Goal: Transaction & Acquisition: Purchase product/service

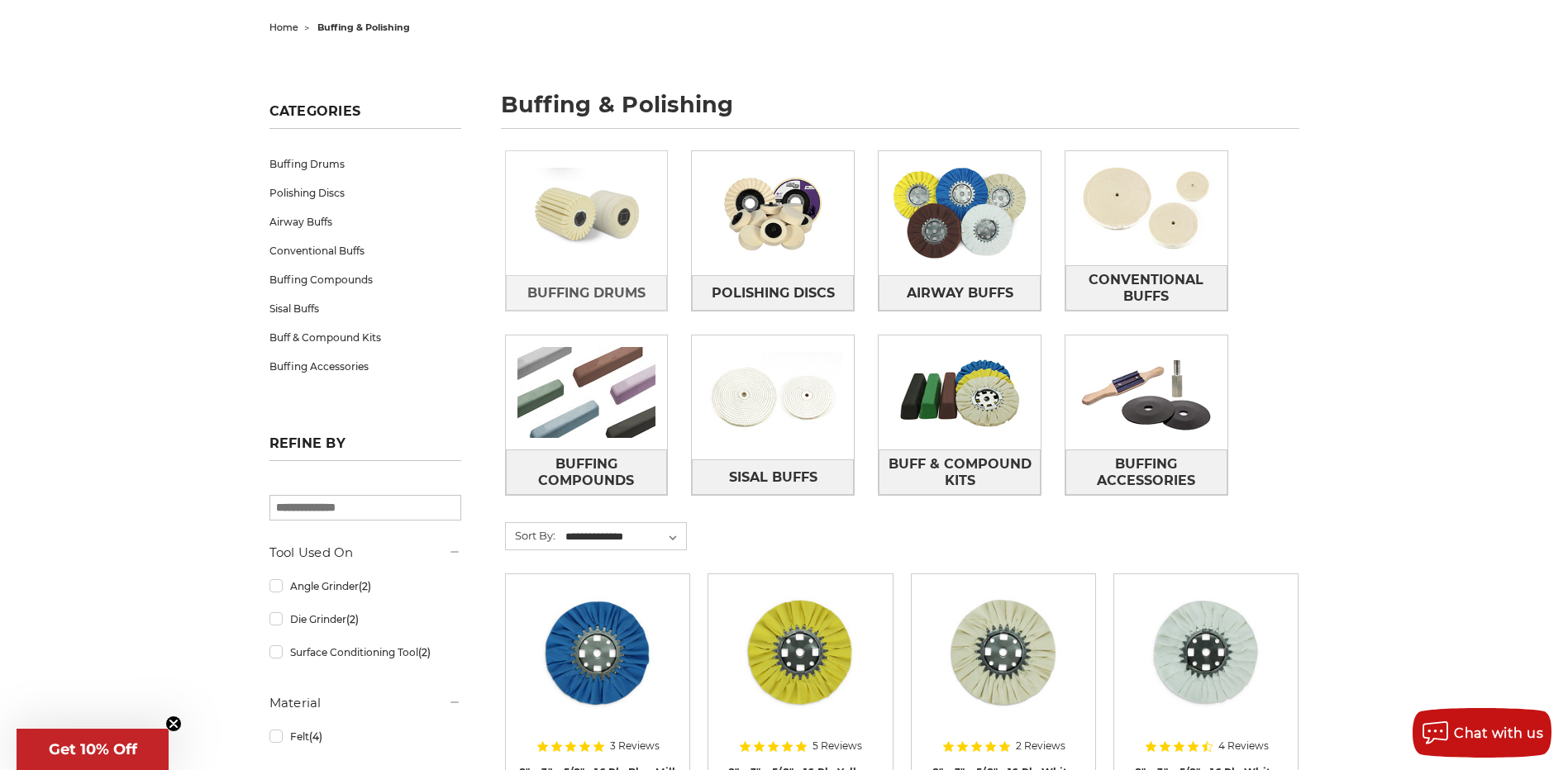
scroll to position [413, 0]
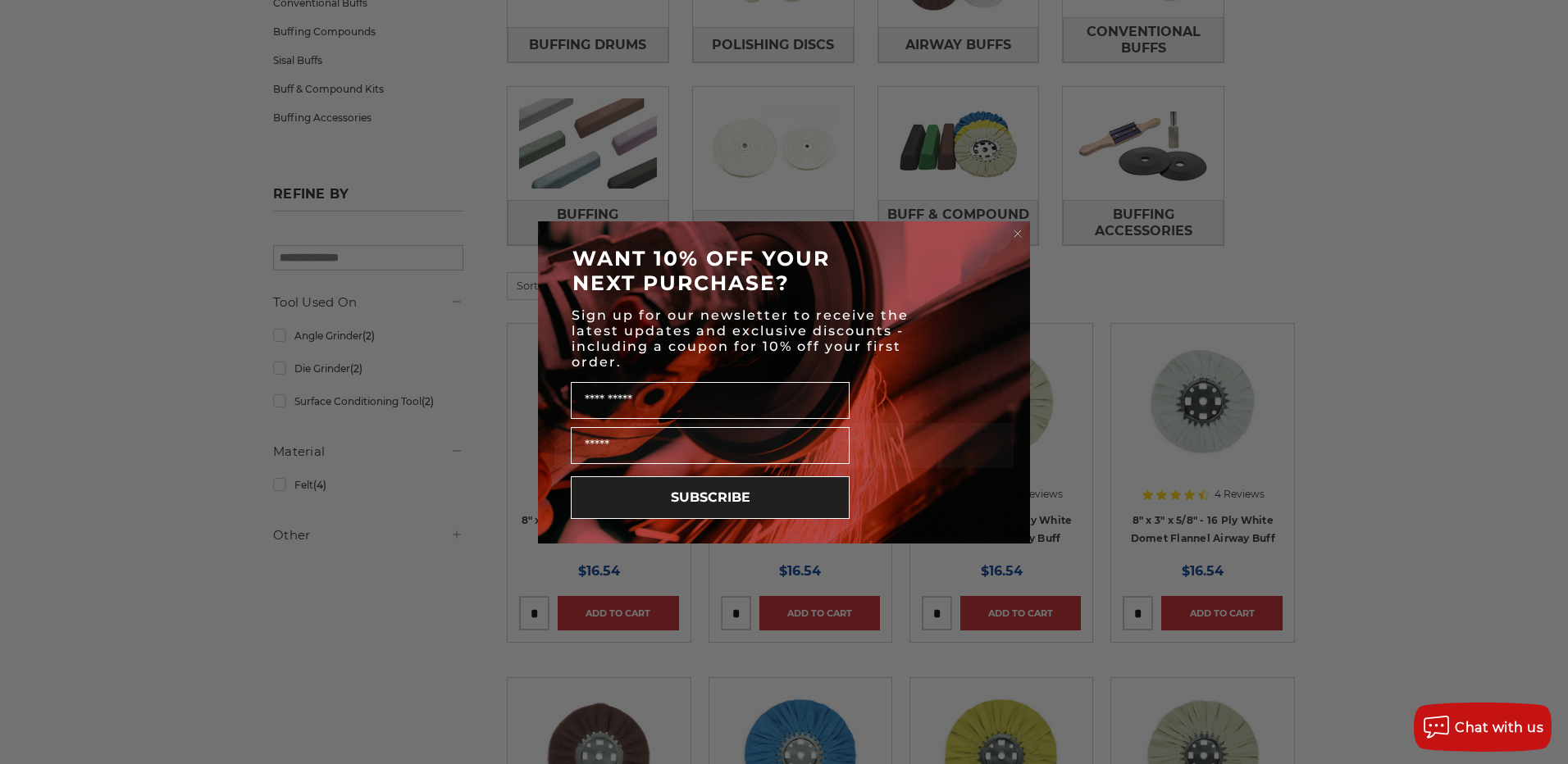
click at [1020, 230] on circle "Close dialog" at bounding box center [1019, 233] width 16 height 16
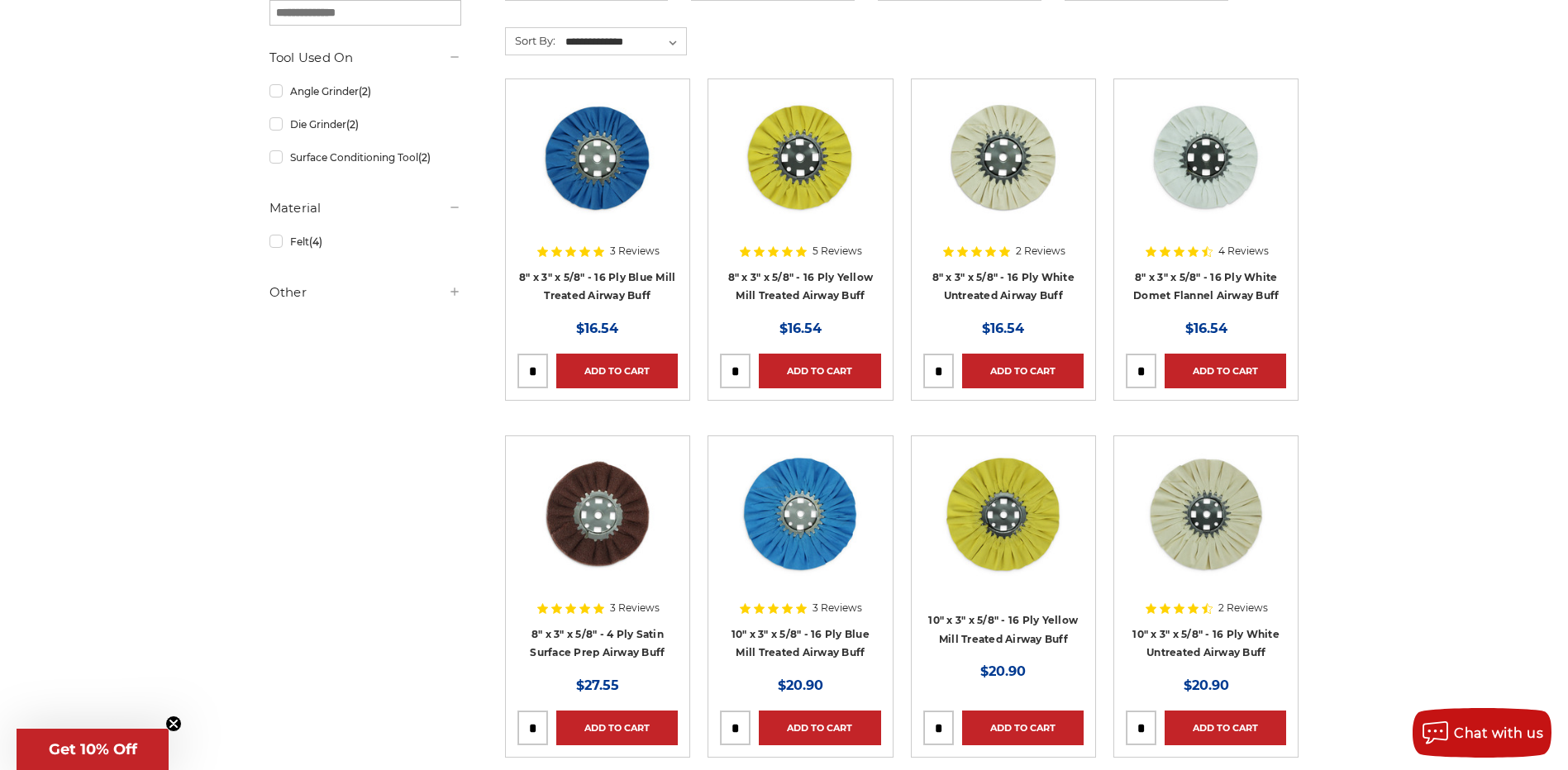
scroll to position [661, 0]
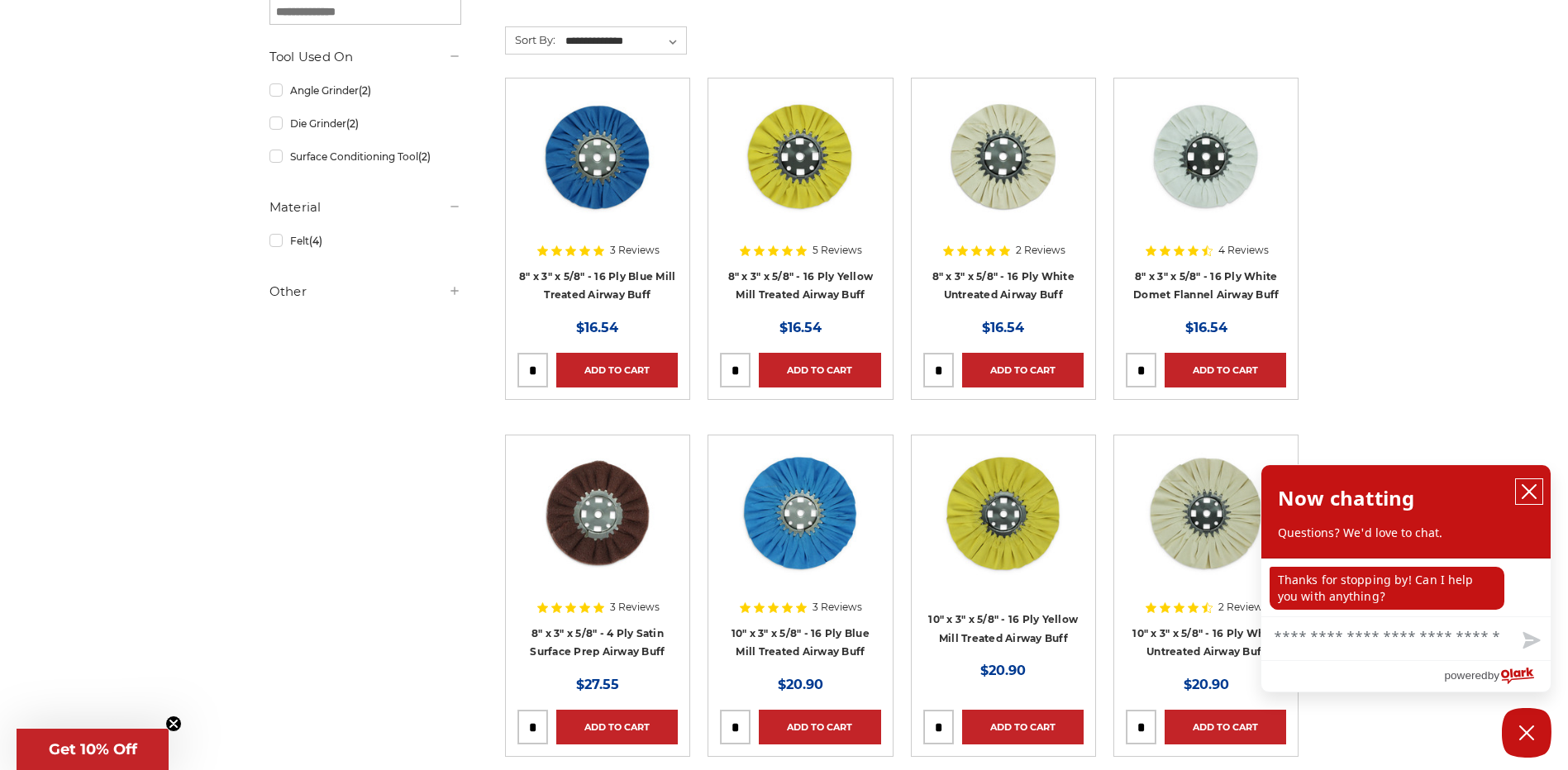
click at [1532, 496] on icon "close chatbox" at bounding box center [1529, 491] width 17 height 17
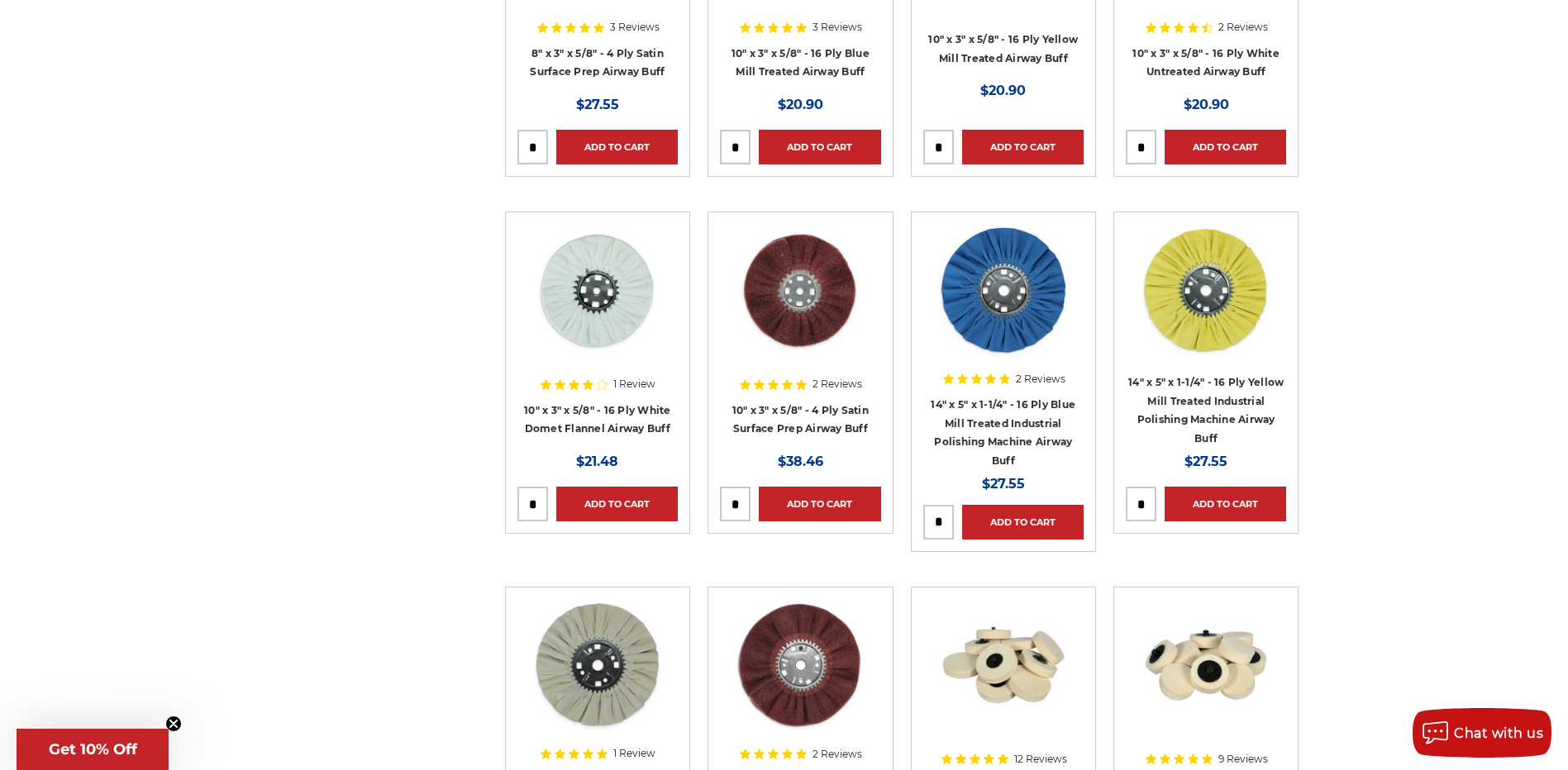
scroll to position [1239, 0]
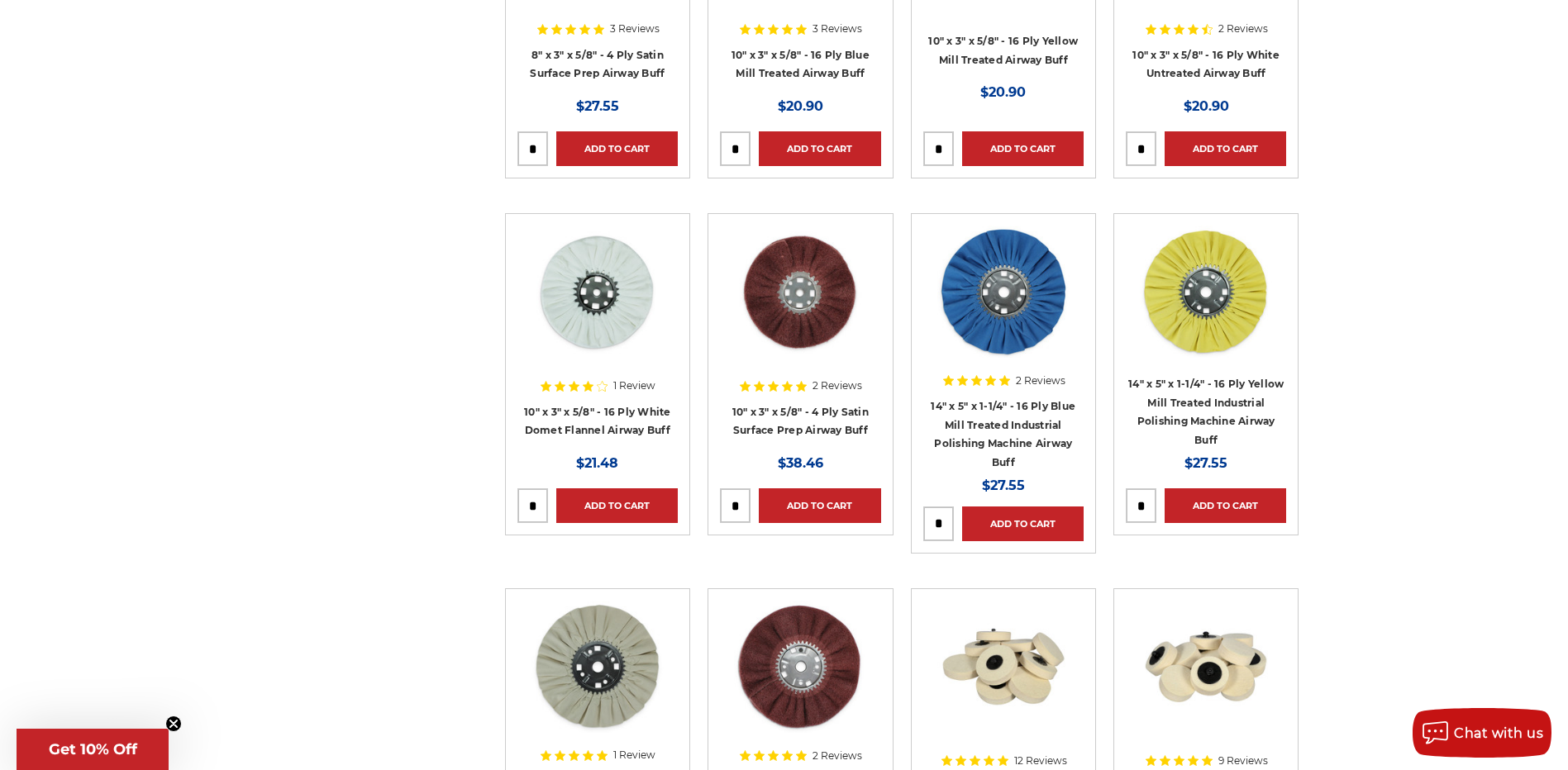
click at [585, 332] on img at bounding box center [598, 291] width 132 height 132
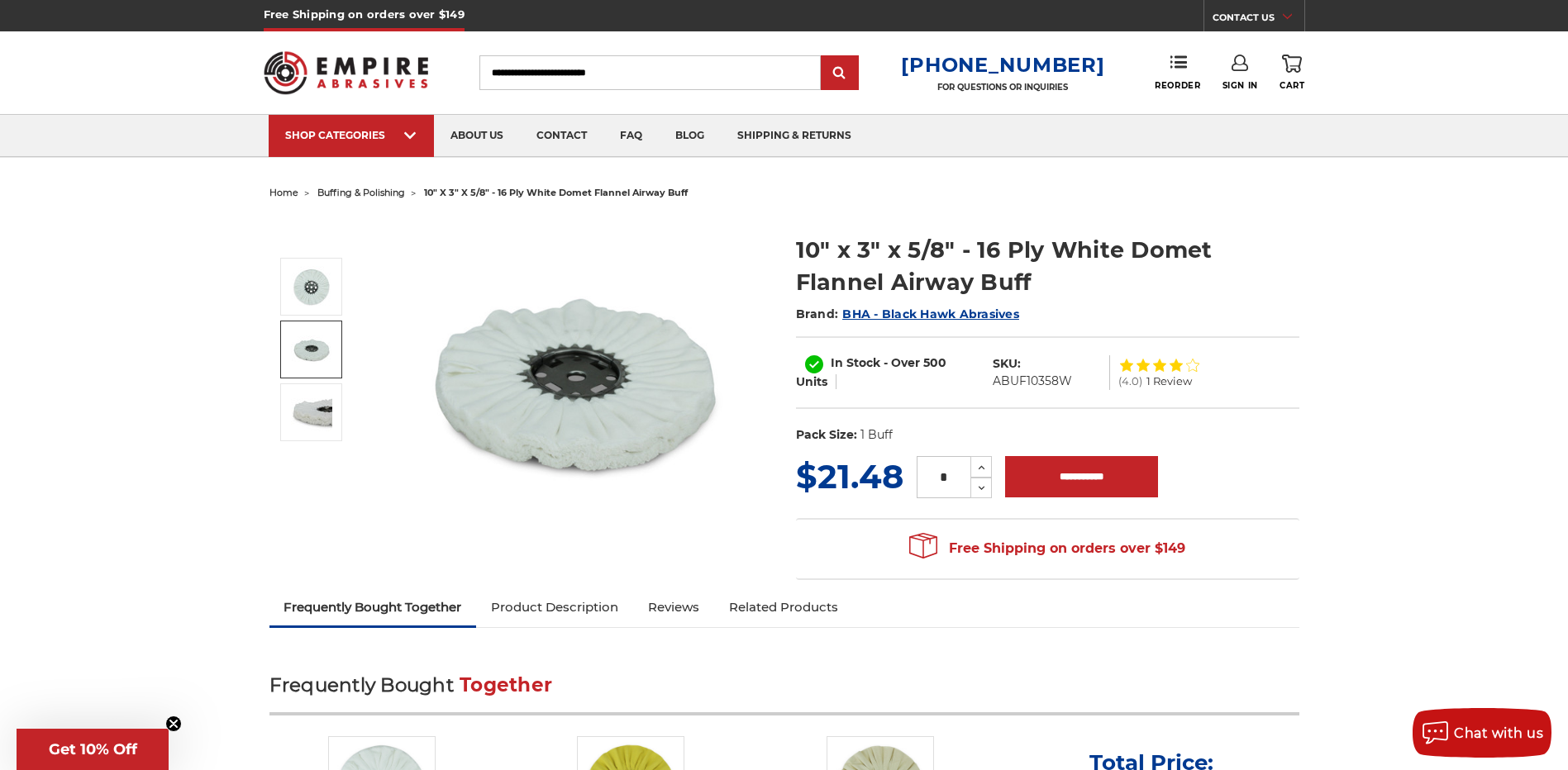
click at [316, 356] on img at bounding box center [311, 349] width 41 height 41
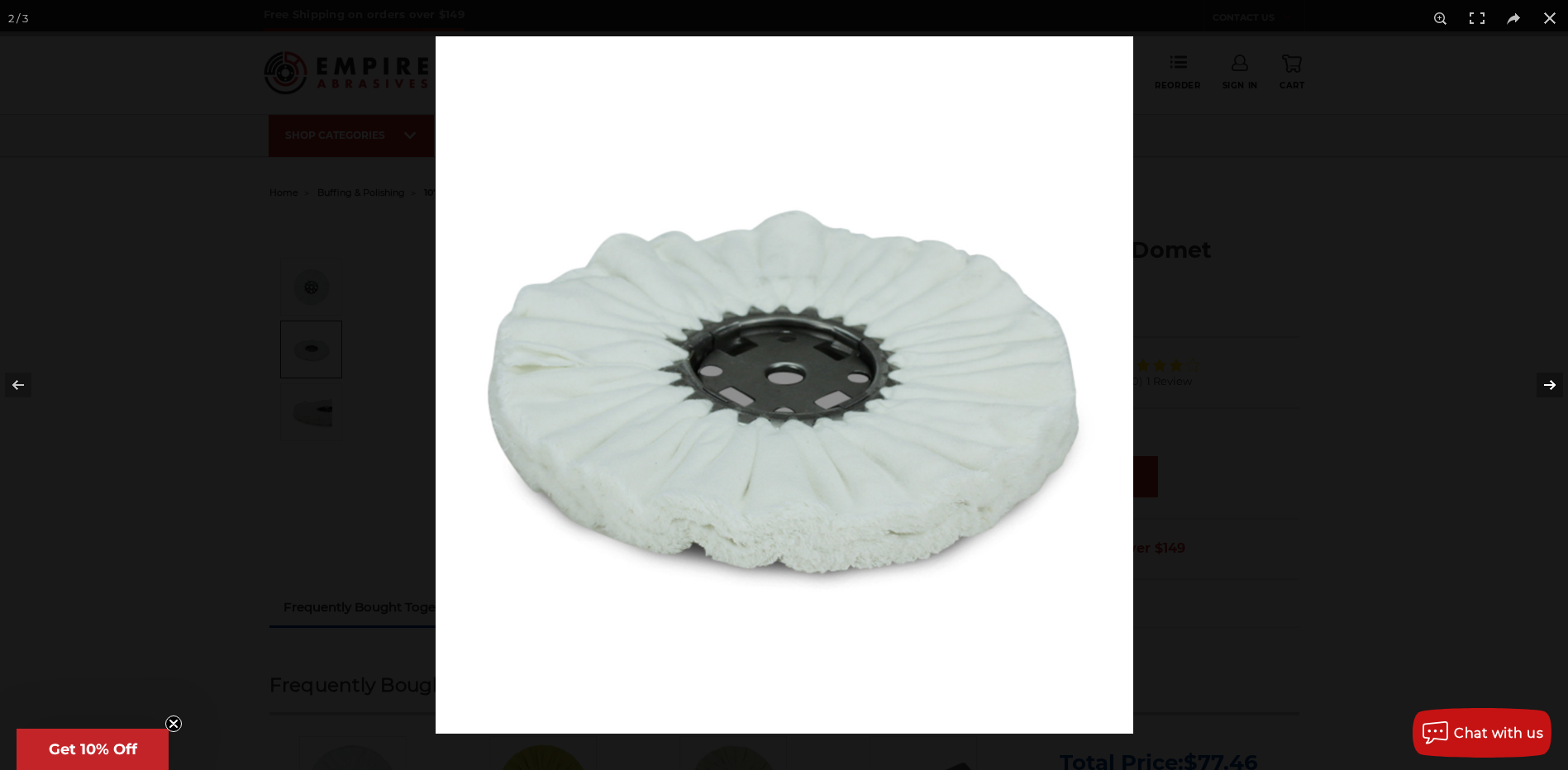
click at [1543, 382] on button at bounding box center [1539, 385] width 58 height 82
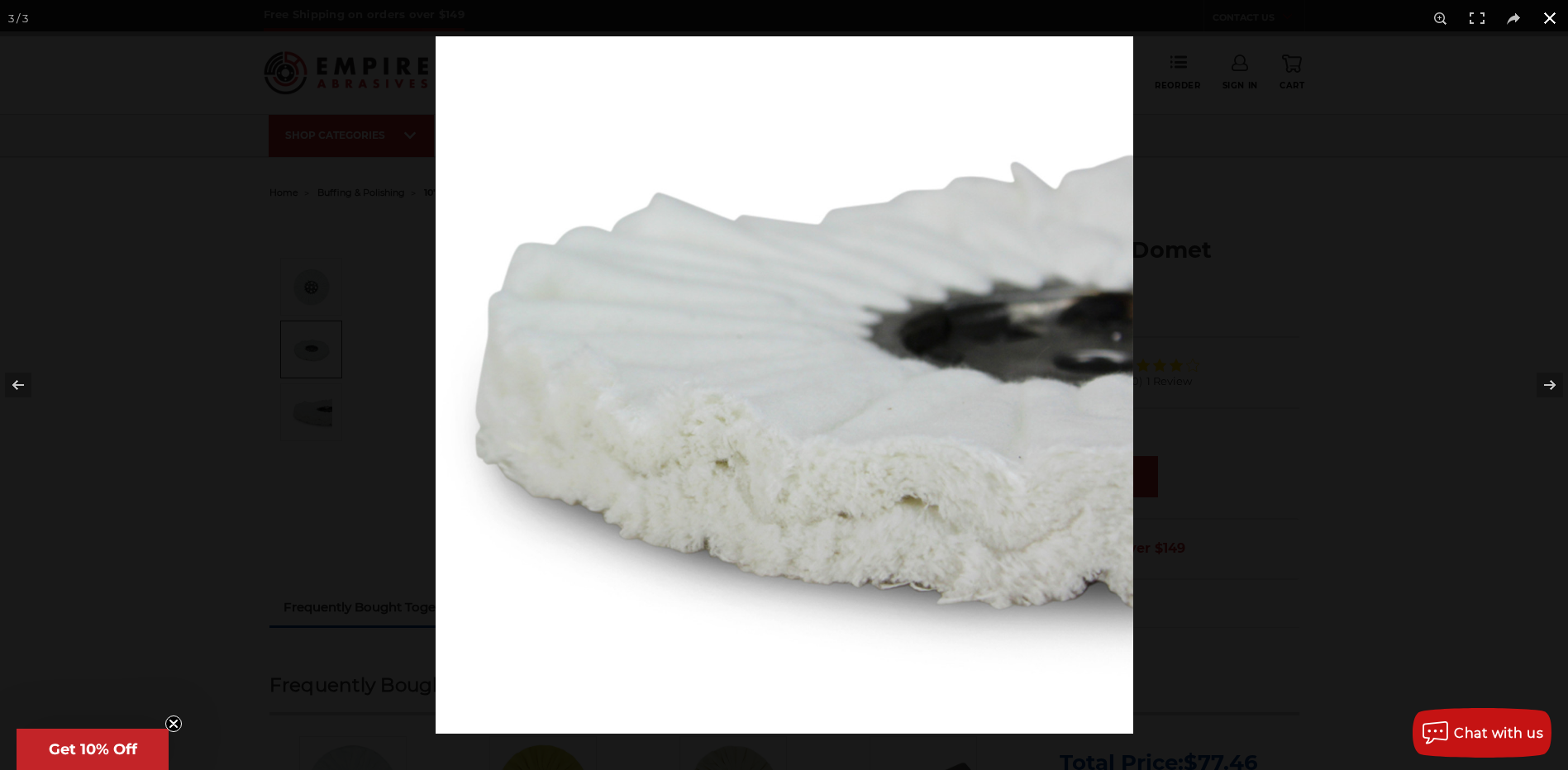
click at [1548, 18] on button at bounding box center [1550, 18] width 36 height 36
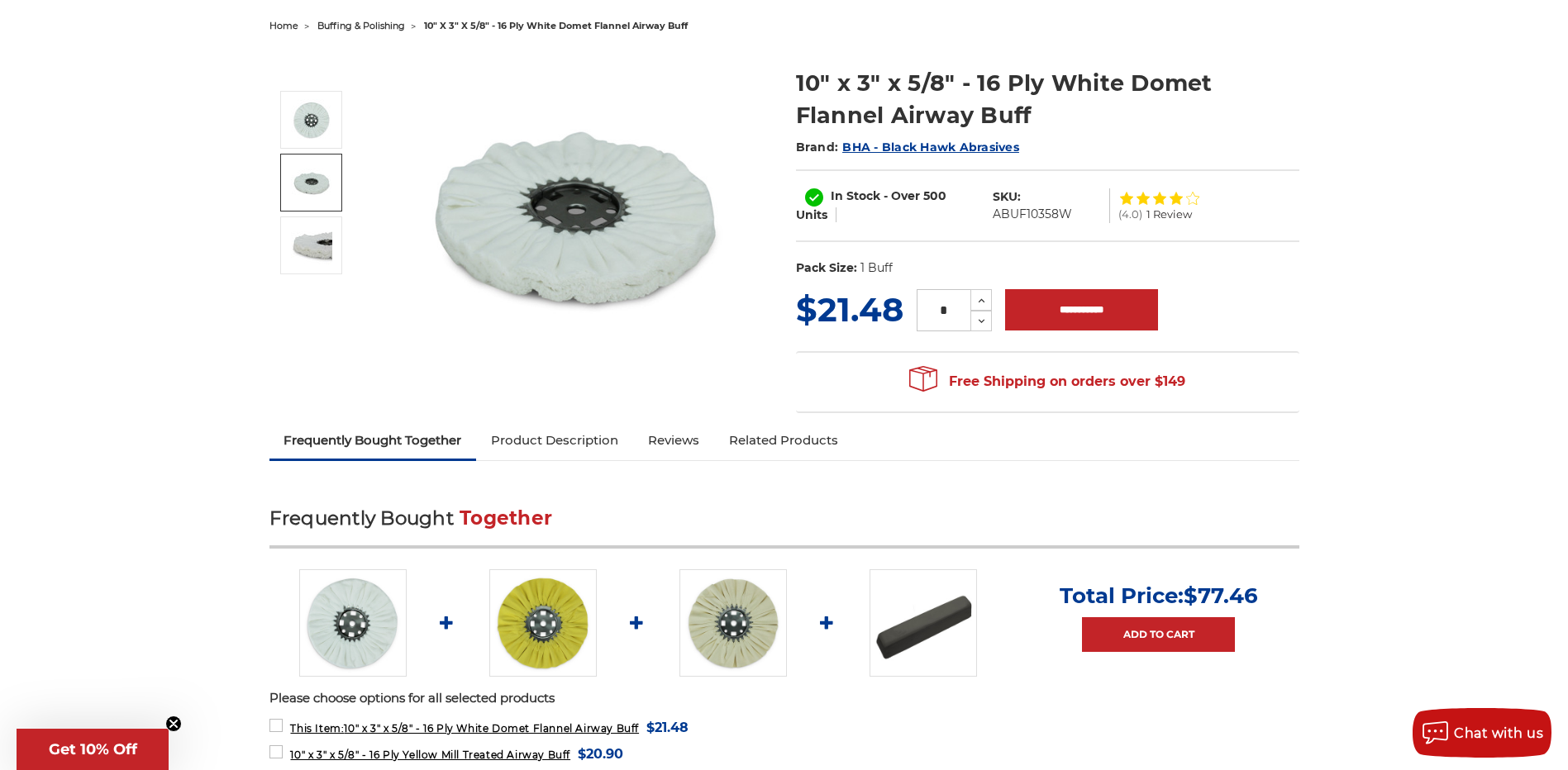
scroll to position [82, 0]
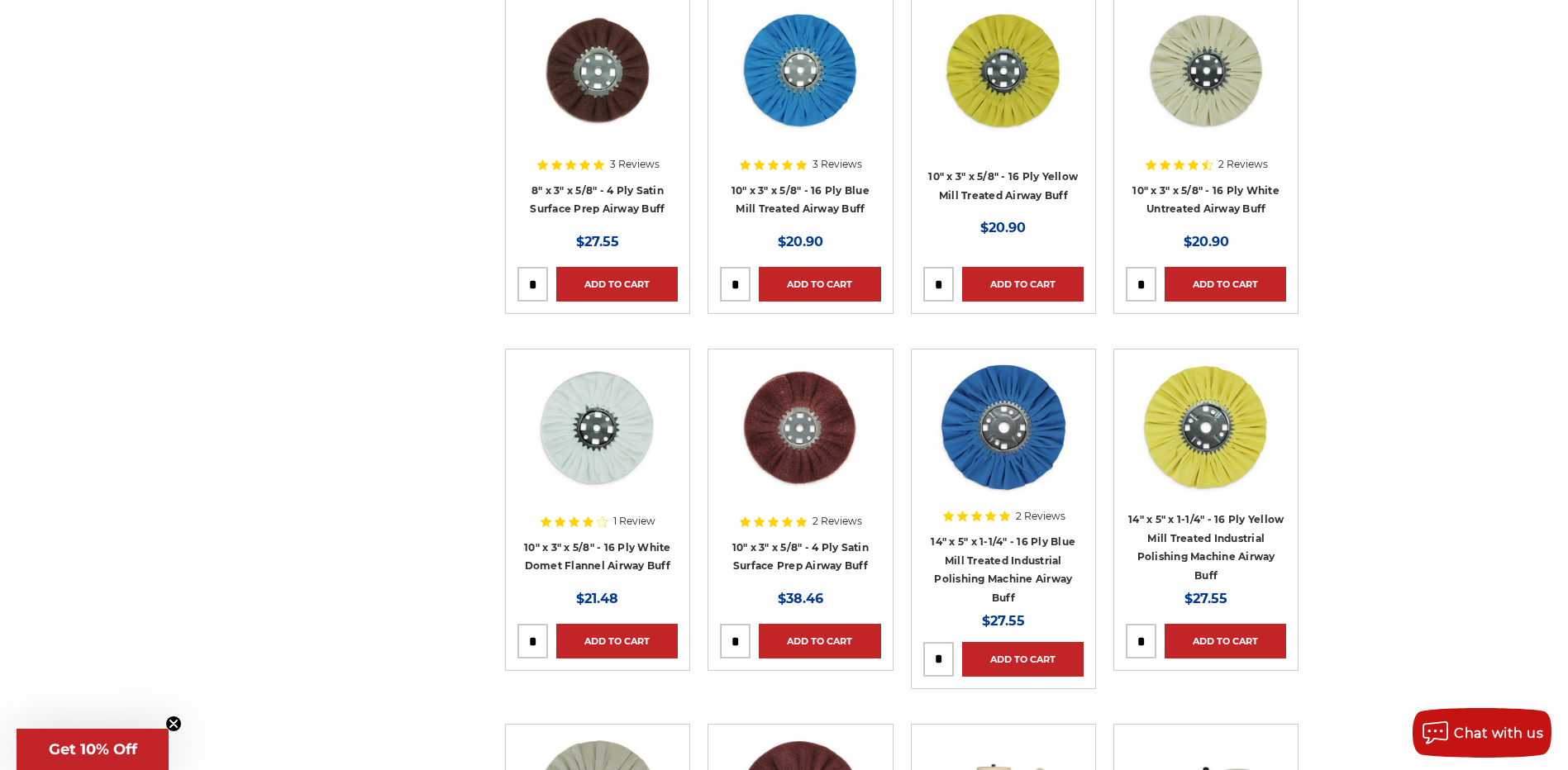
scroll to position [774, 0]
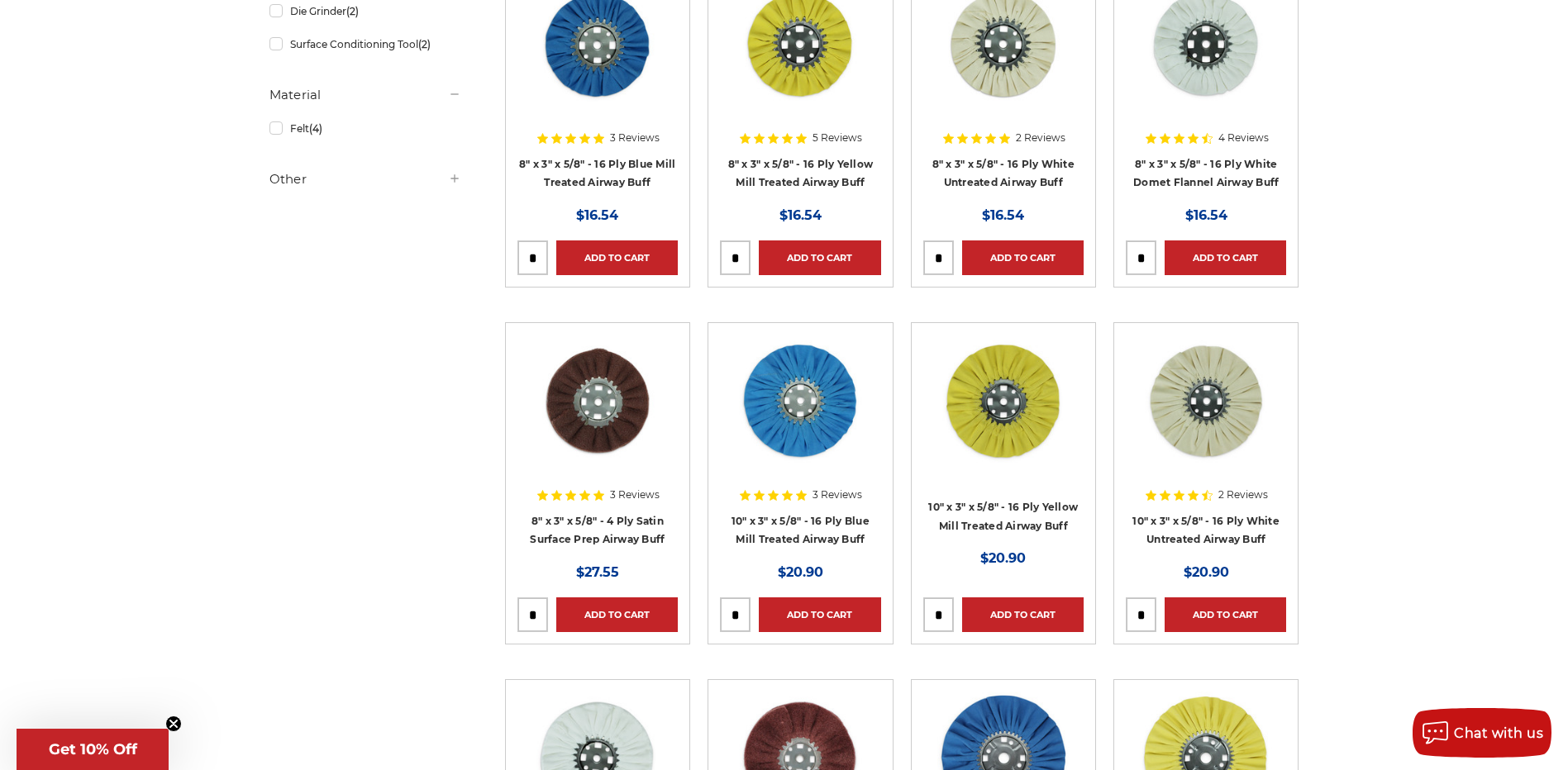
click at [755, 409] on img at bounding box center [800, 401] width 132 height 132
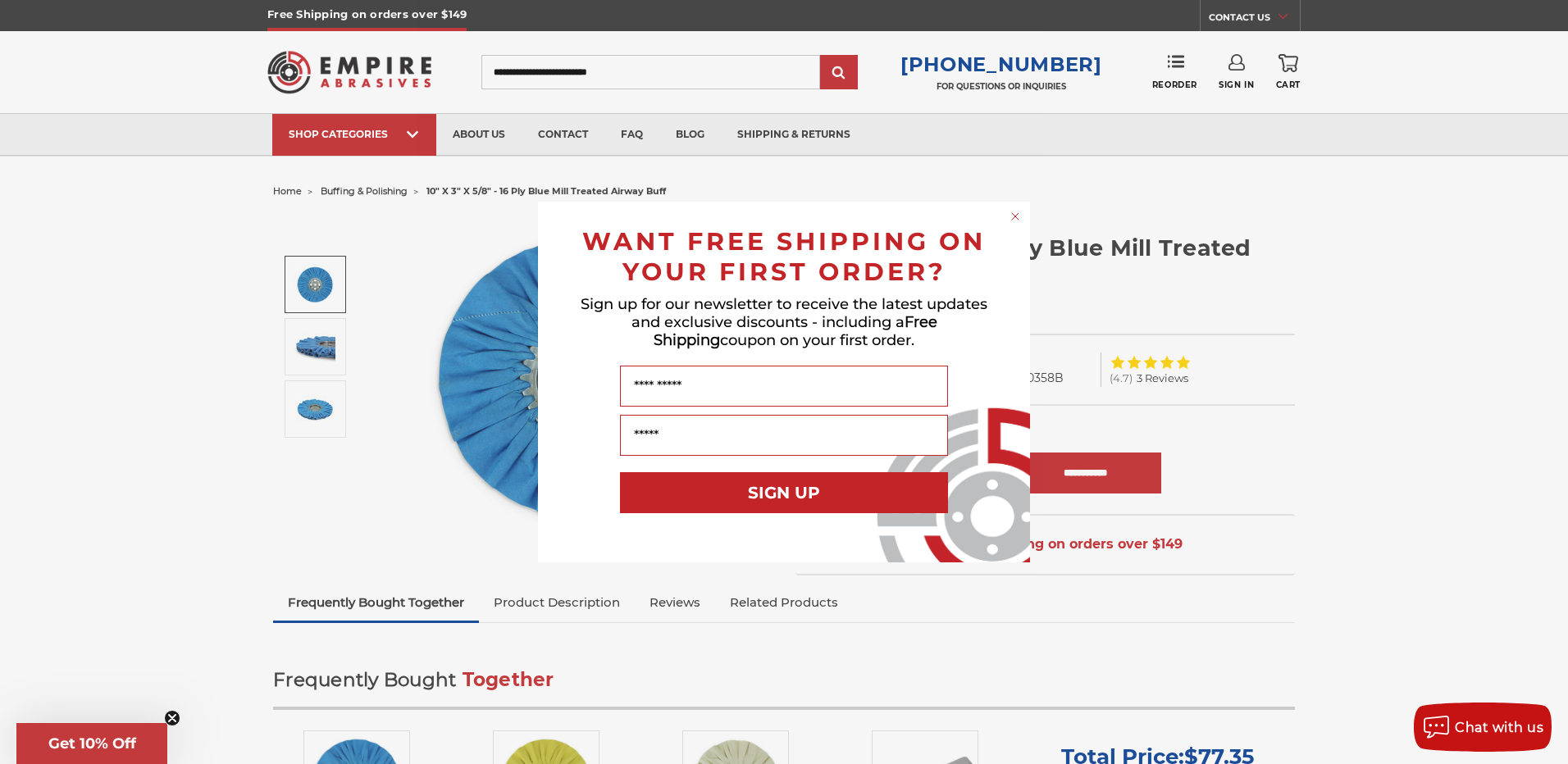
click at [1014, 214] on circle "Close dialog" at bounding box center [1016, 217] width 16 height 16
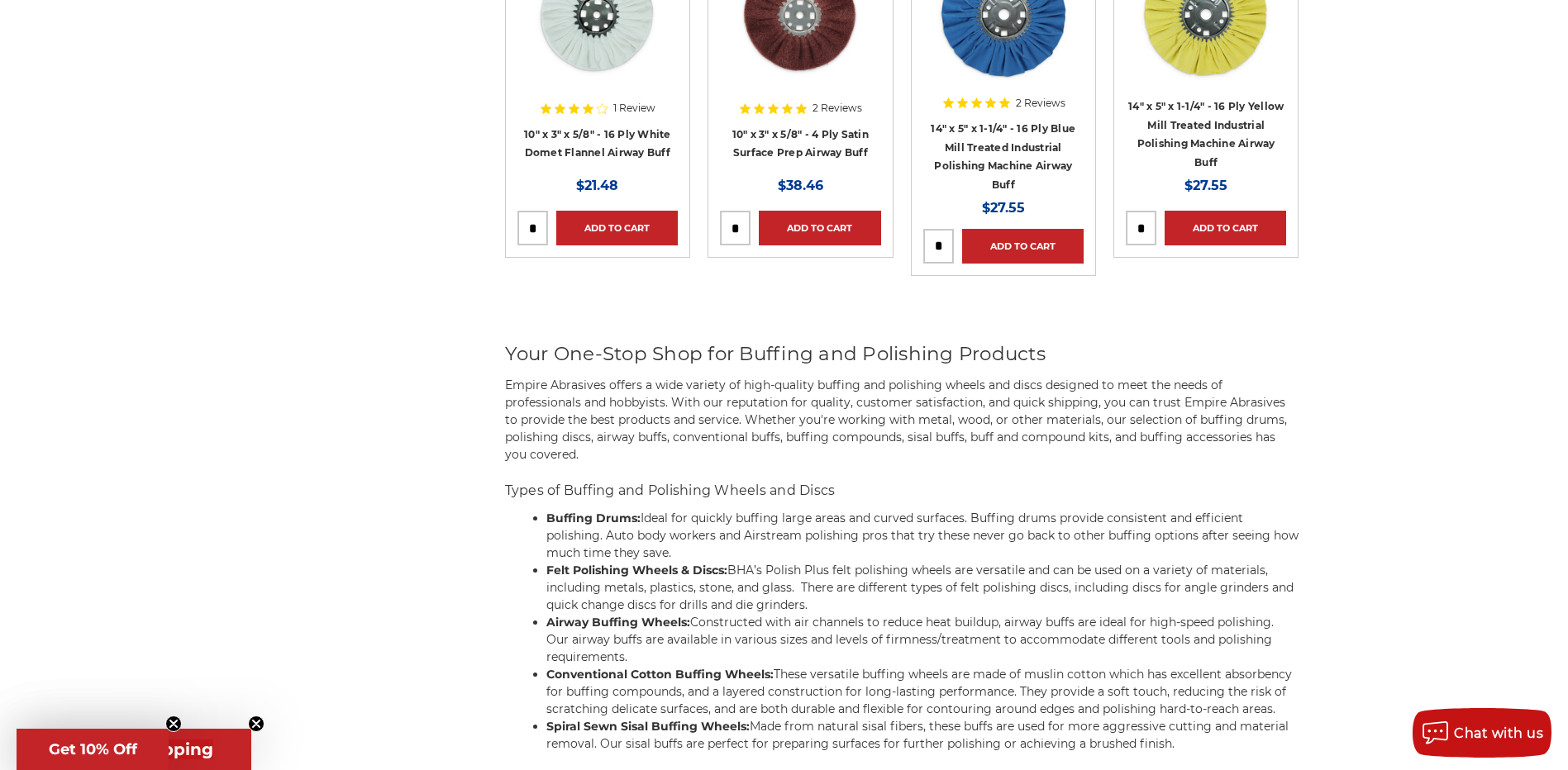
scroll to position [1104, 0]
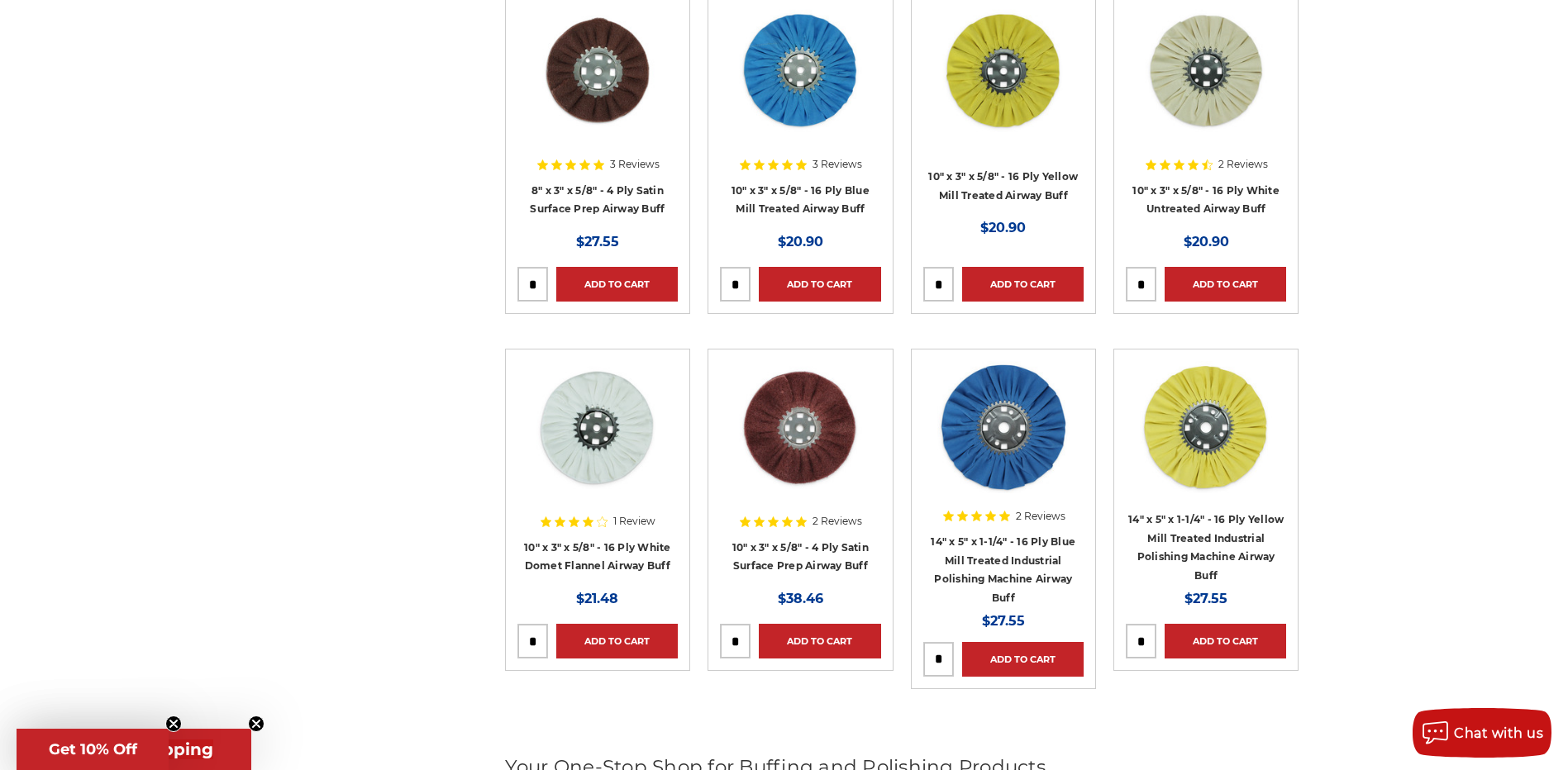
click at [1017, 445] on img at bounding box center [1003, 427] width 132 height 132
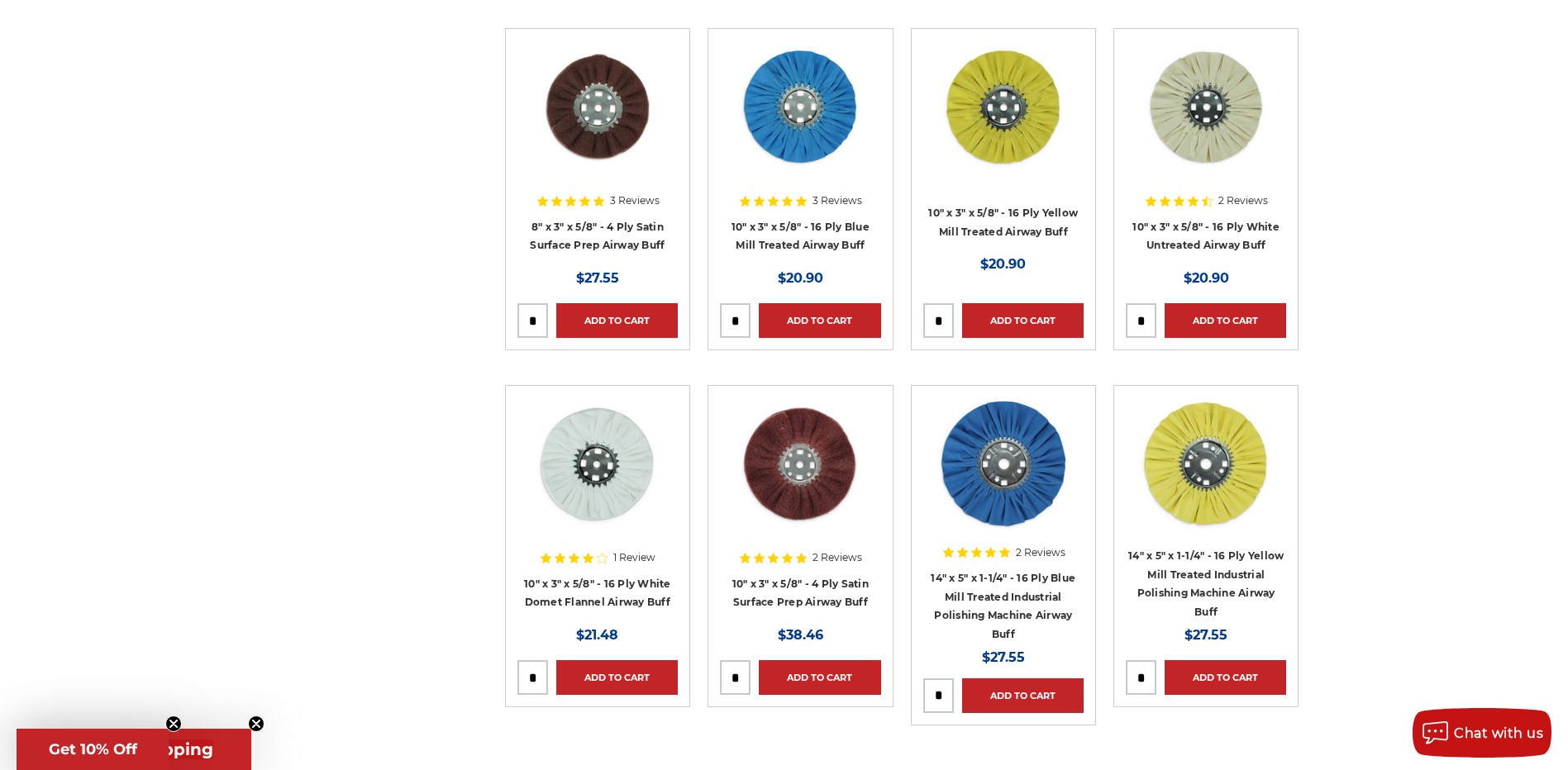
scroll to position [856, 0]
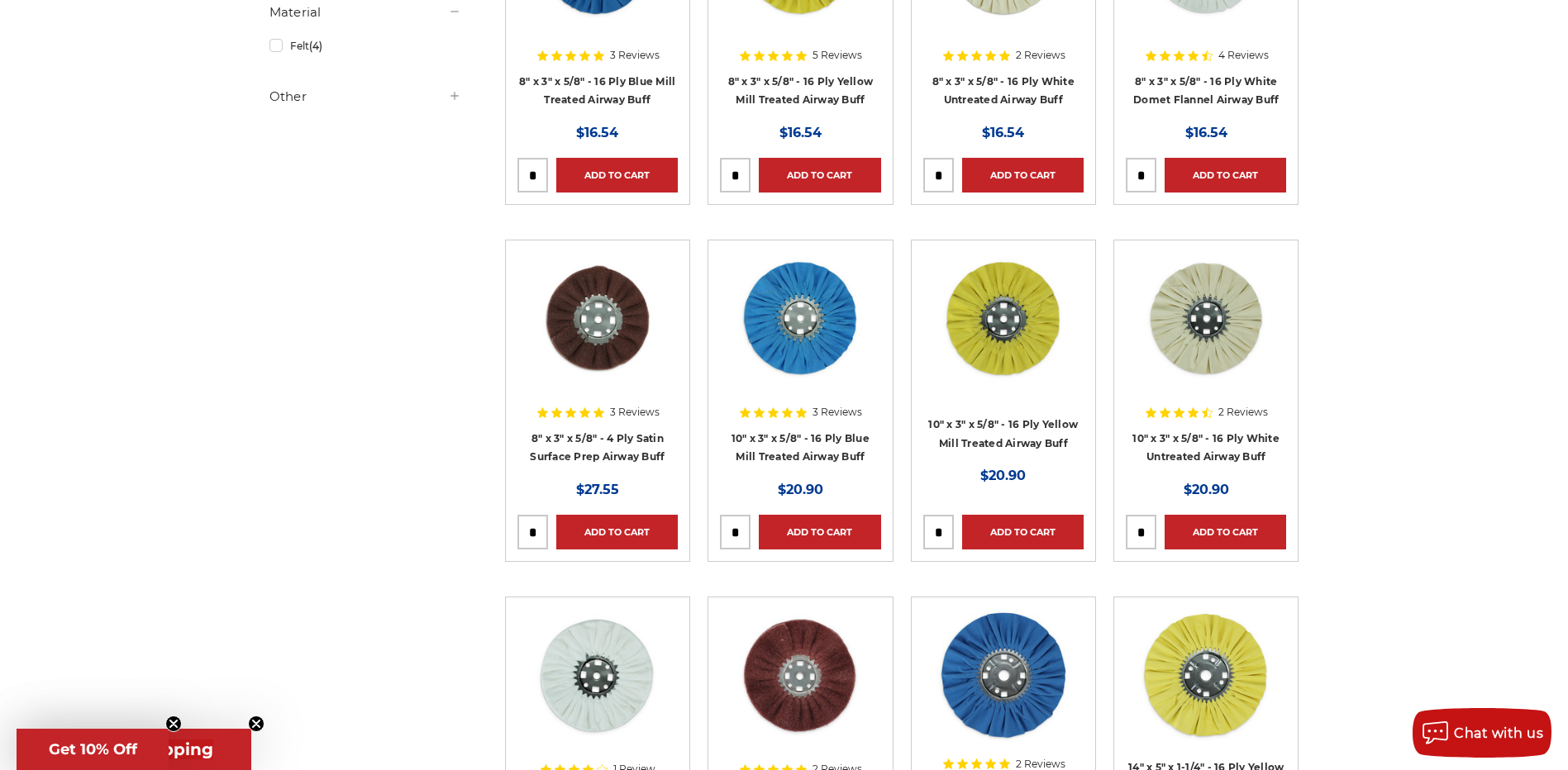
click at [1006, 355] on img at bounding box center [1003, 317] width 132 height 132
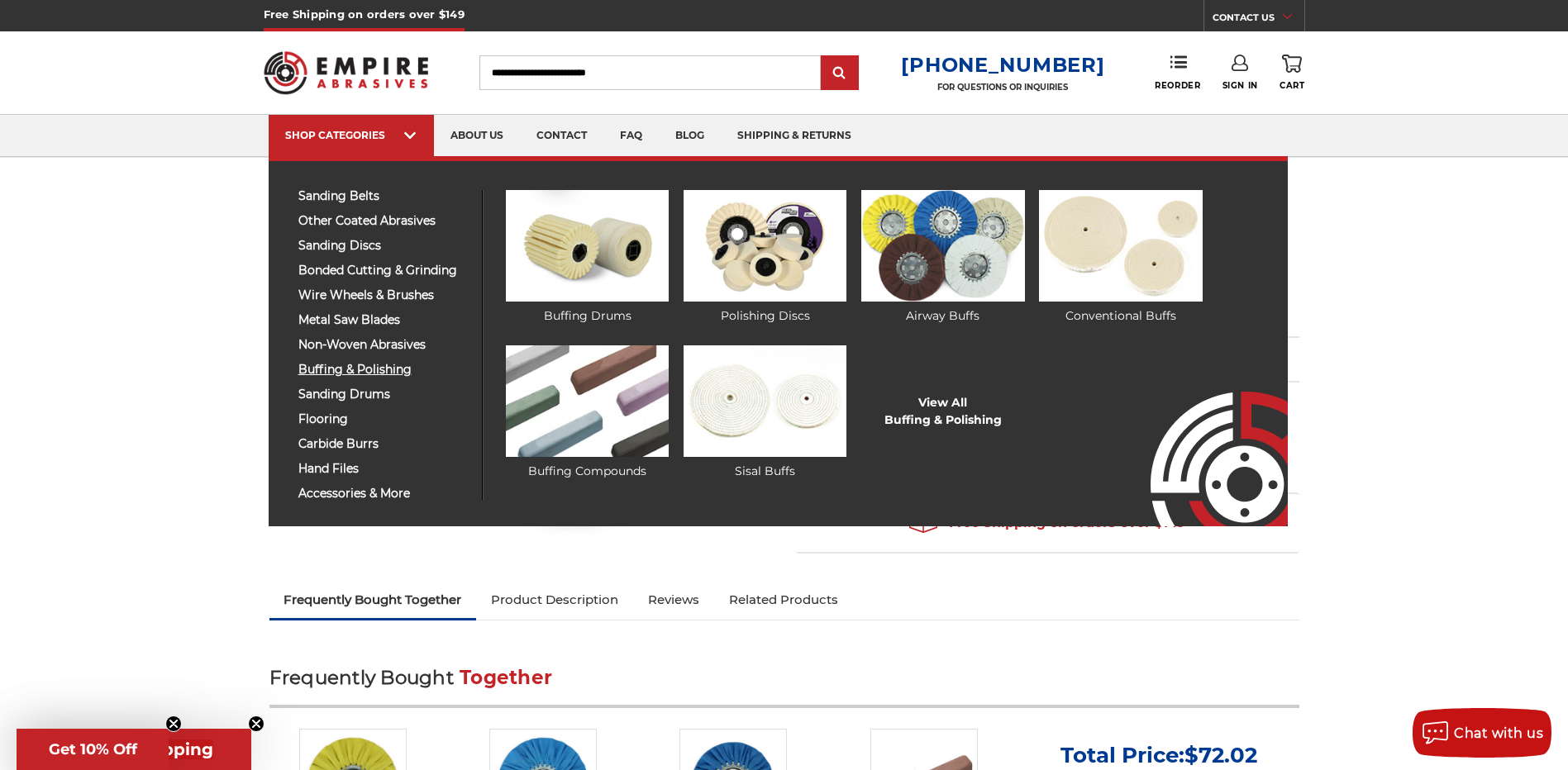
click at [348, 367] on span "buffing & polishing" at bounding box center [383, 370] width 171 height 12
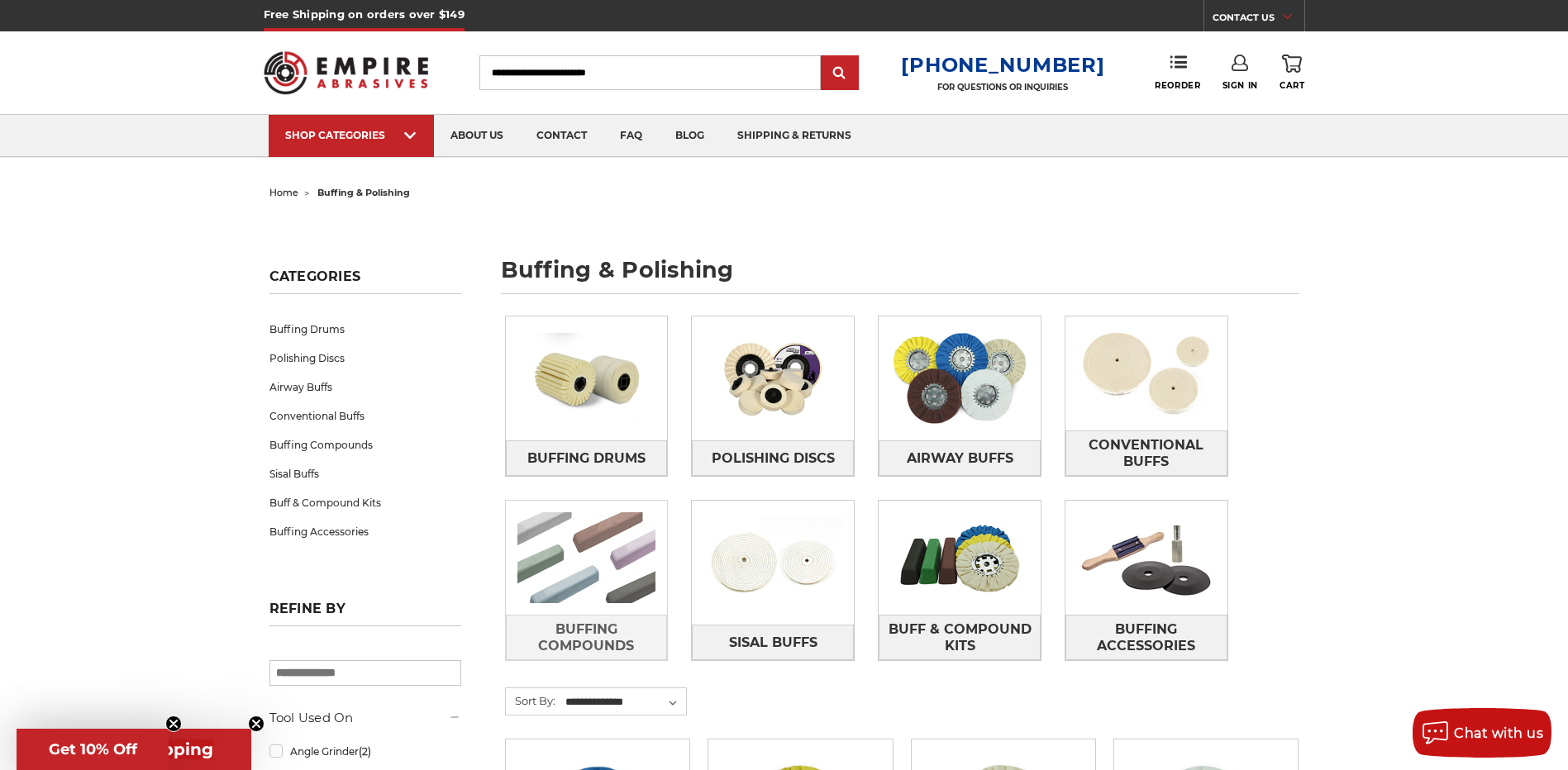
click at [598, 550] on img at bounding box center [587, 558] width 162 height 114
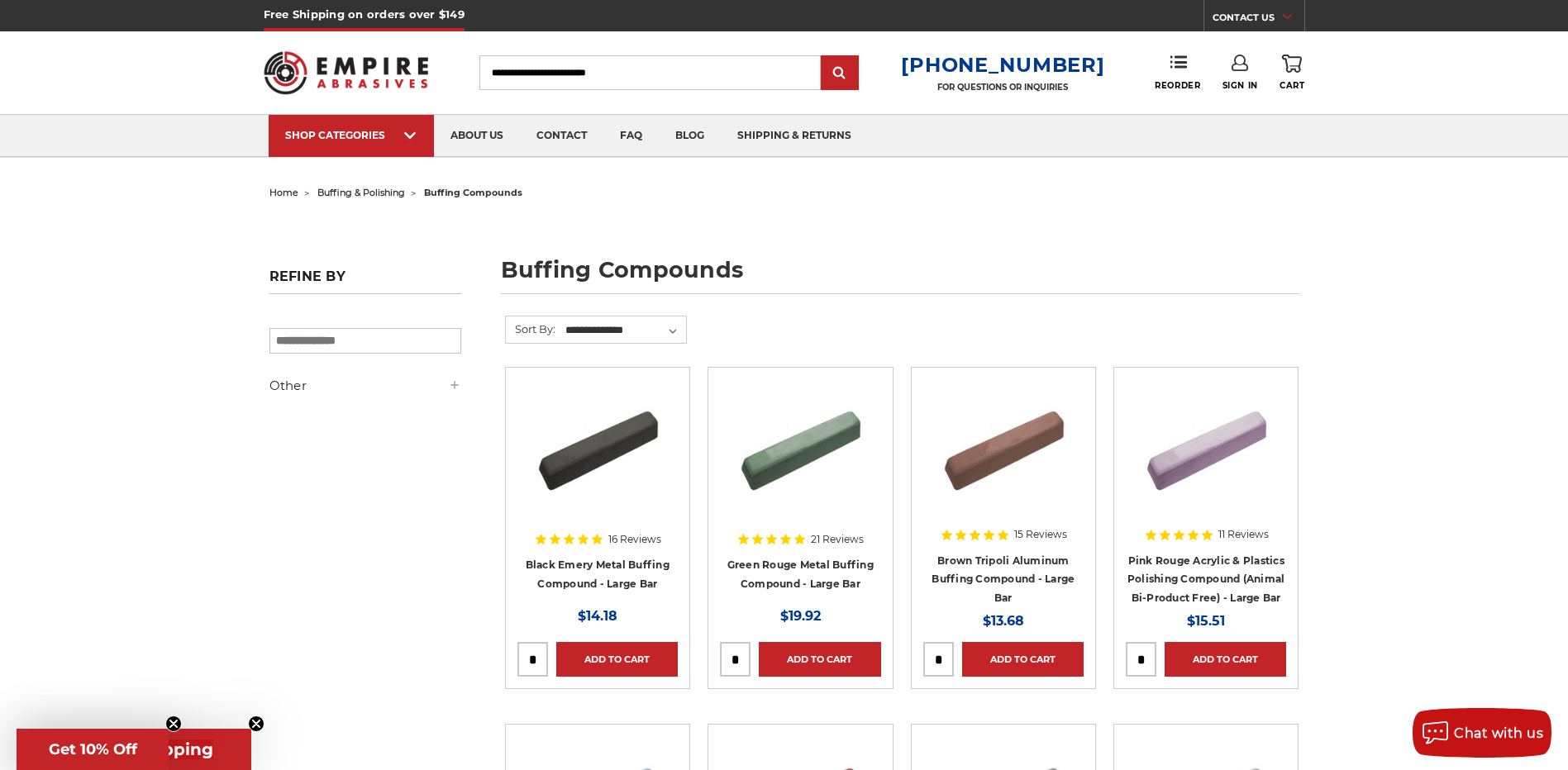
scroll to position [82, 0]
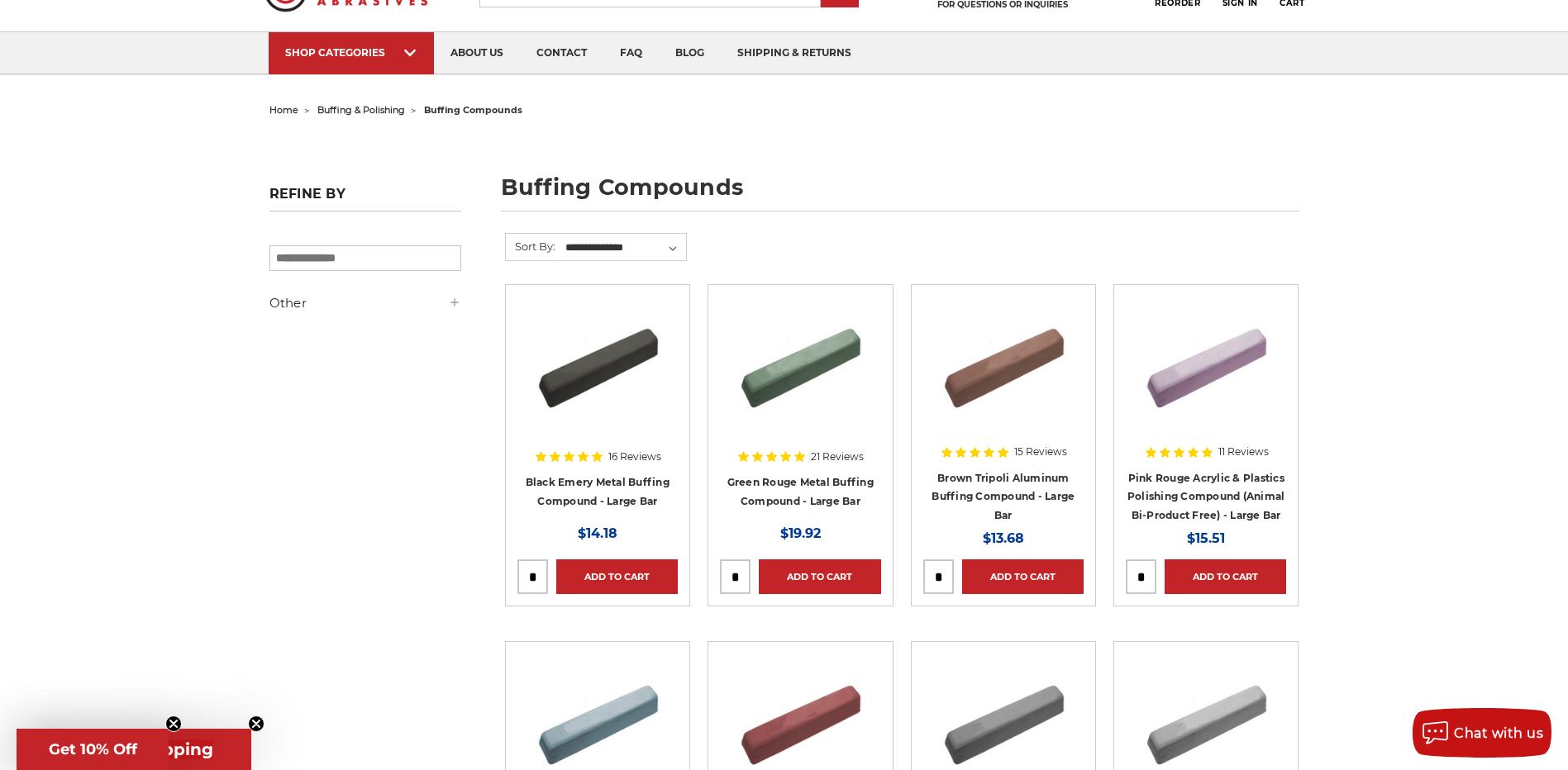
click at [609, 365] on img at bounding box center [598, 362] width 132 height 132
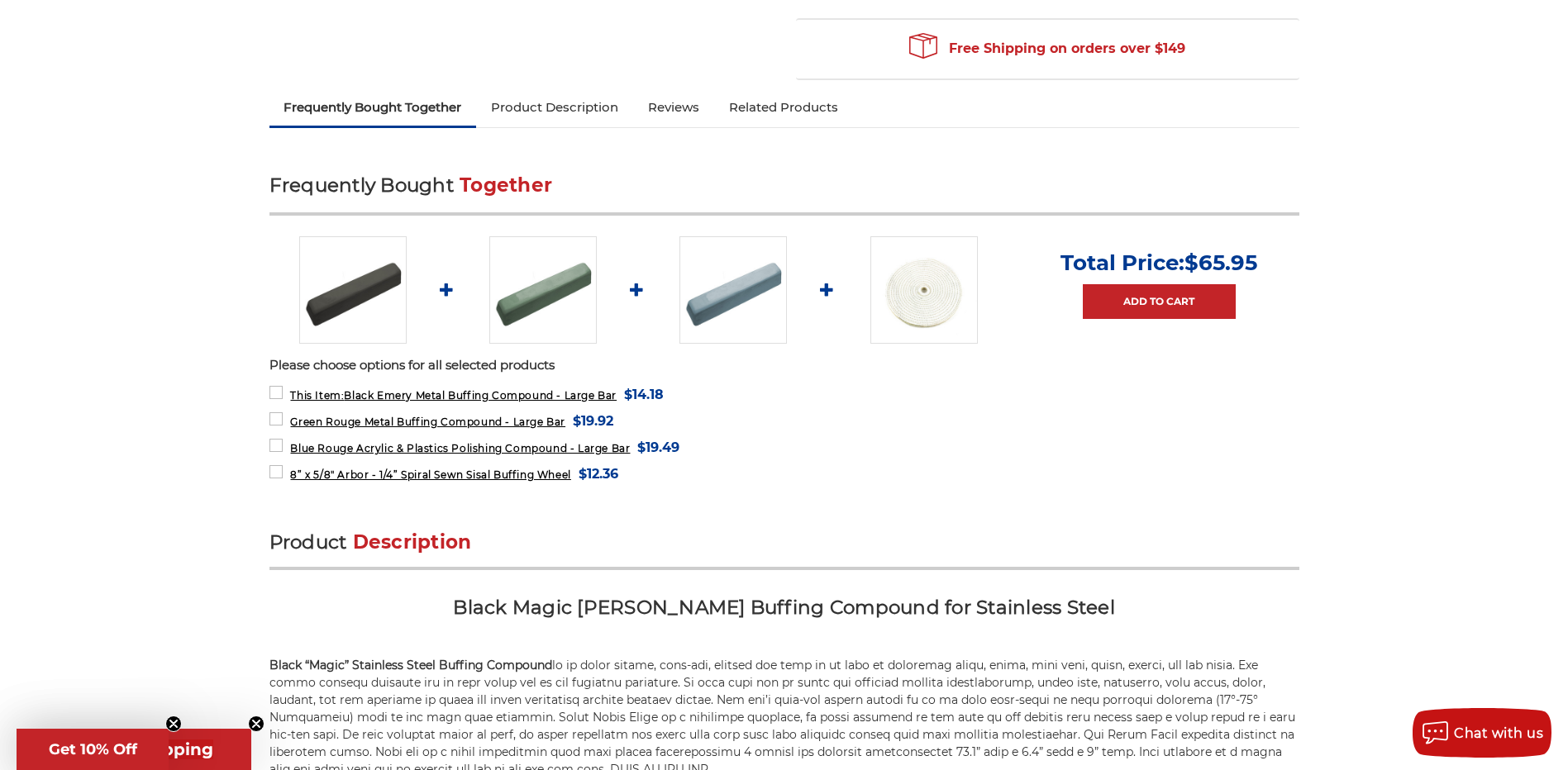
scroll to position [248, 0]
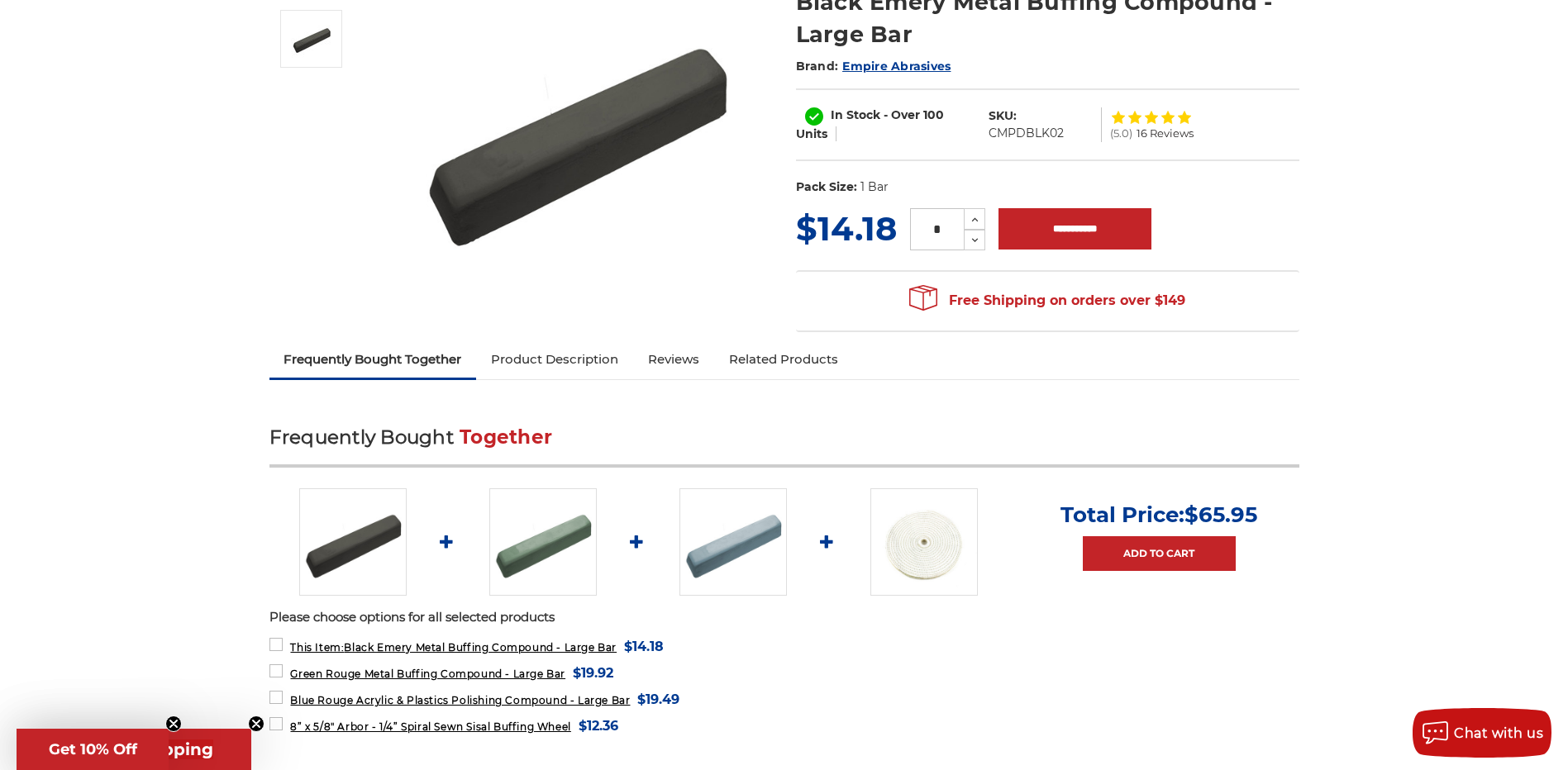
click at [888, 554] on img at bounding box center [924, 542] width 107 height 107
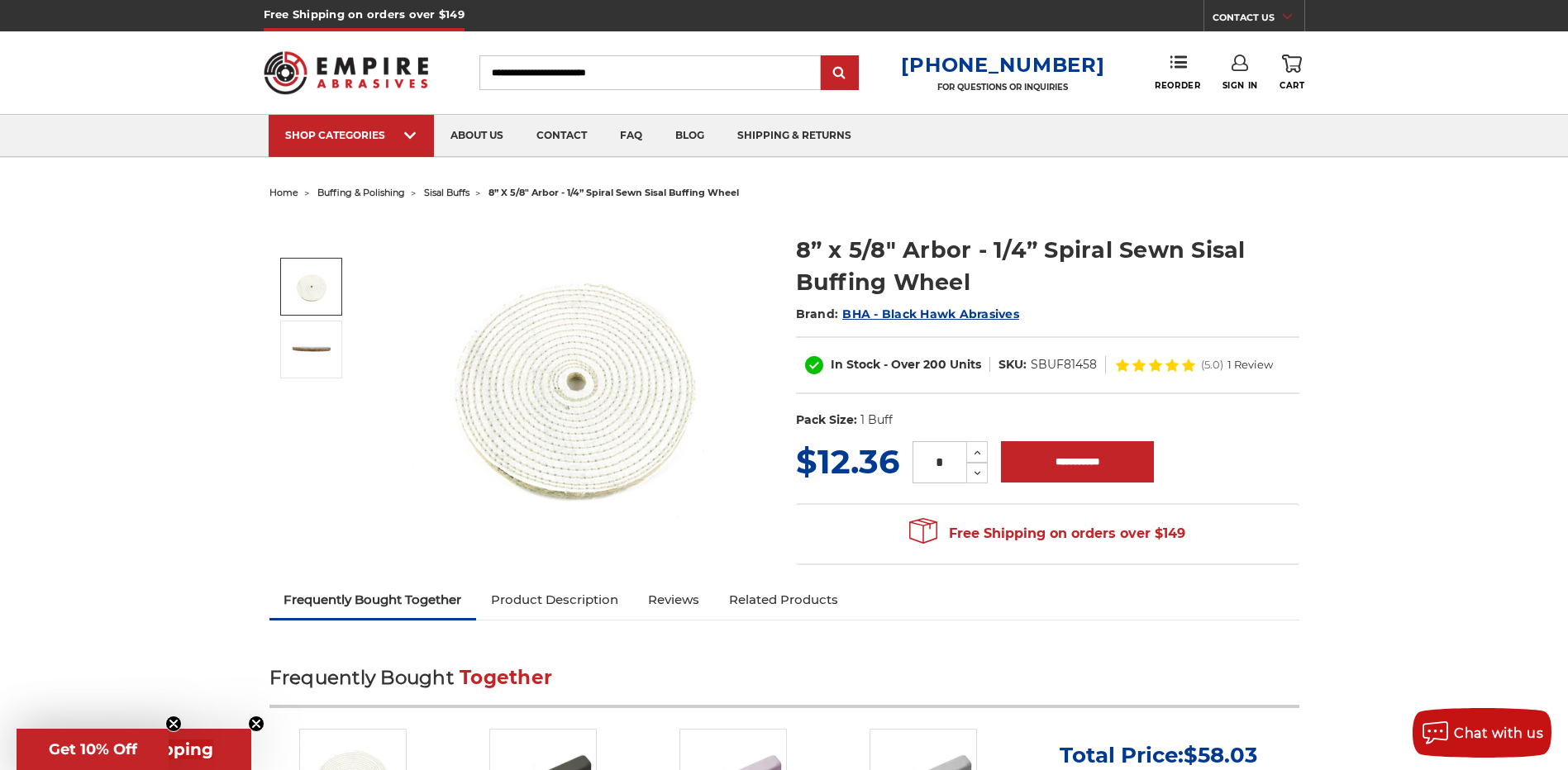
click at [439, 197] on span "sisal buffs" at bounding box center [447, 192] width 46 height 11
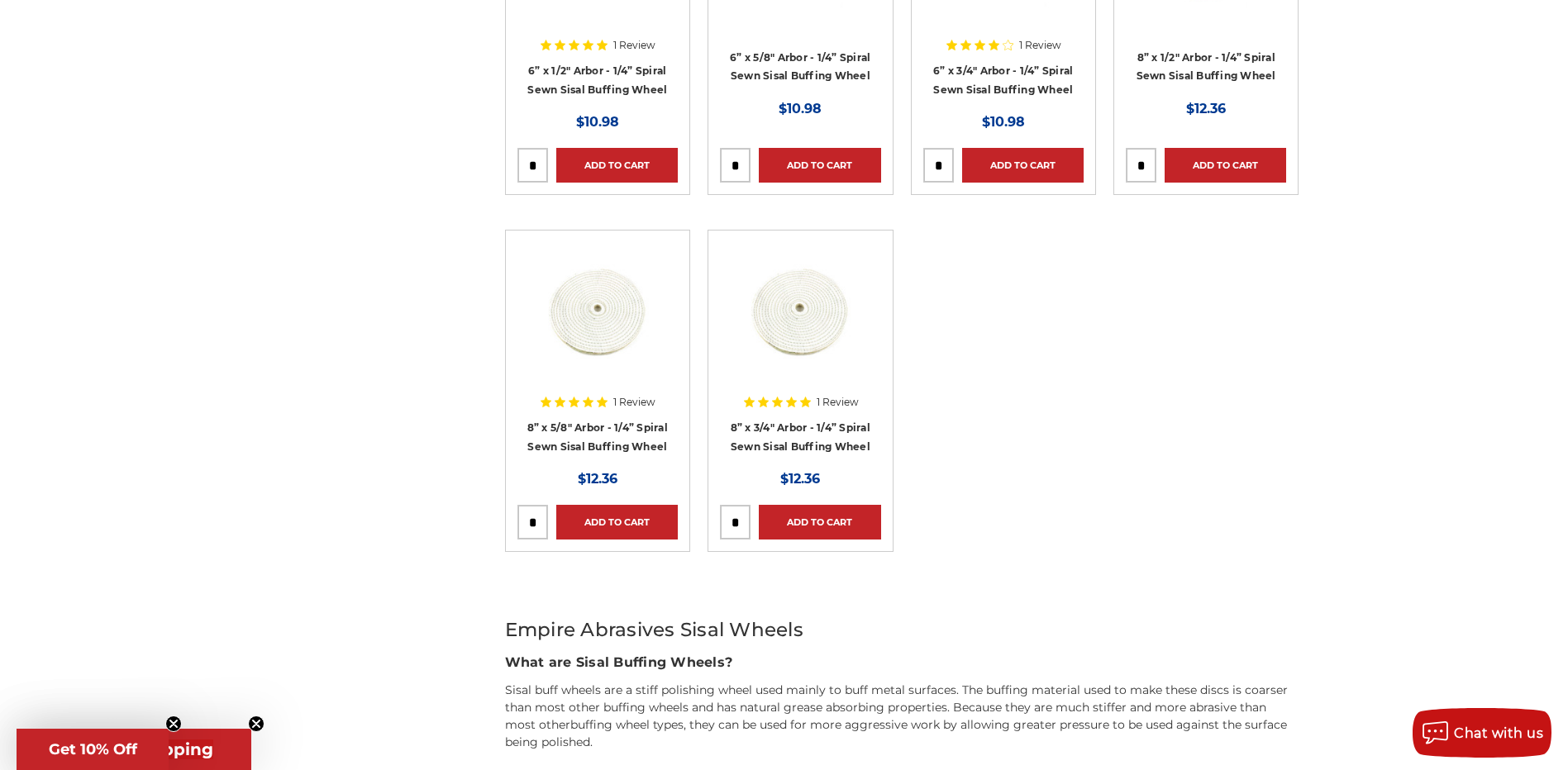
scroll to position [496, 0]
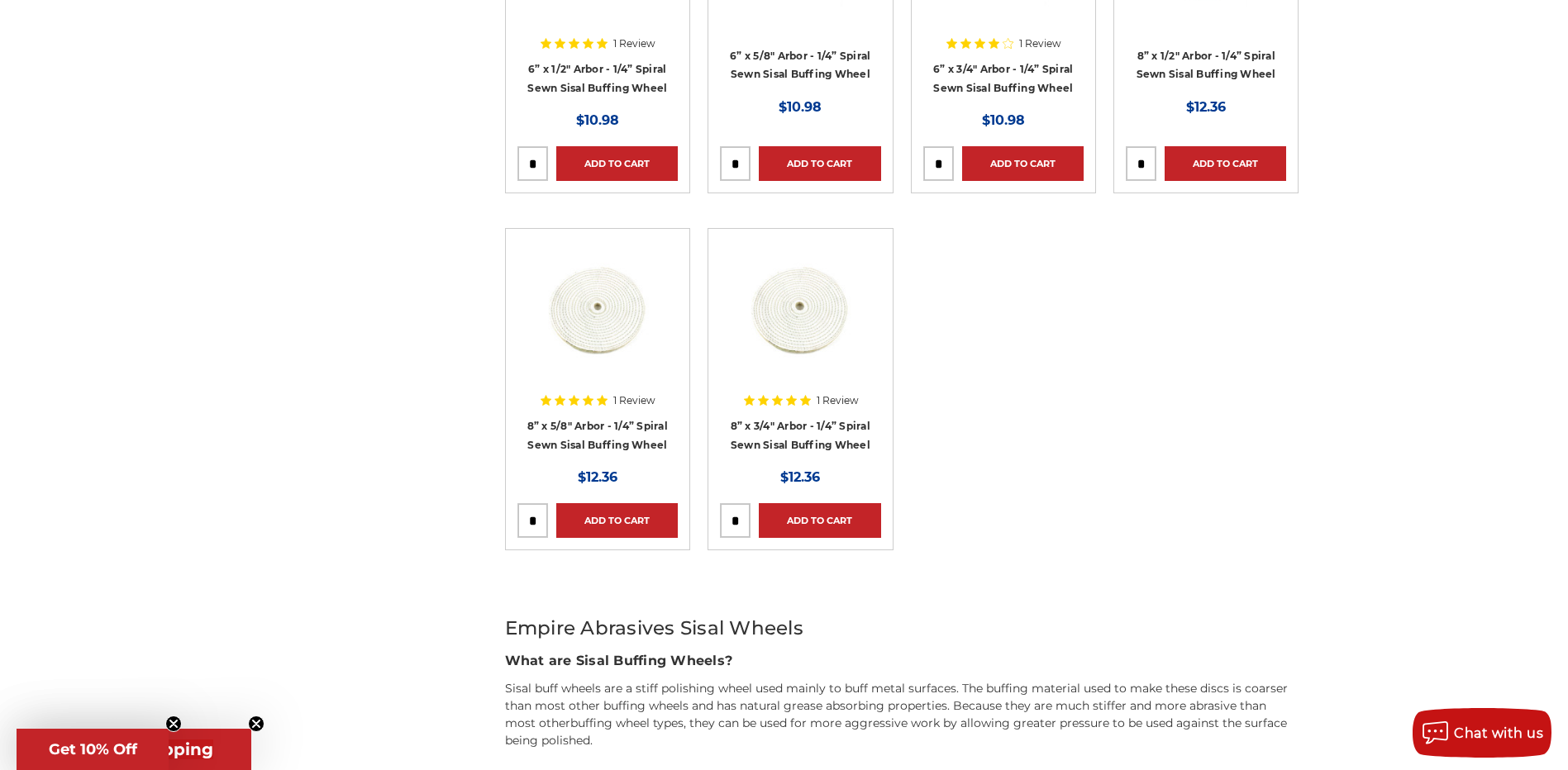
click at [605, 310] on img at bounding box center [598, 306] width 132 height 132
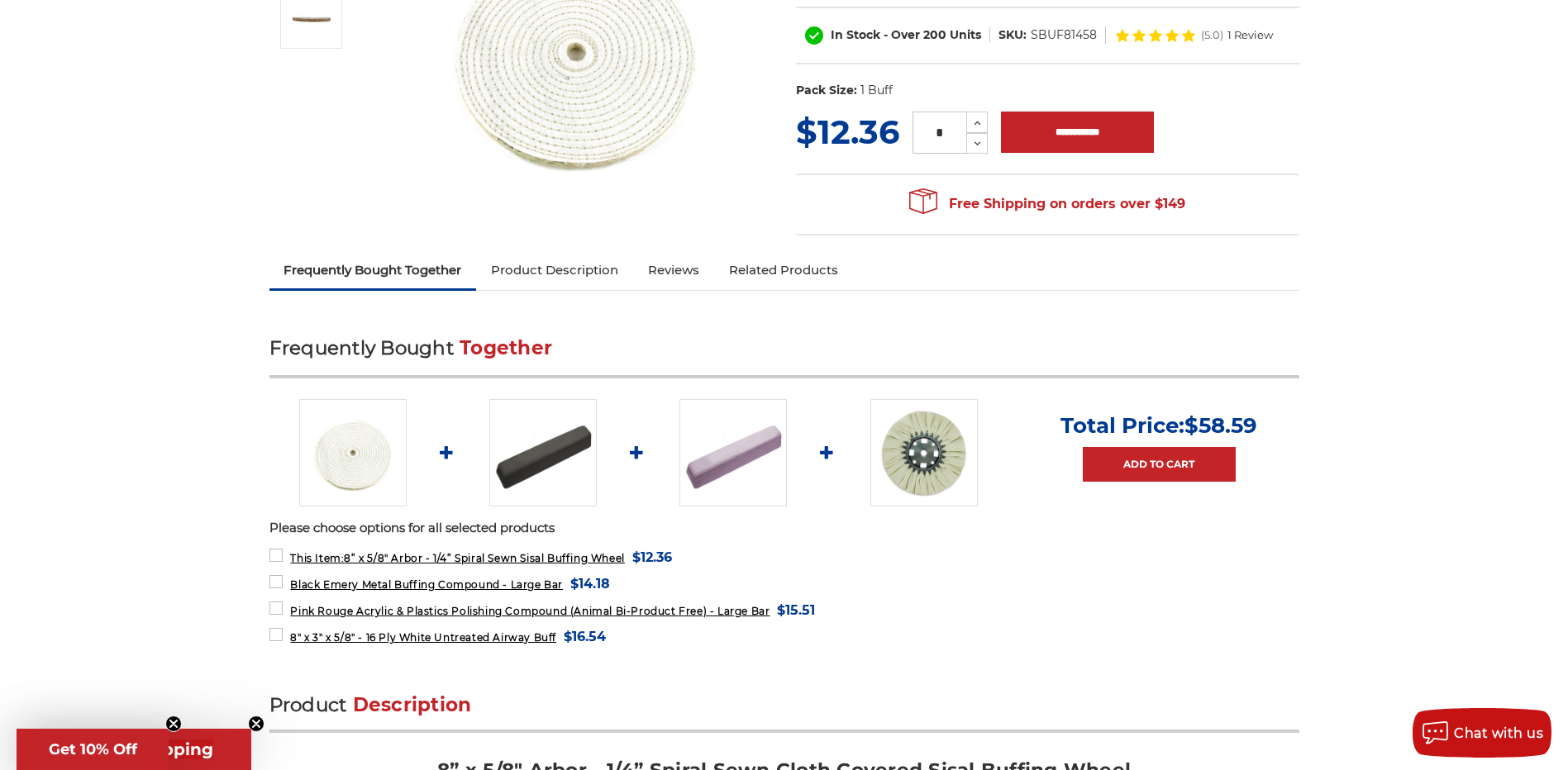
scroll to position [165, 0]
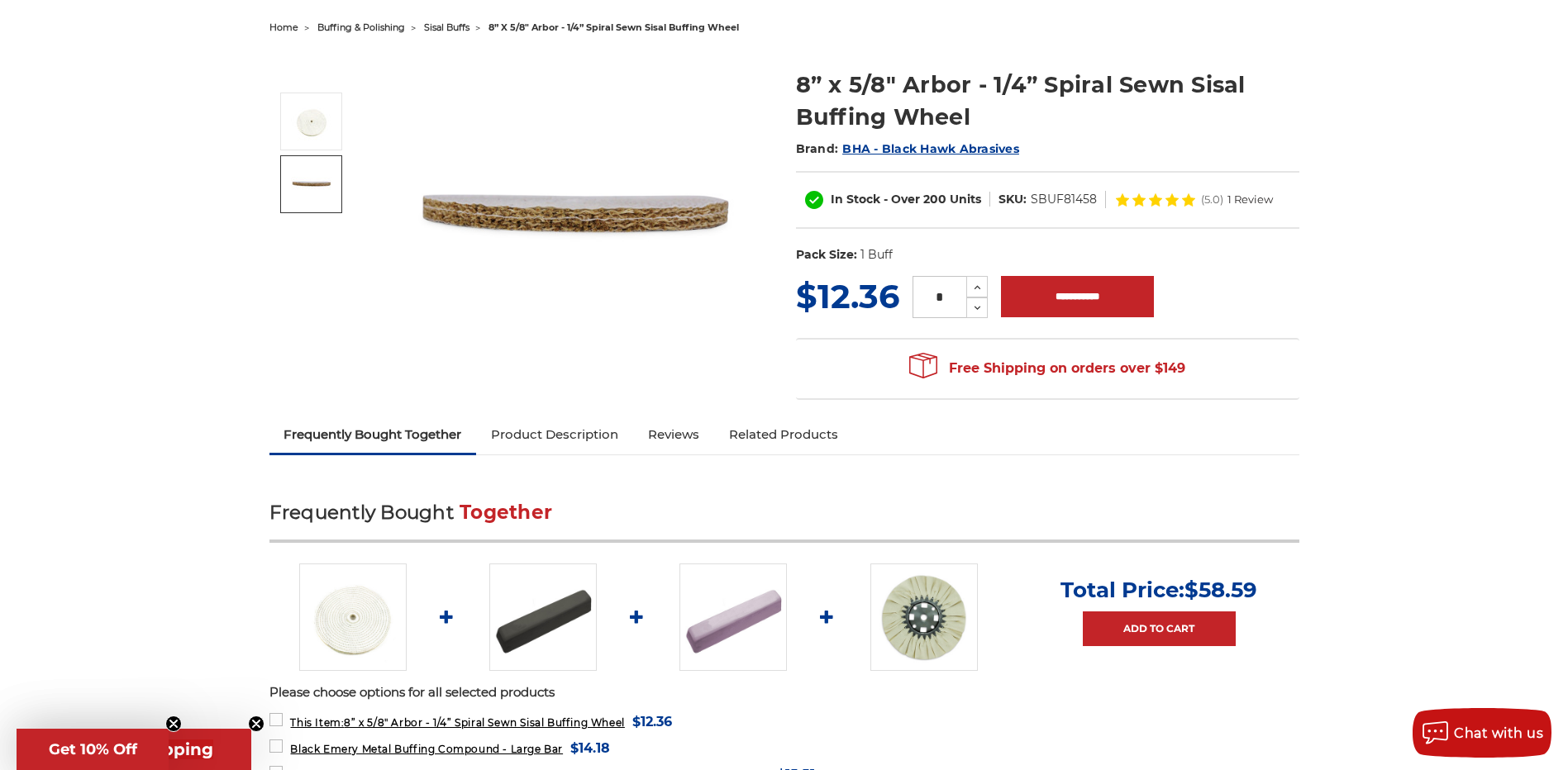
click at [307, 182] on img at bounding box center [311, 184] width 41 height 41
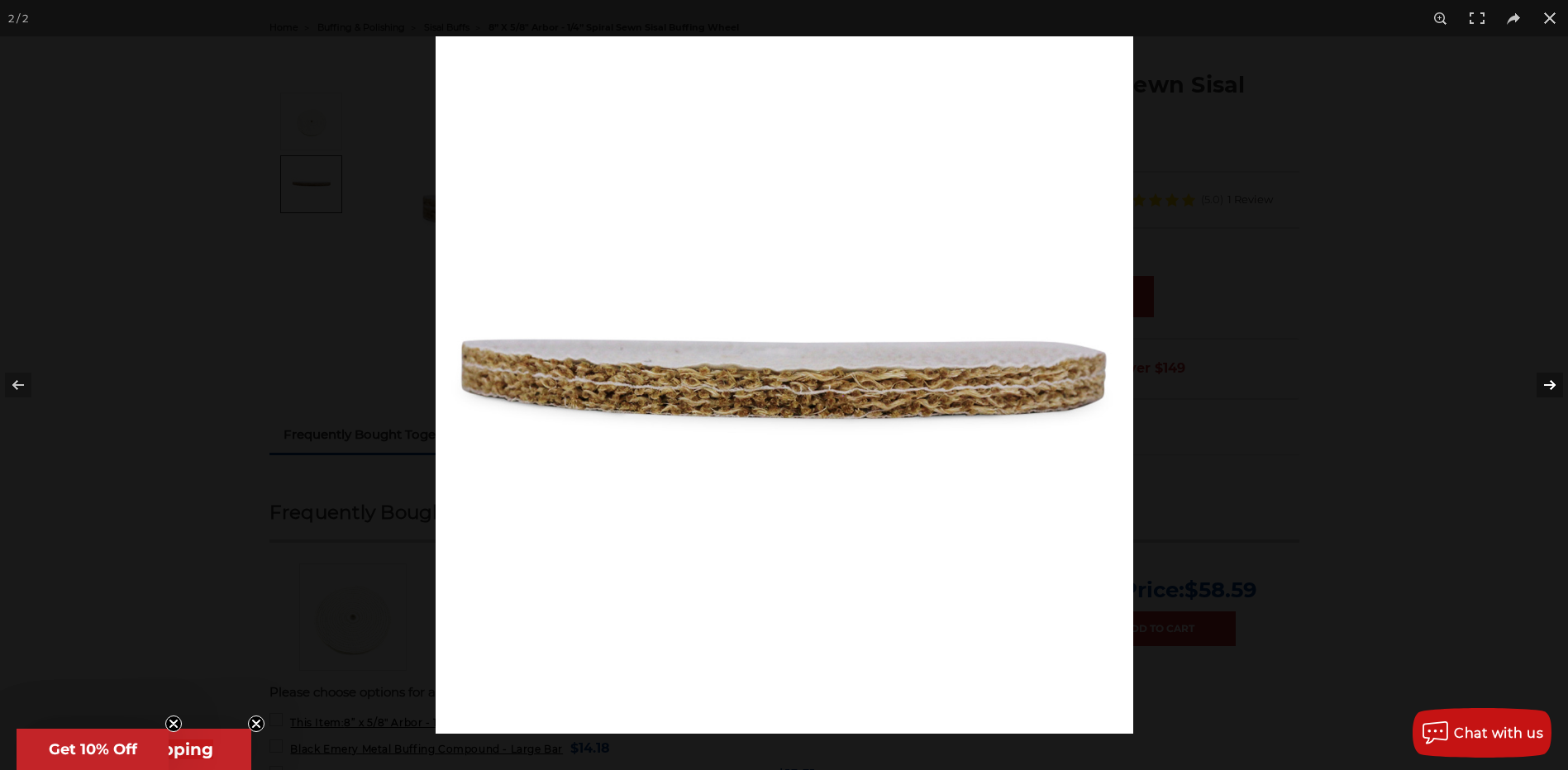
click at [1551, 383] on button at bounding box center [1539, 385] width 58 height 82
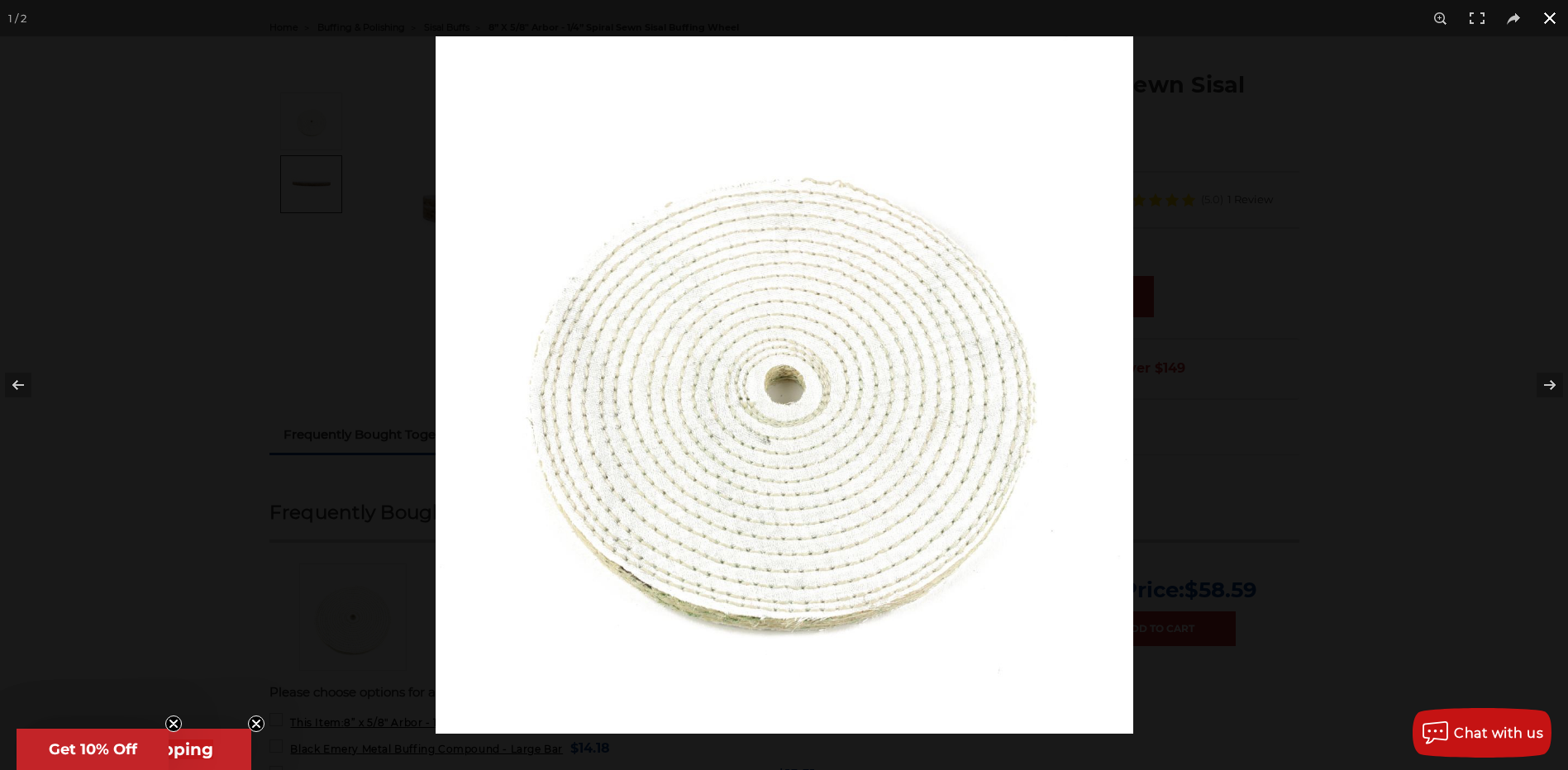
click at [1548, 21] on button at bounding box center [1550, 18] width 36 height 36
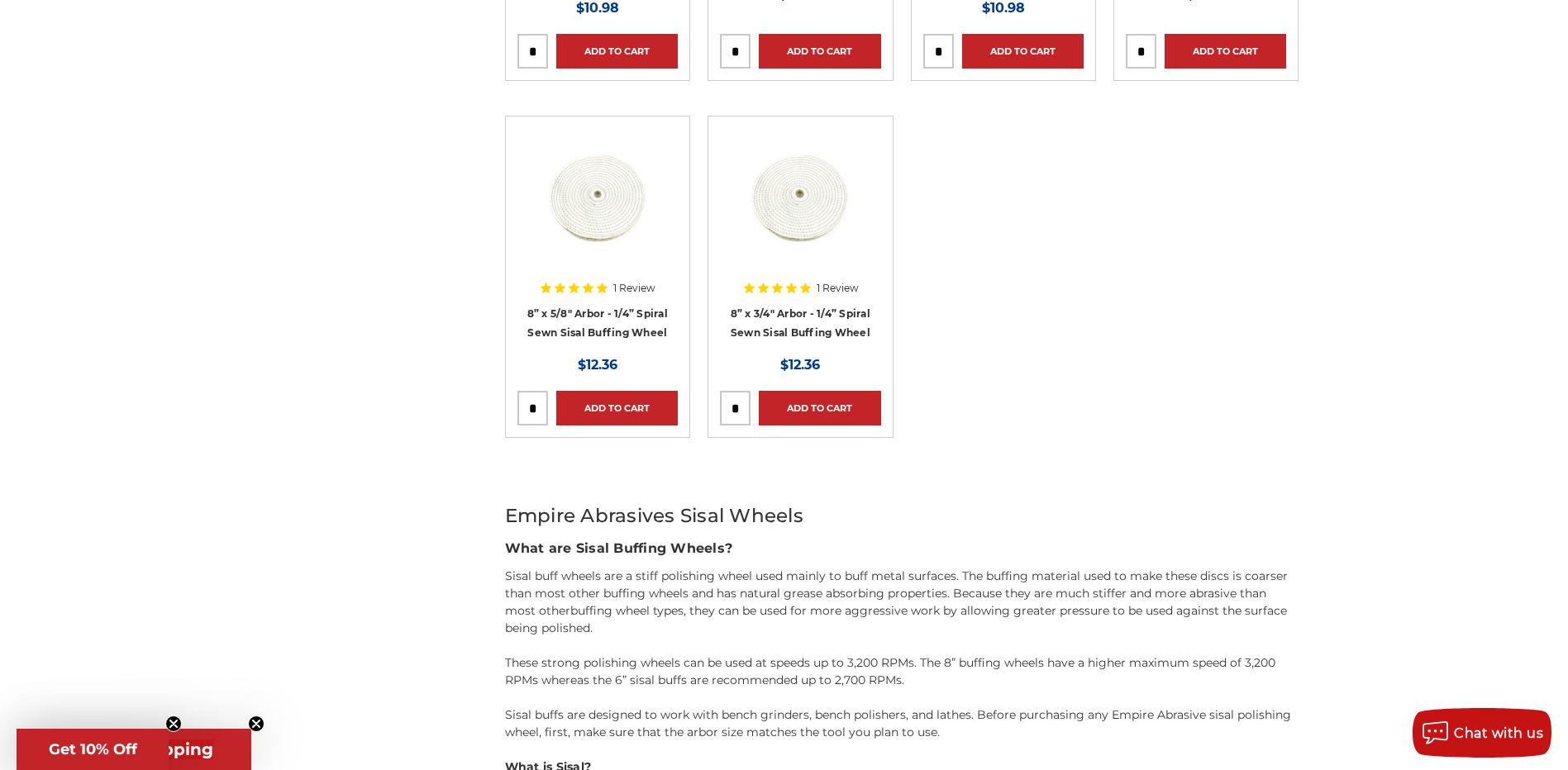
scroll to position [578, 0]
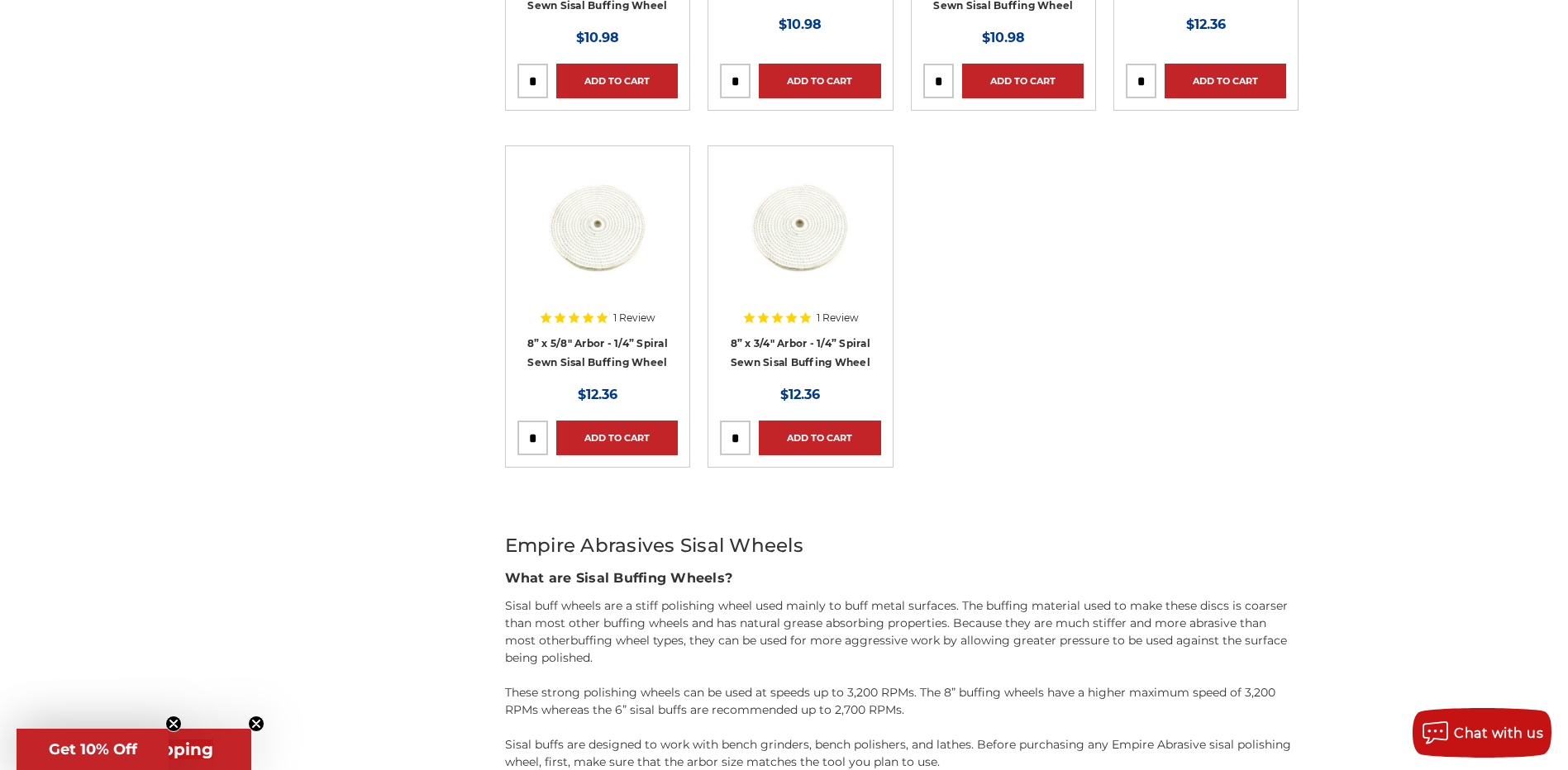
click at [813, 228] on img at bounding box center [800, 224] width 132 height 132
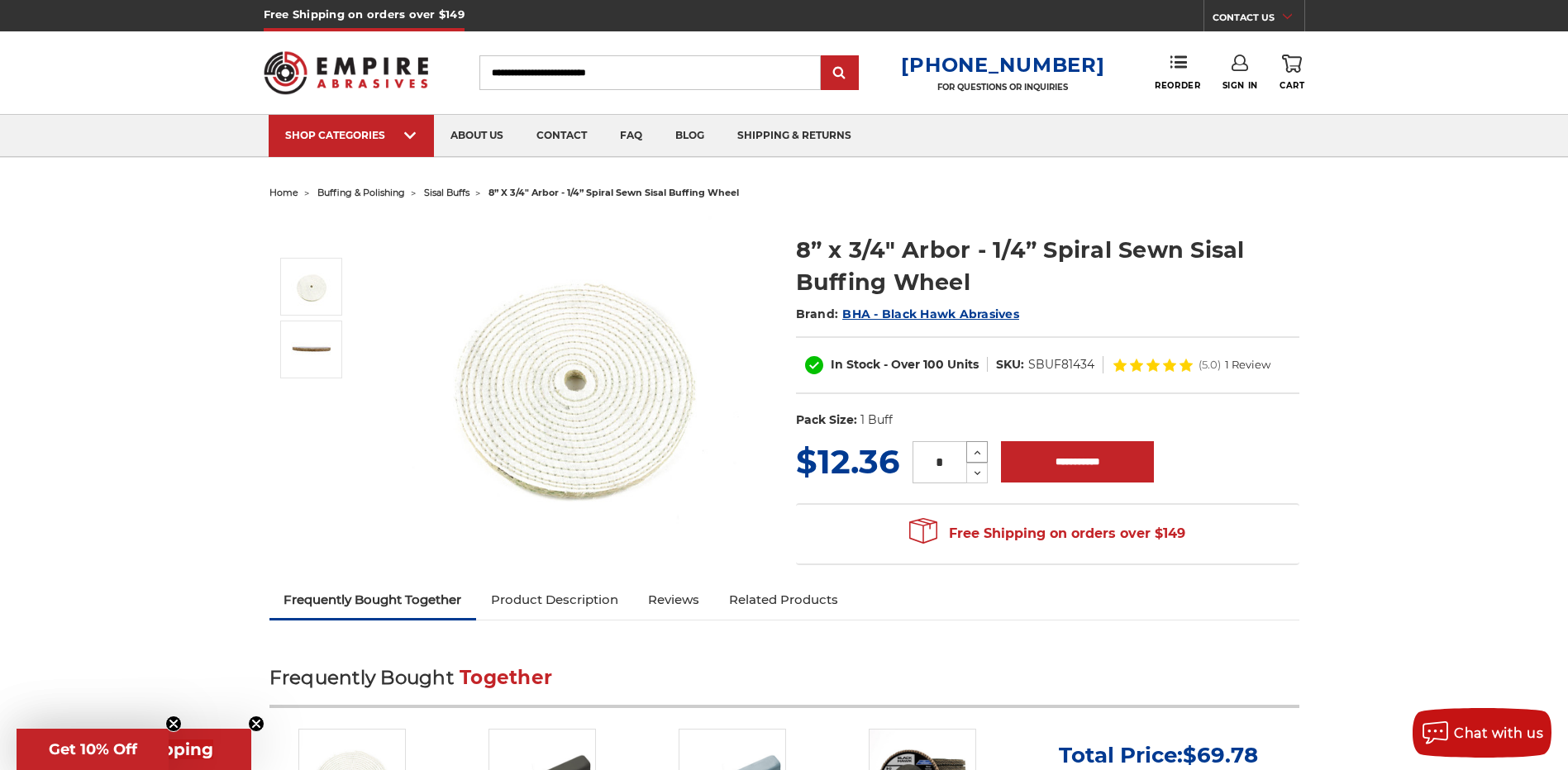
click at [978, 449] on icon at bounding box center [977, 453] width 12 height 15
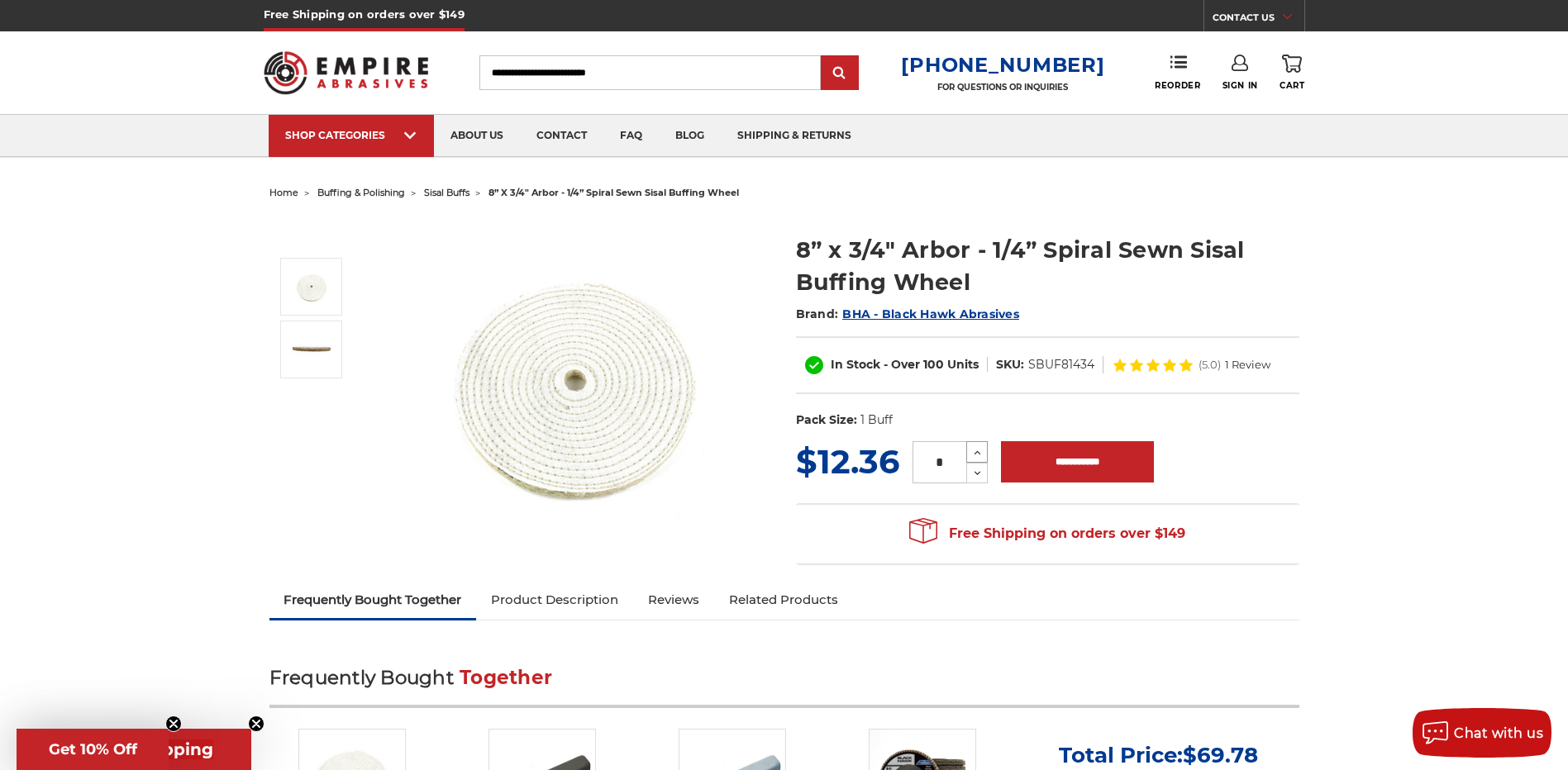
type input "*"
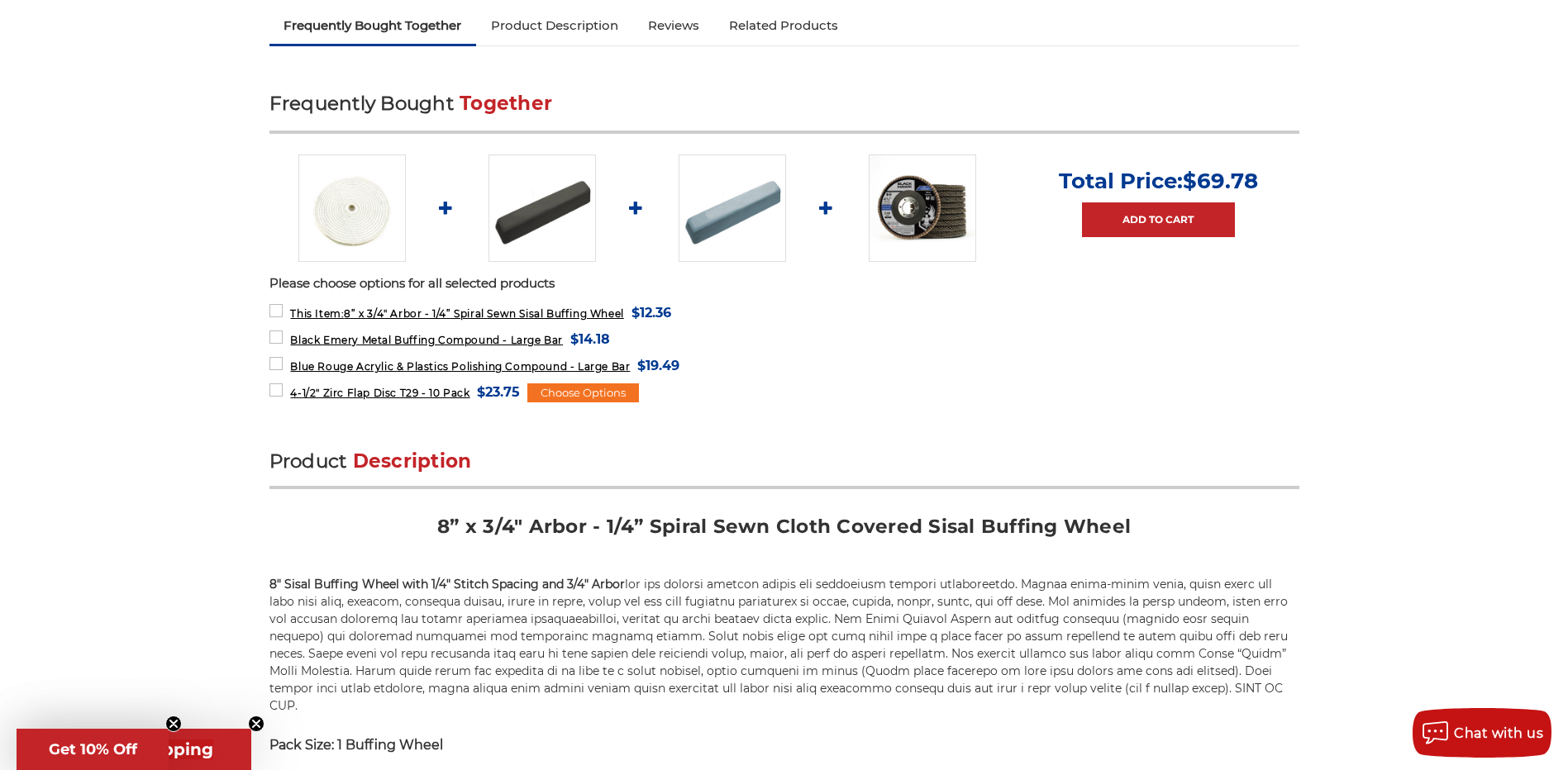
scroll to position [578, 0]
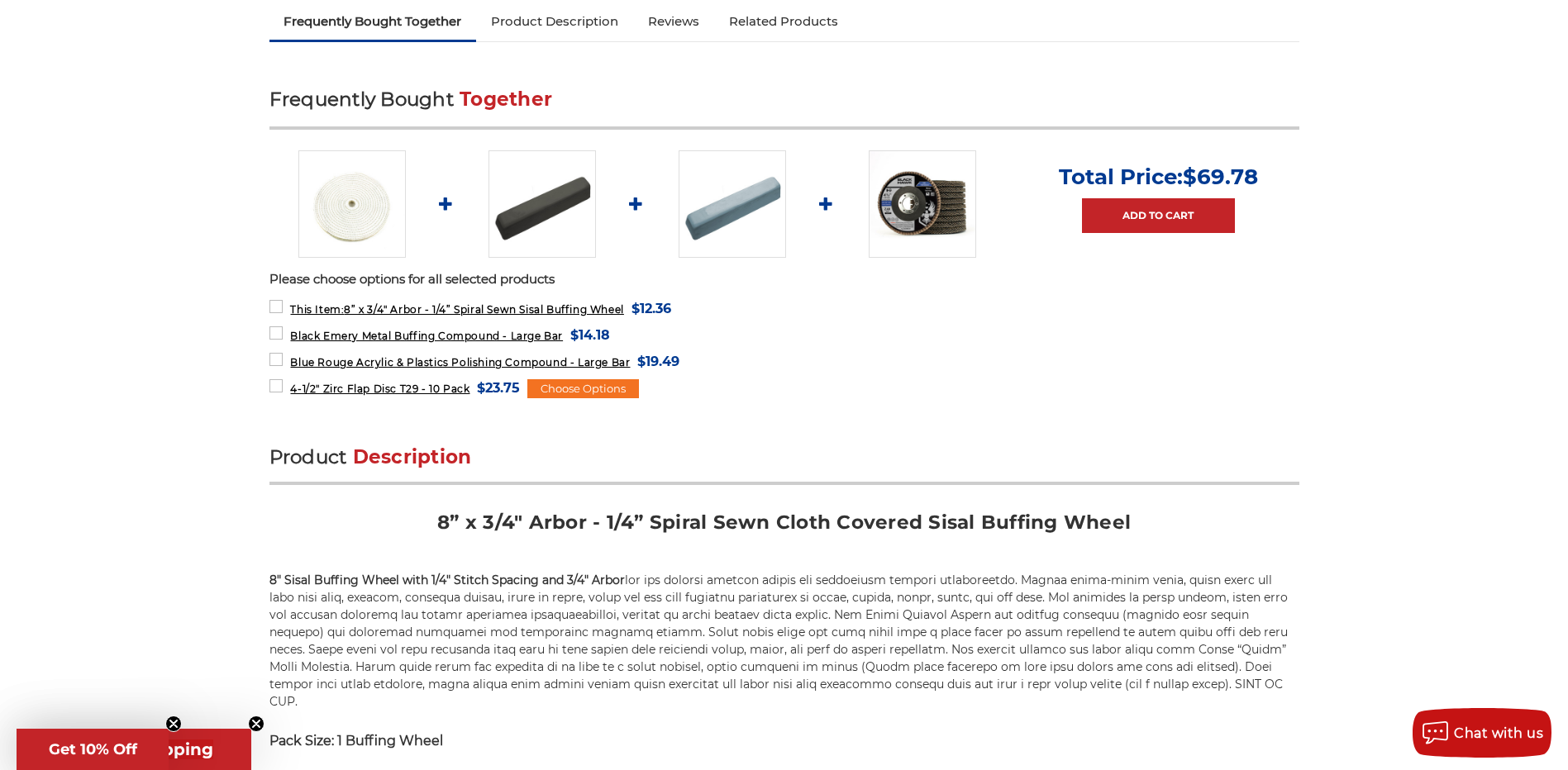
click at [544, 210] on img at bounding box center [542, 203] width 107 height 107
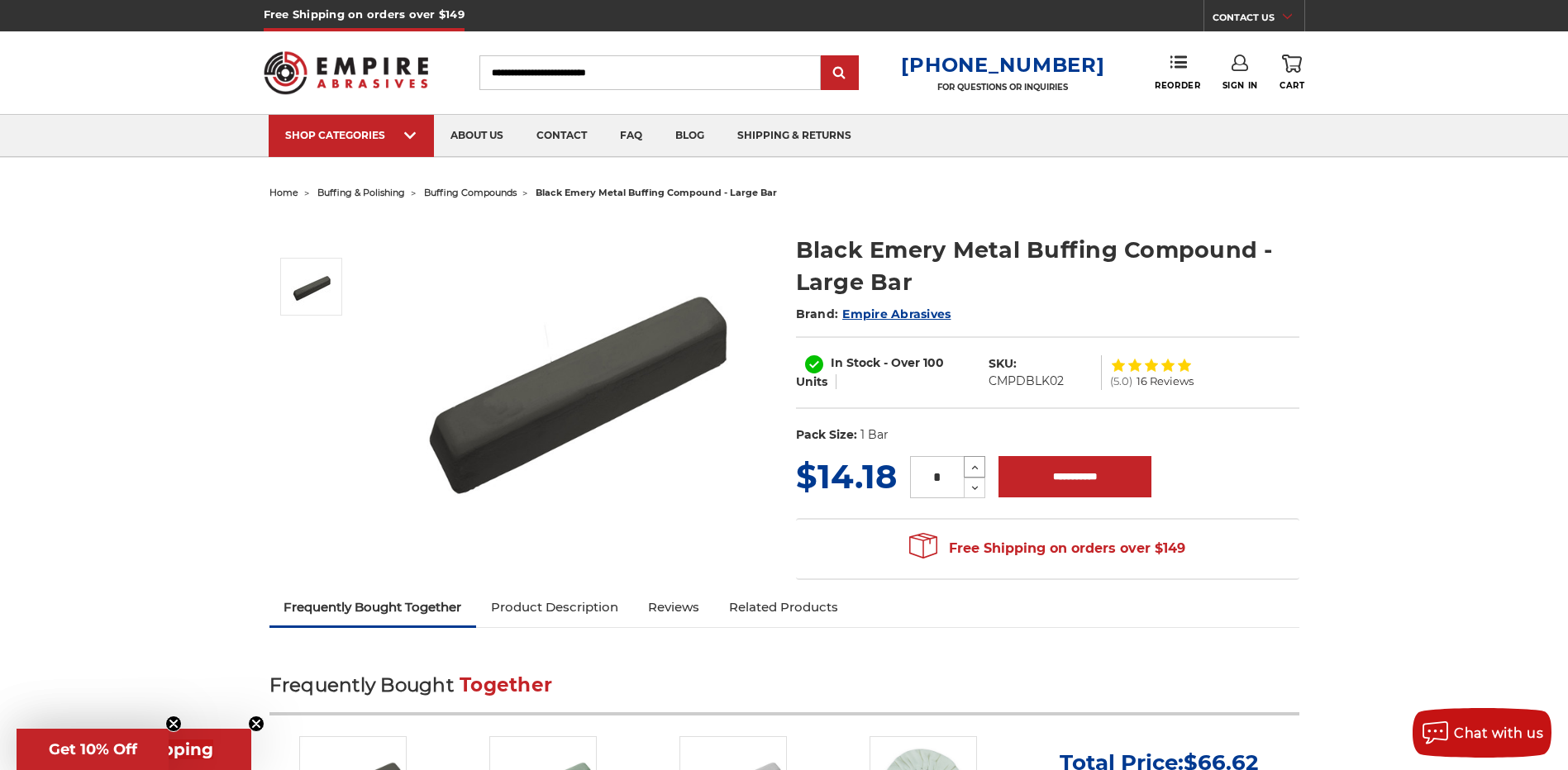
click at [974, 466] on use at bounding box center [976, 467] width 7 height 4
type input "*"
click at [1032, 468] on input "**********" at bounding box center [1075, 476] width 153 height 41
type input "**********"
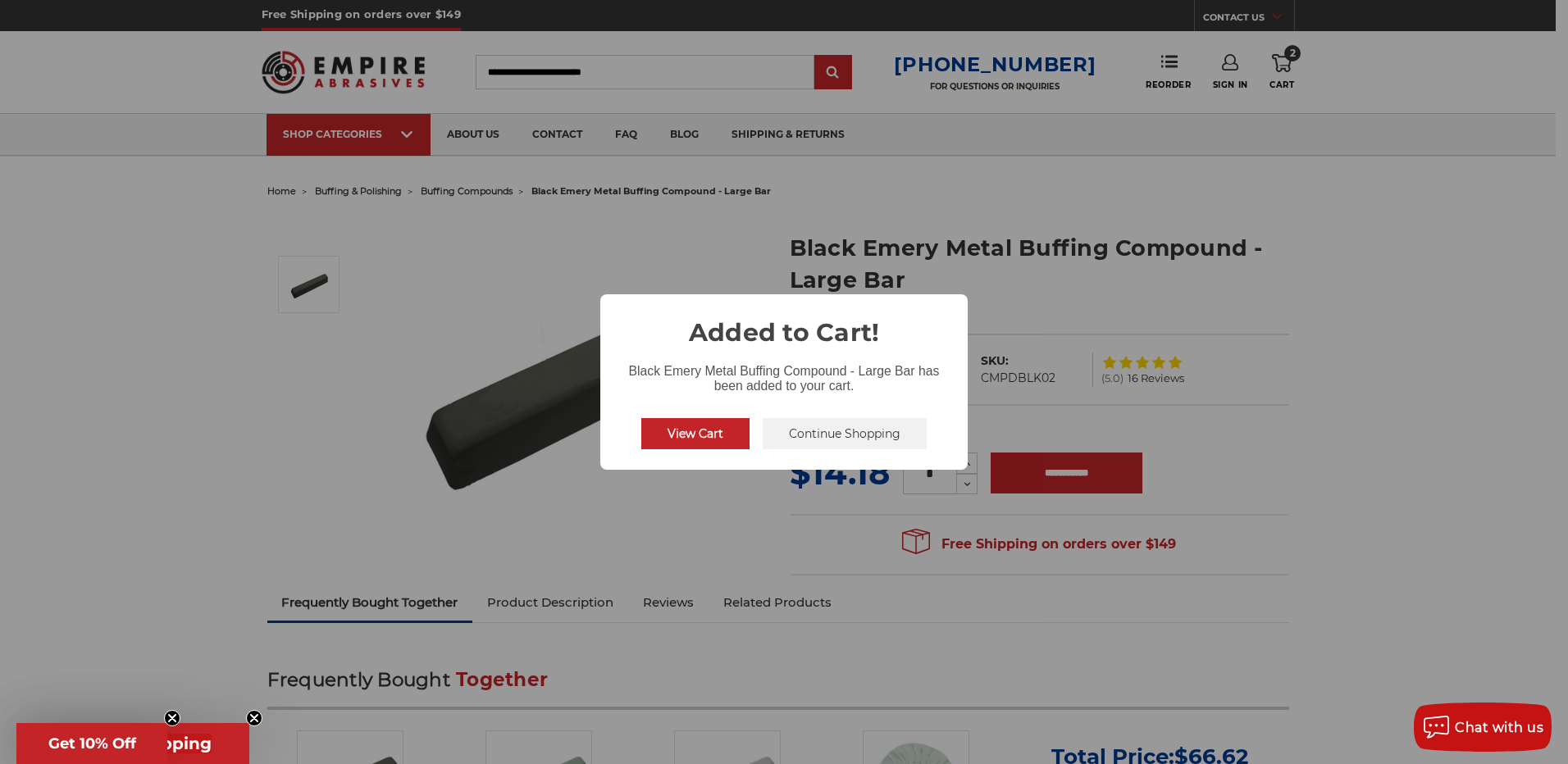
click at [683, 435] on button "View Cart" at bounding box center [696, 433] width 108 height 31
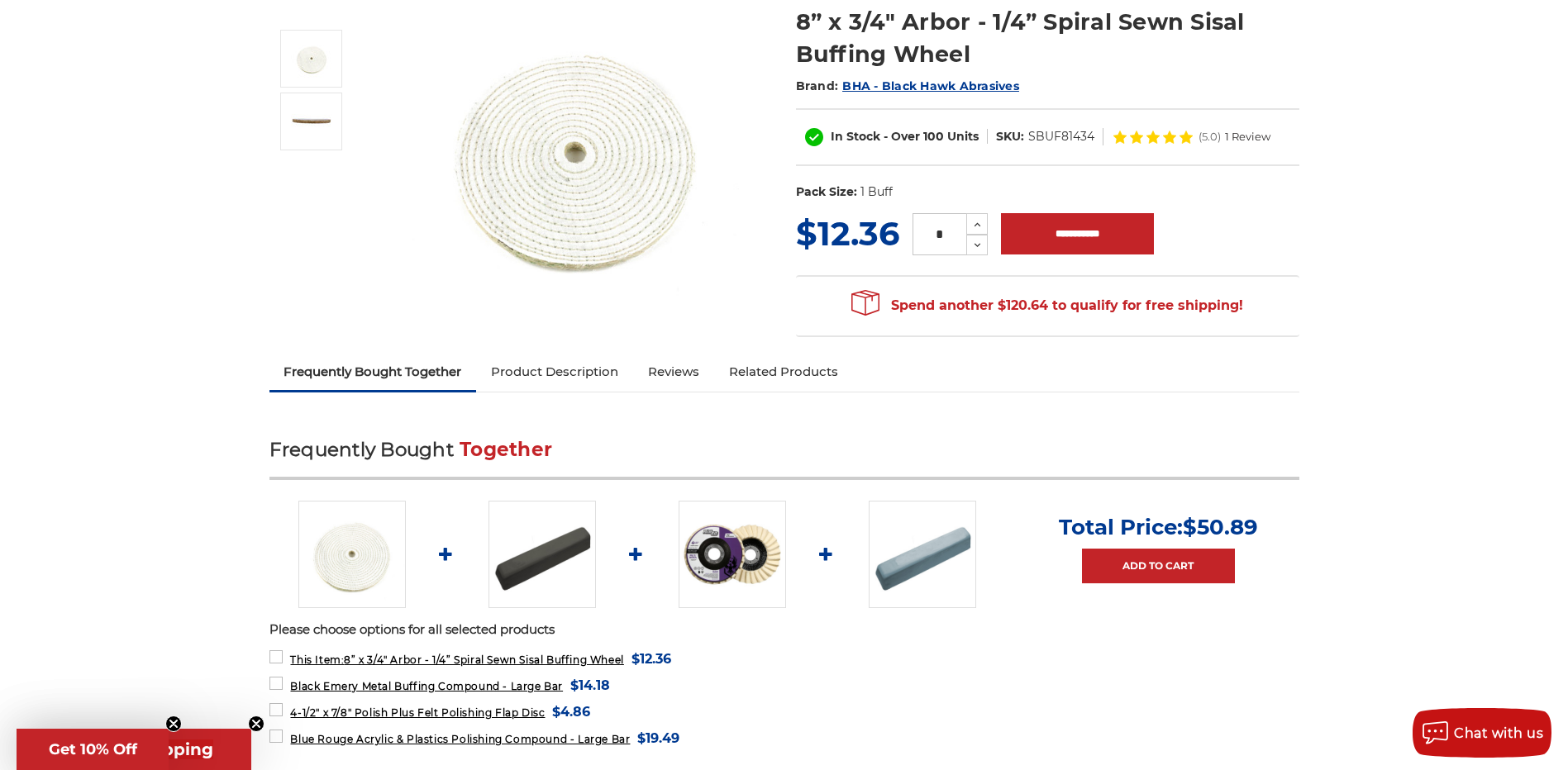
scroll to position [20, 0]
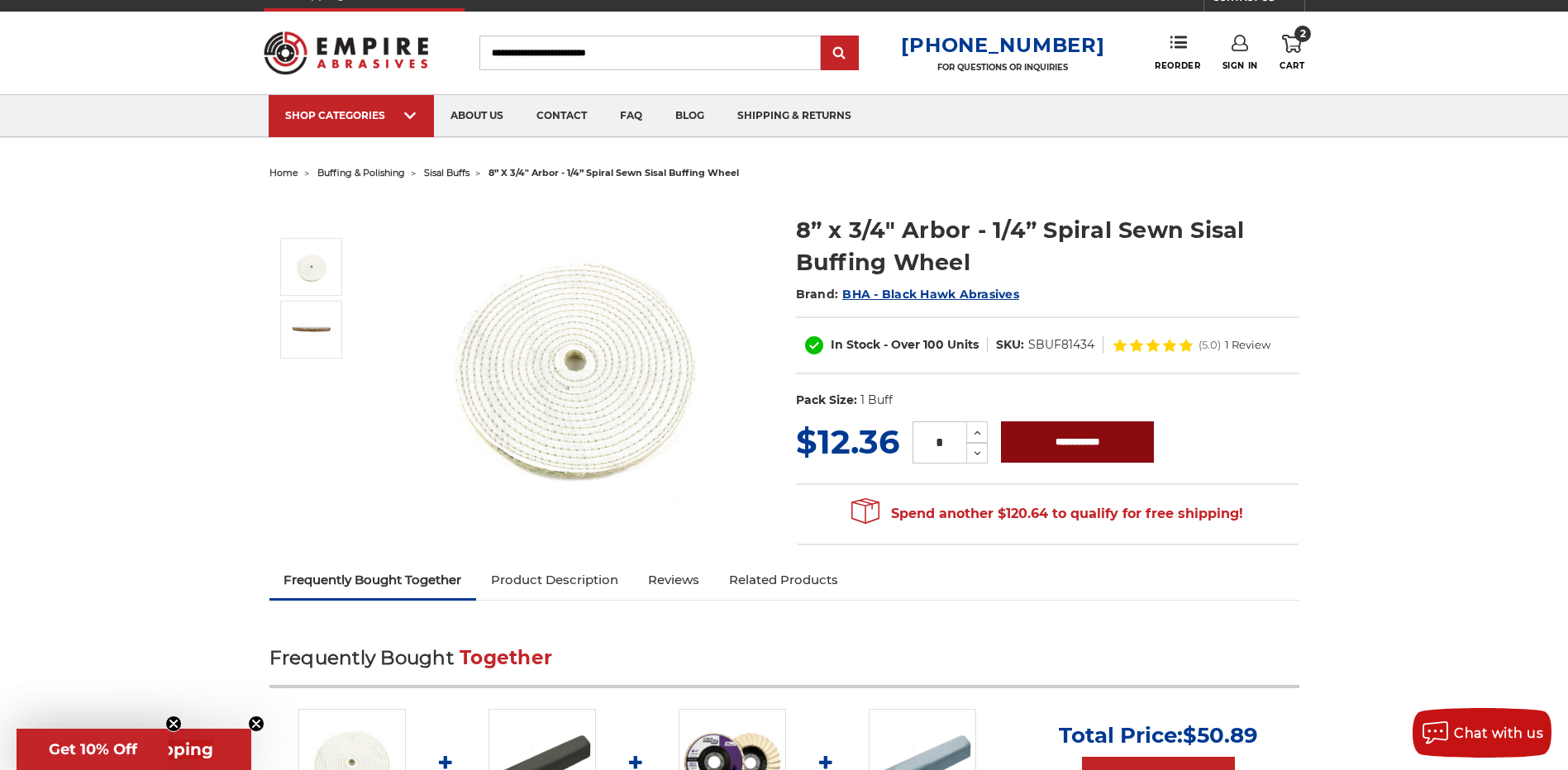
click at [1070, 438] on input "**********" at bounding box center [1078, 441] width 153 height 41
type input "**********"
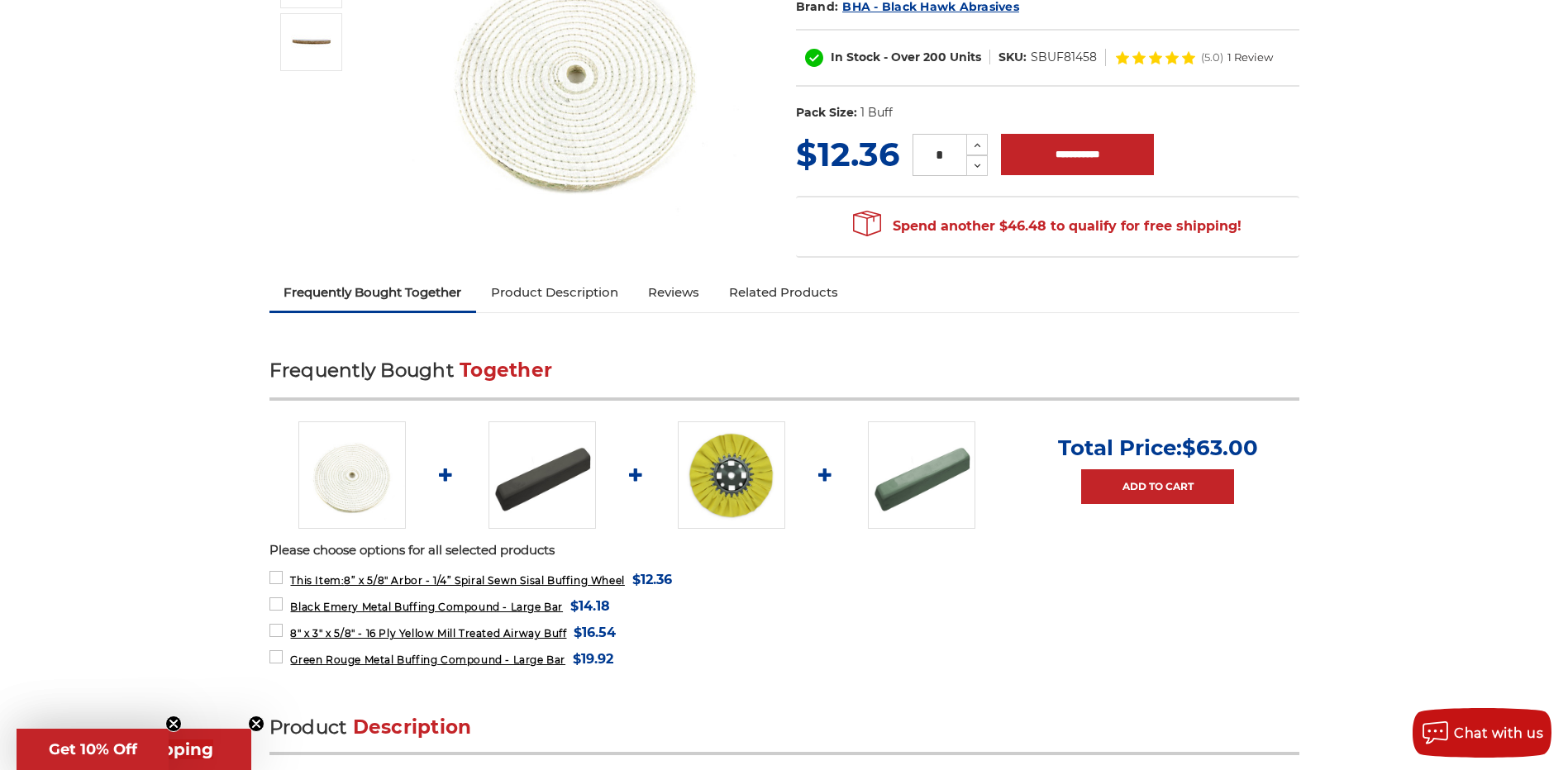
scroll to position [331, 0]
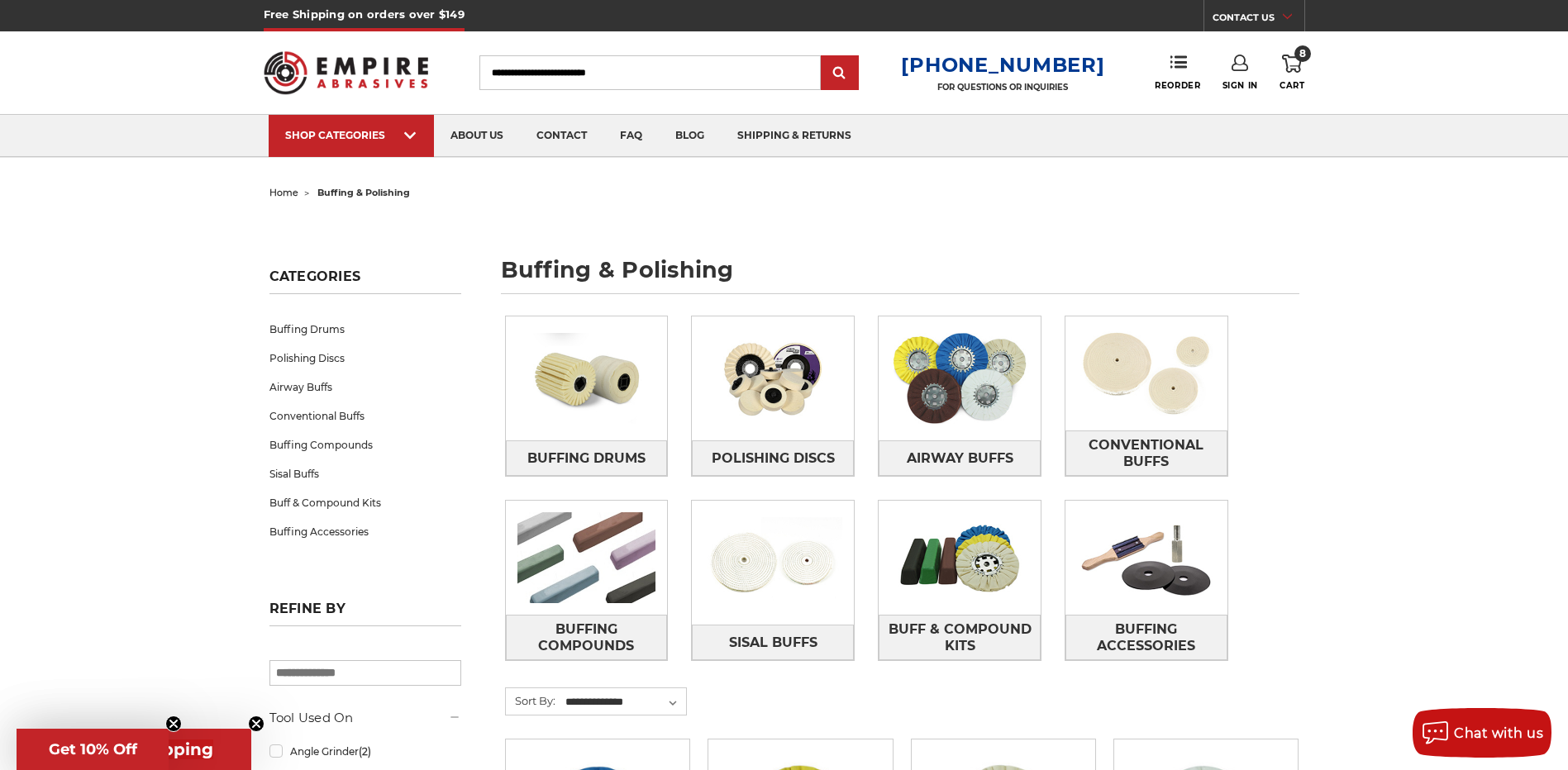
click at [874, 342] on div "Buffing Drums Polishing Discs Airway Buffs Conventional Buffs Buffing Compounds" at bounding box center [902, 502] width 818 height 395
click at [927, 346] on img at bounding box center [959, 378] width 162 height 114
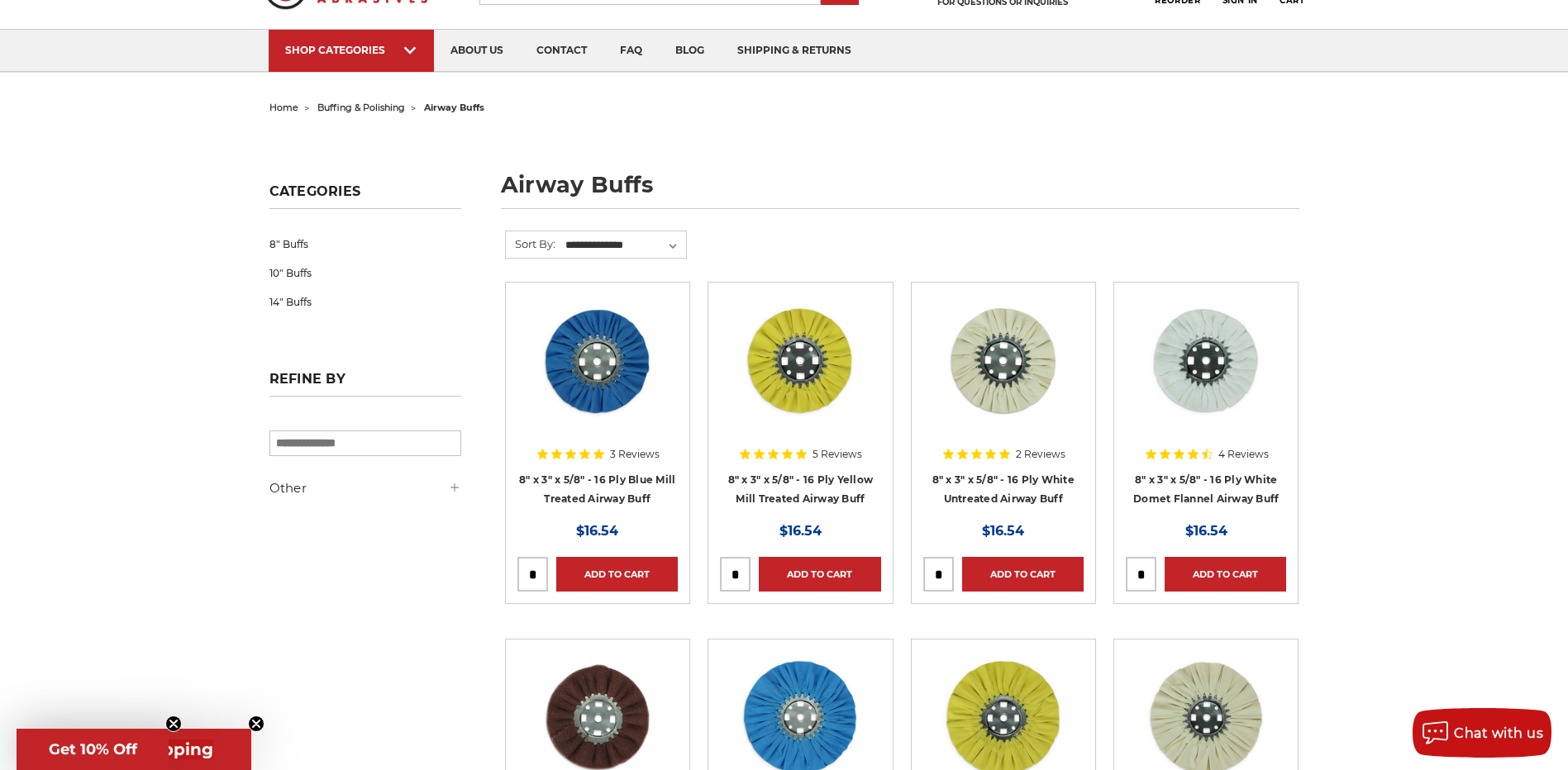
scroll to position [82, 0]
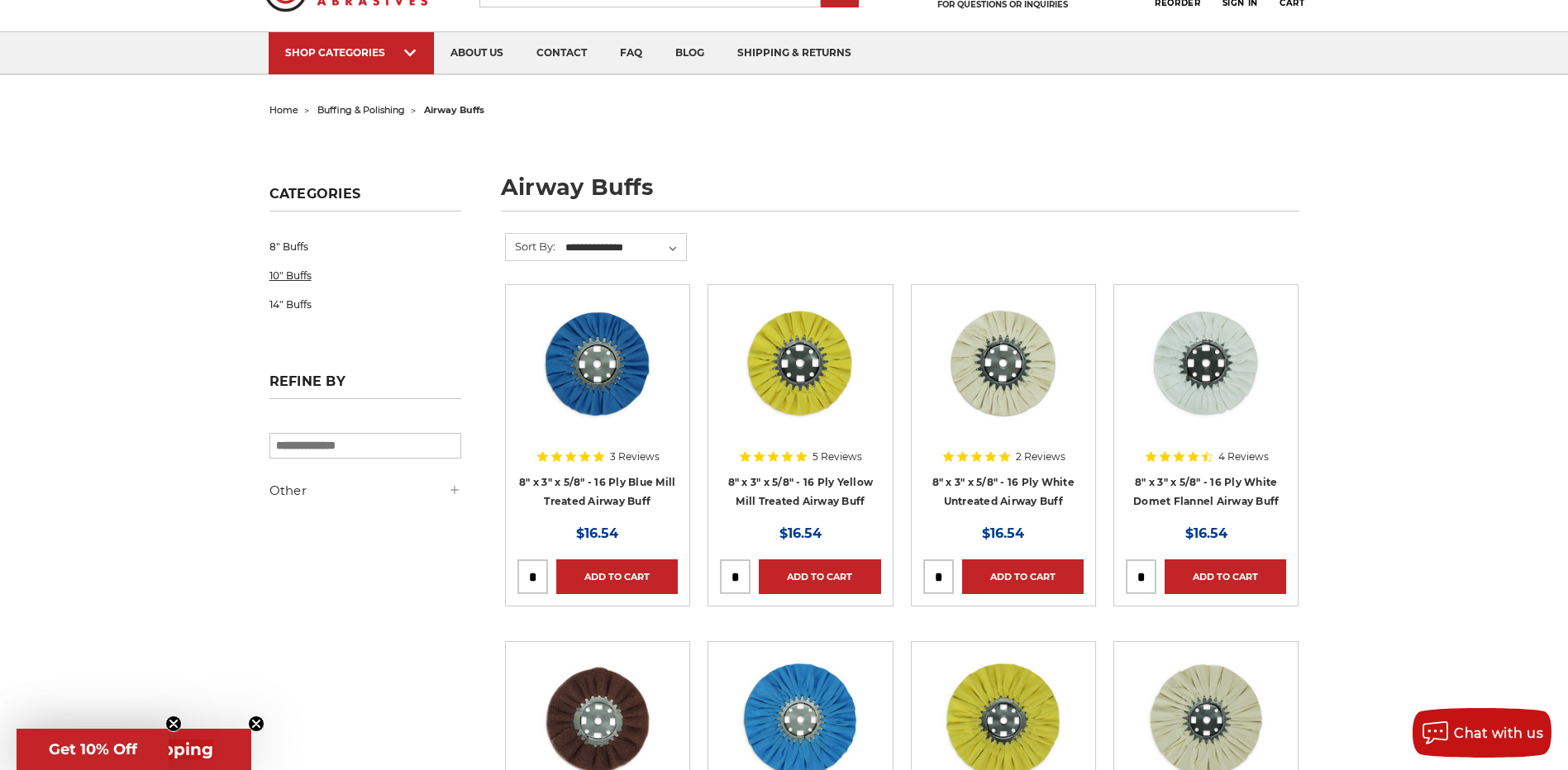
click at [297, 277] on link "10" Buffs" at bounding box center [365, 275] width 192 height 29
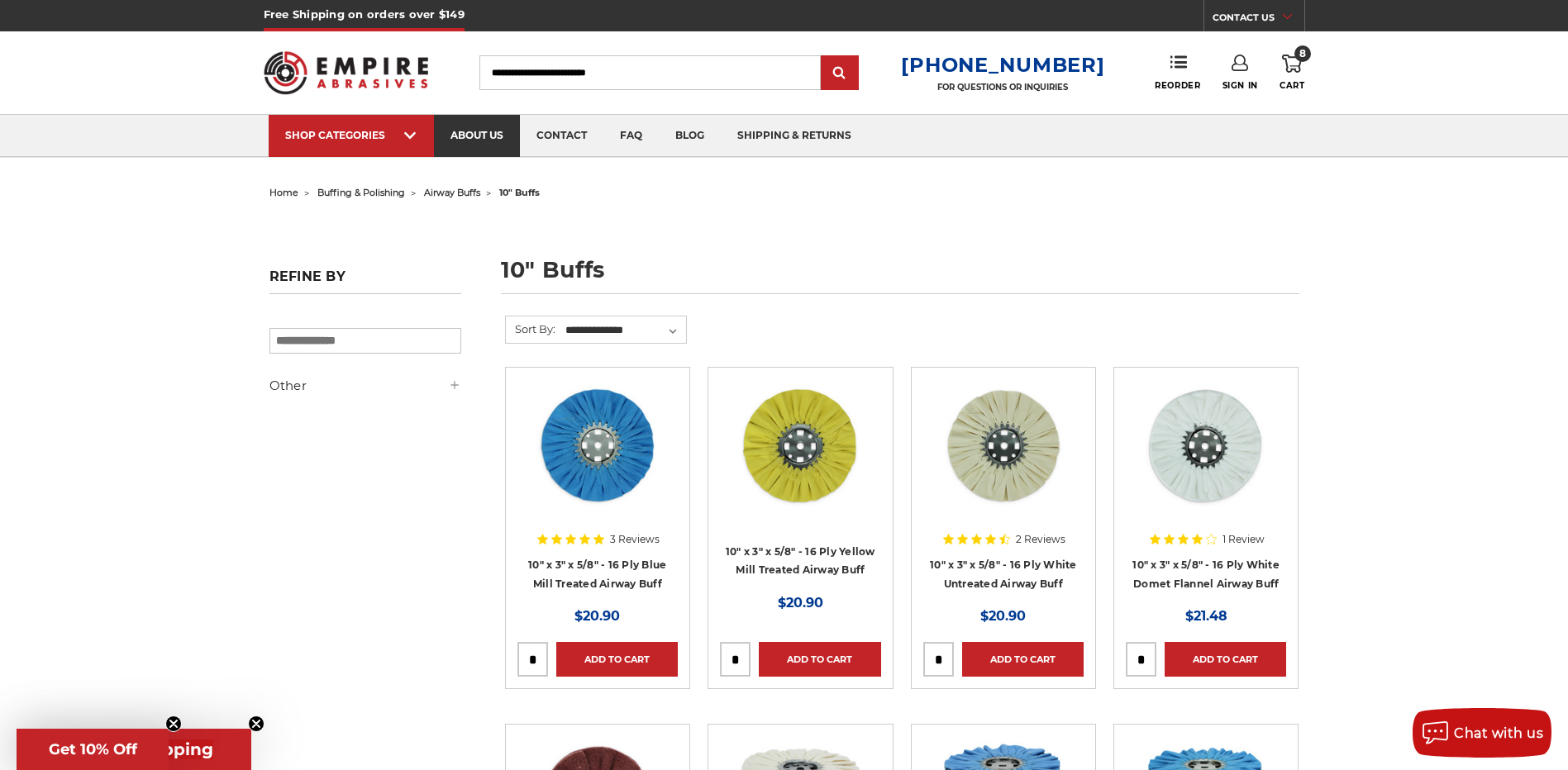
click at [472, 143] on link "about us" at bounding box center [477, 136] width 86 height 42
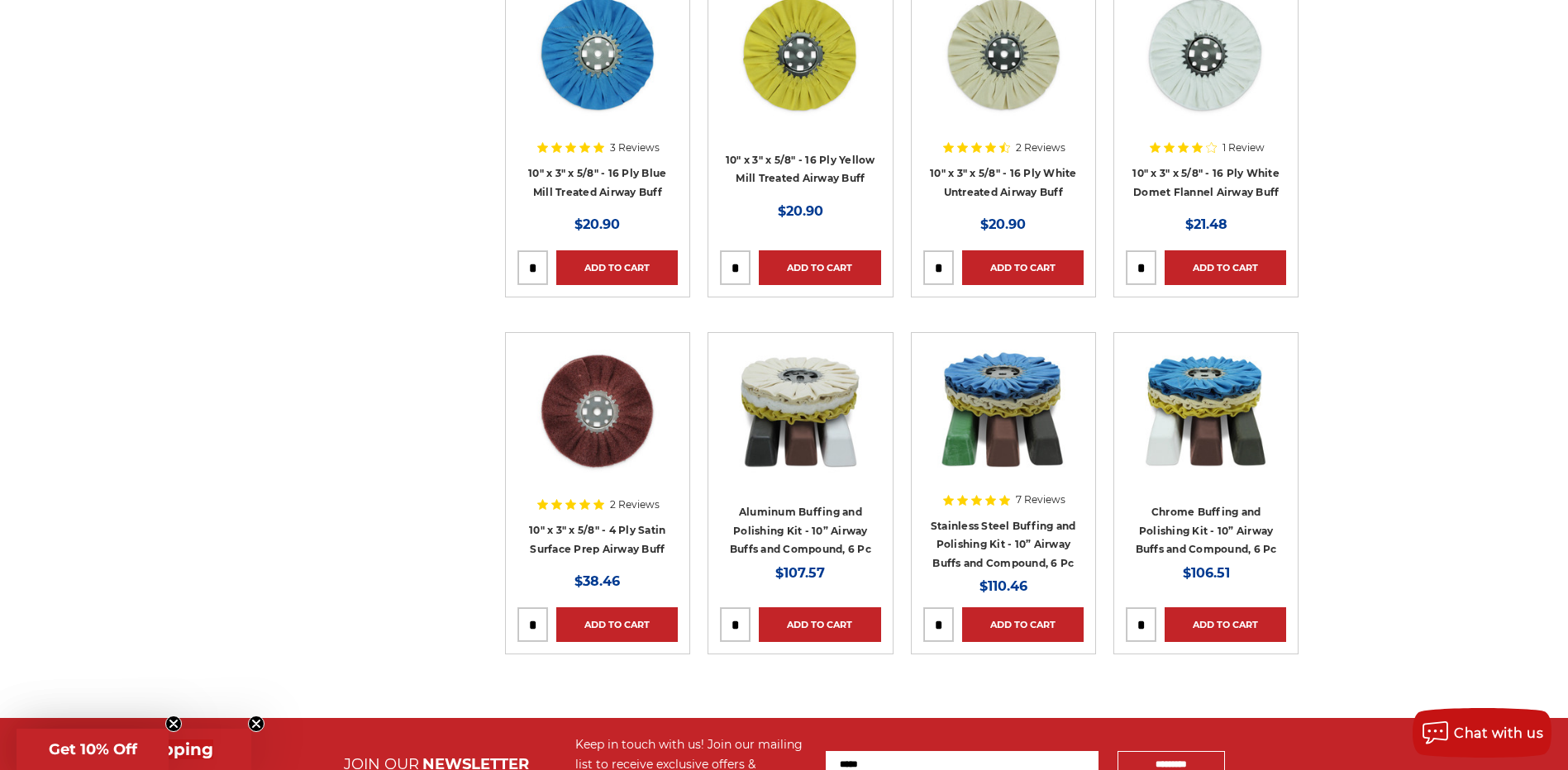
scroll to position [413, 0]
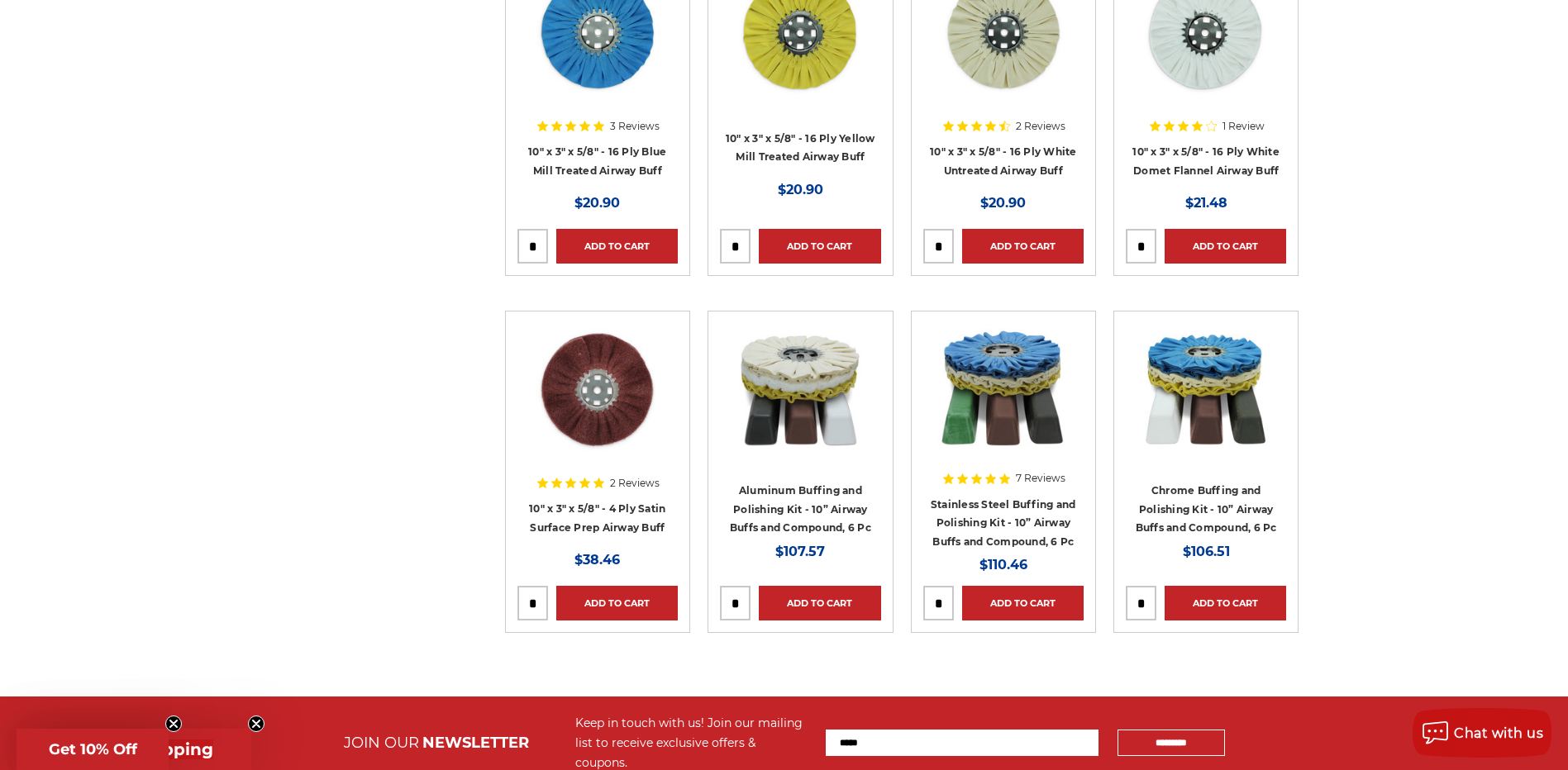
click at [1025, 385] on img at bounding box center [1003, 389] width 132 height 132
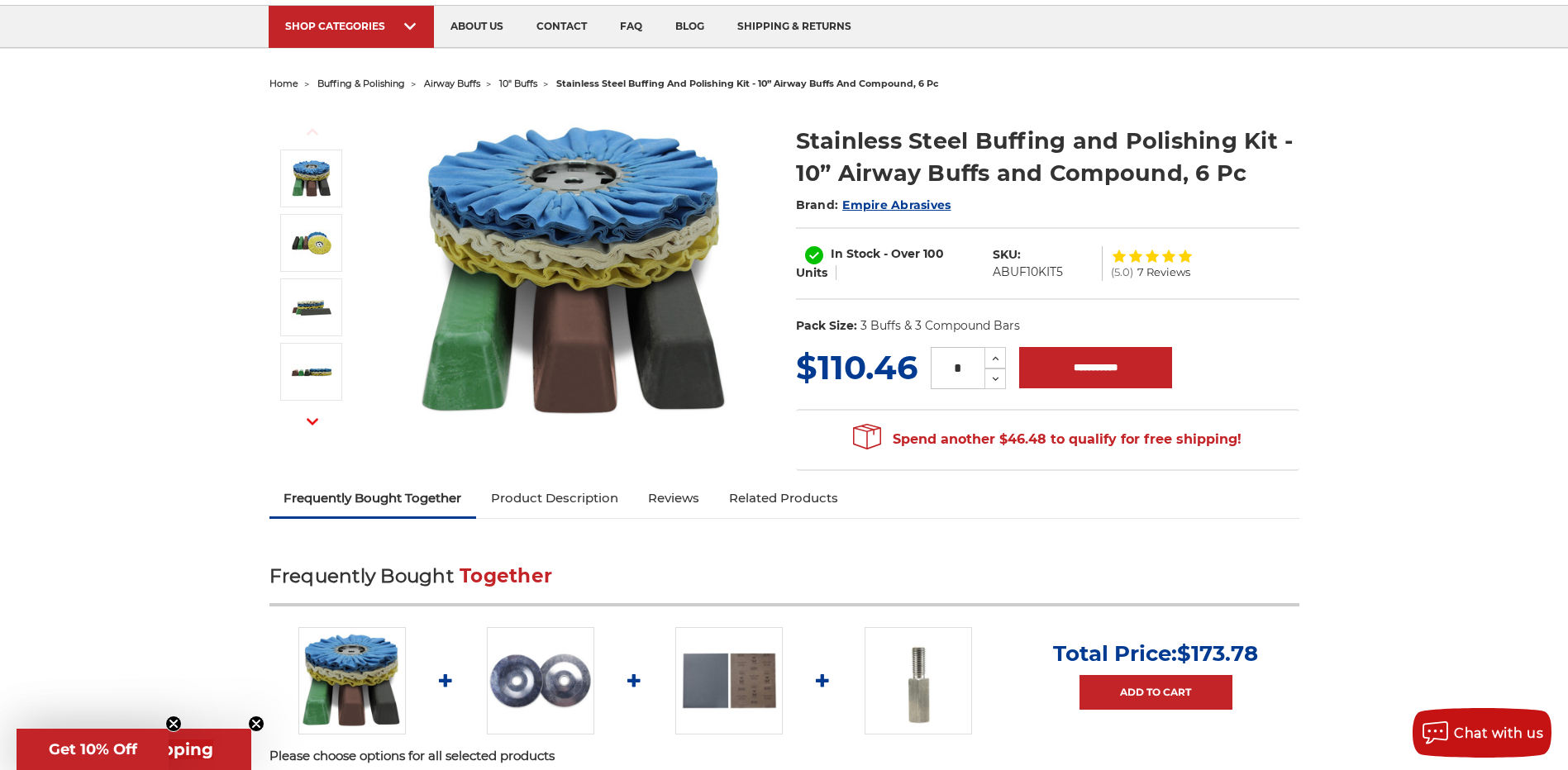
scroll to position [82, 0]
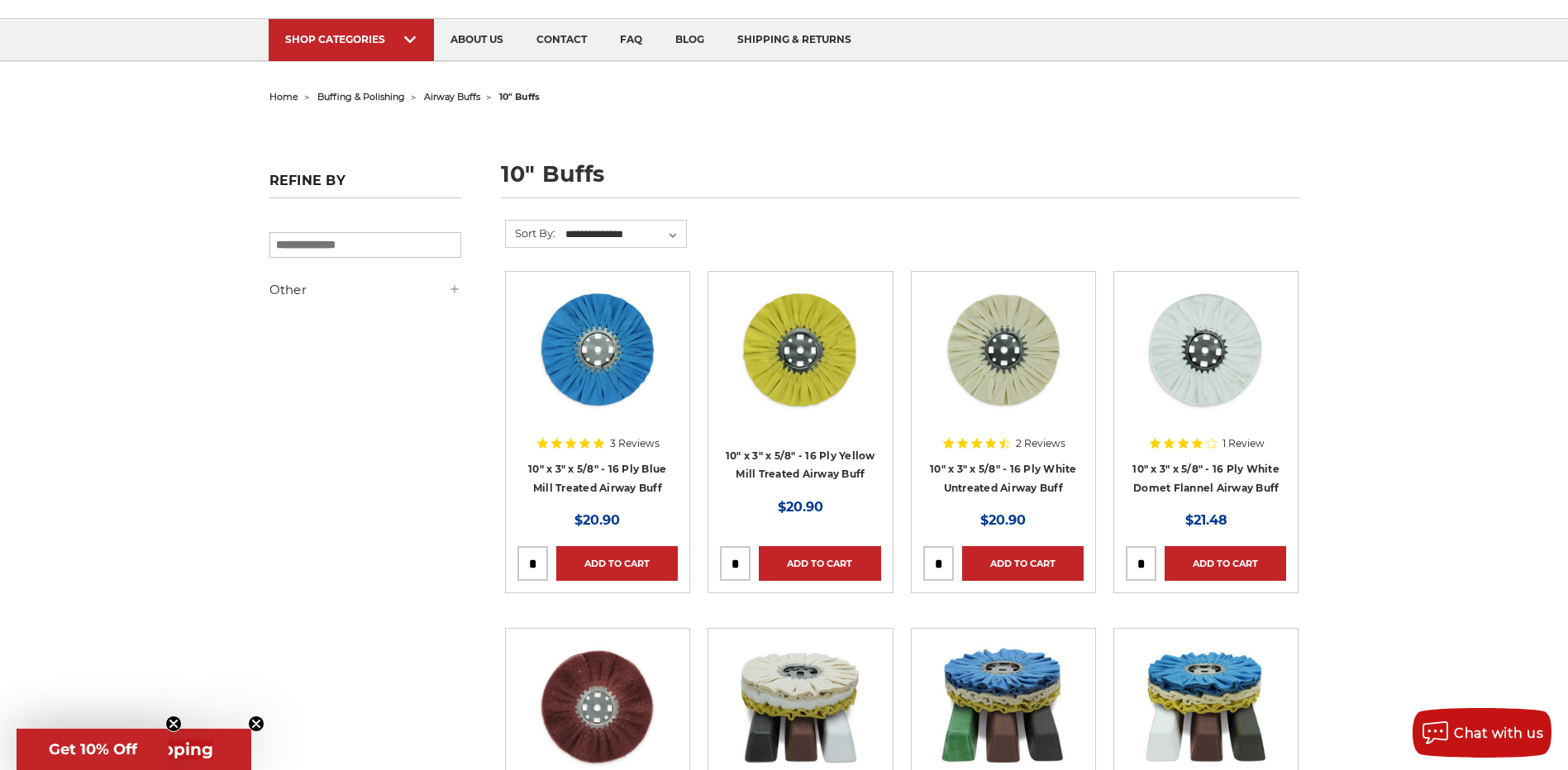
scroll to position [82, 0]
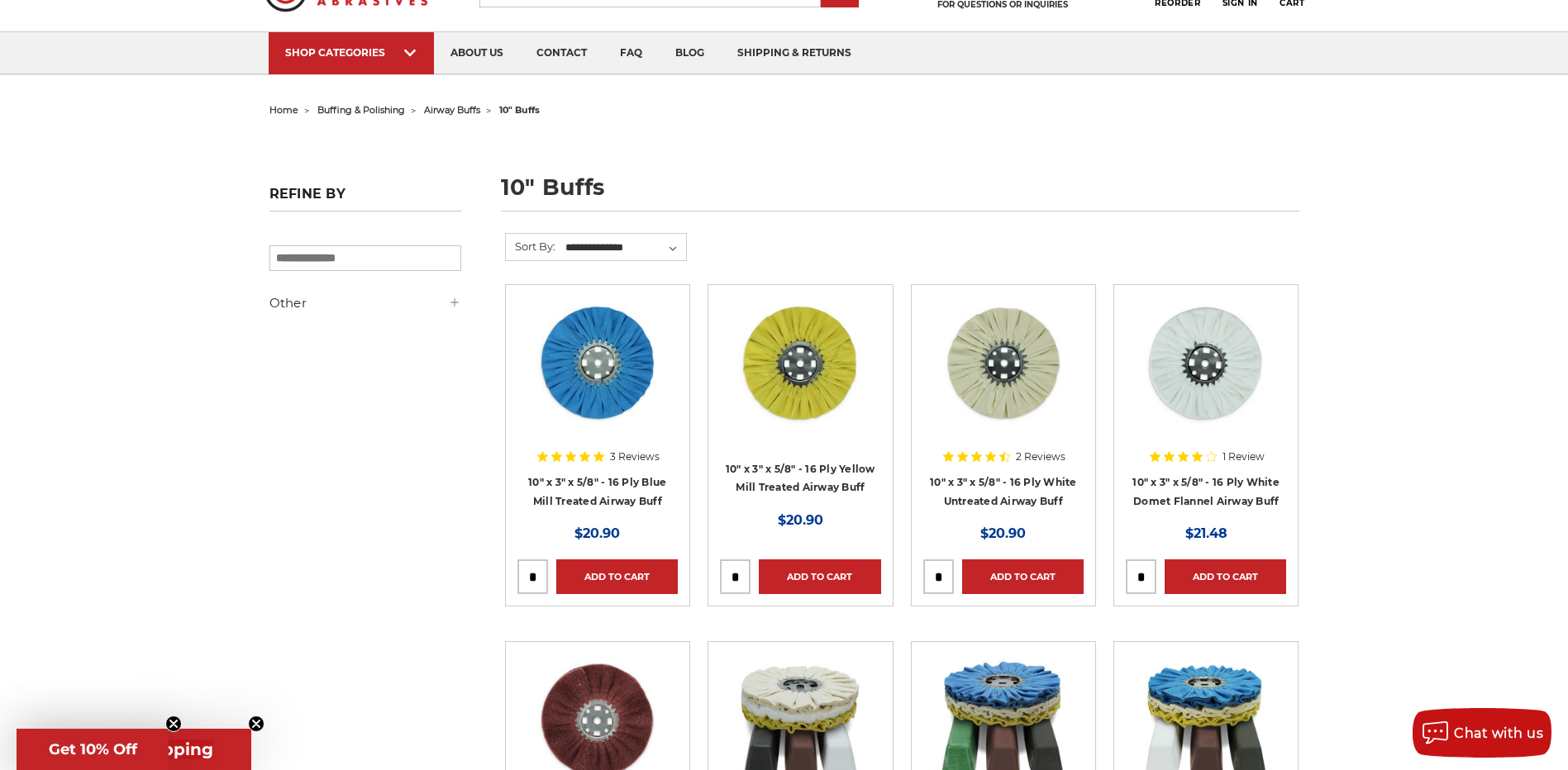
click at [470, 111] on span "airway buffs" at bounding box center [452, 110] width 56 height 11
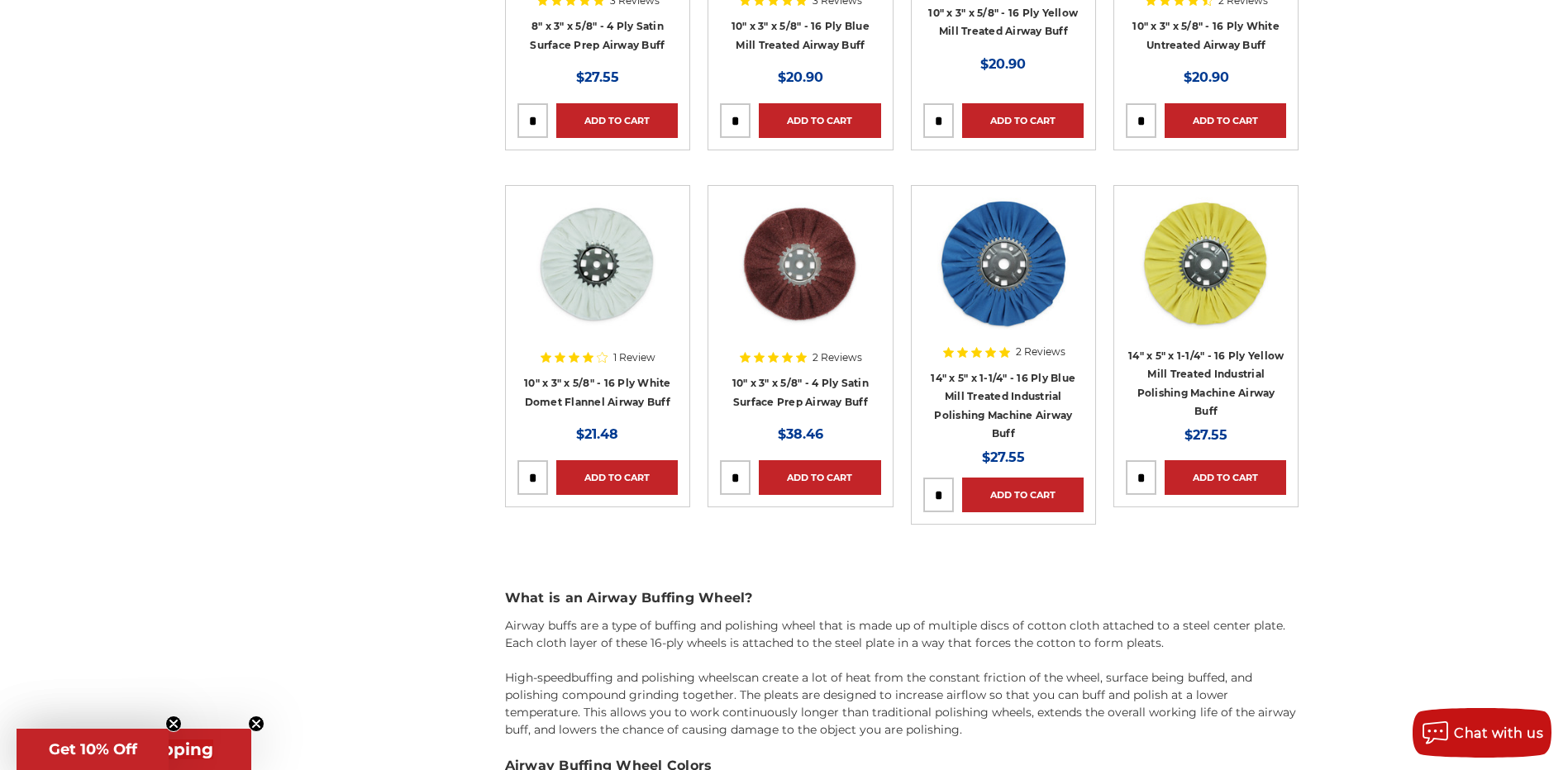
scroll to position [909, 0]
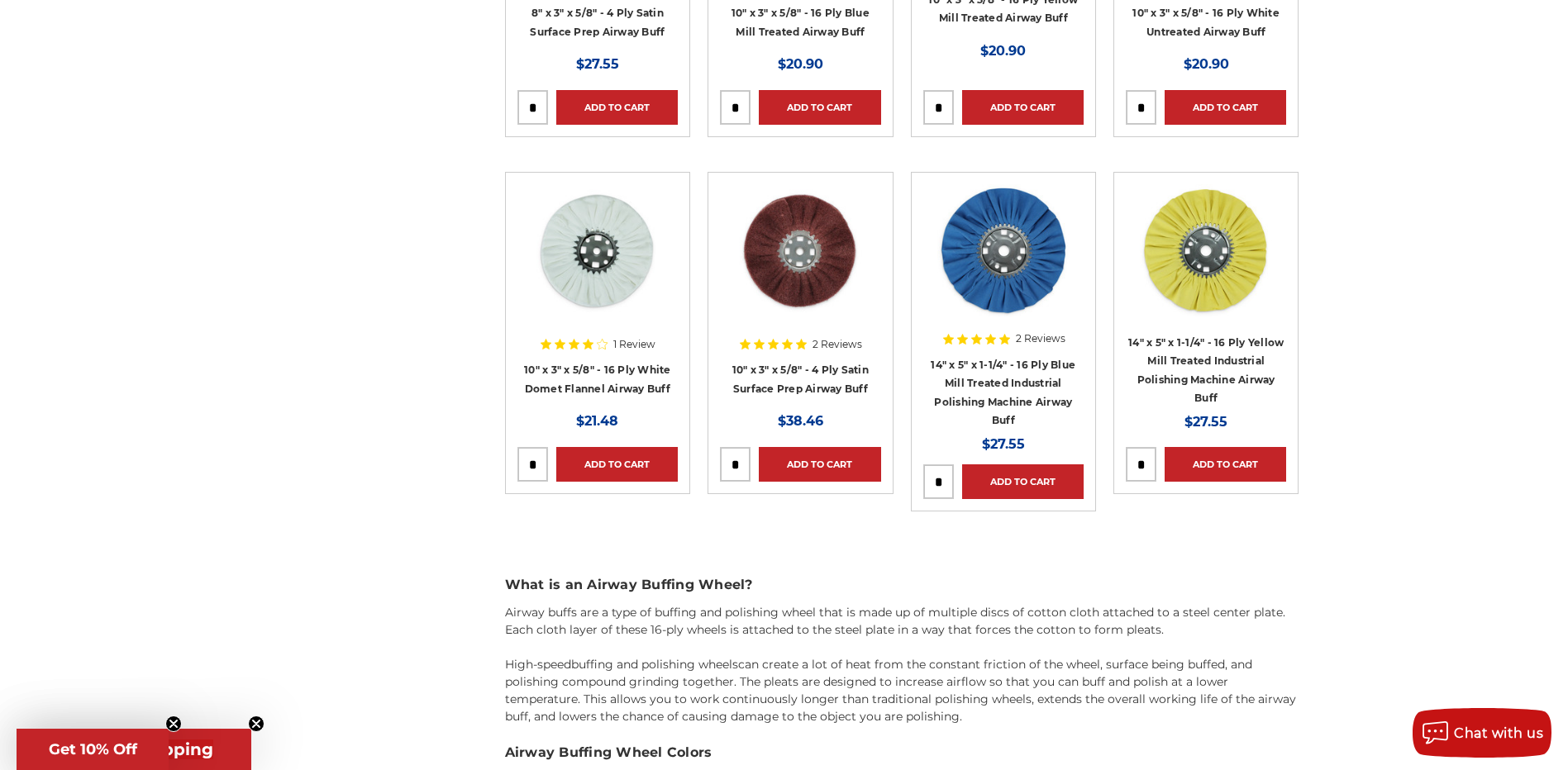
click at [1006, 250] on img at bounding box center [1003, 250] width 132 height 132
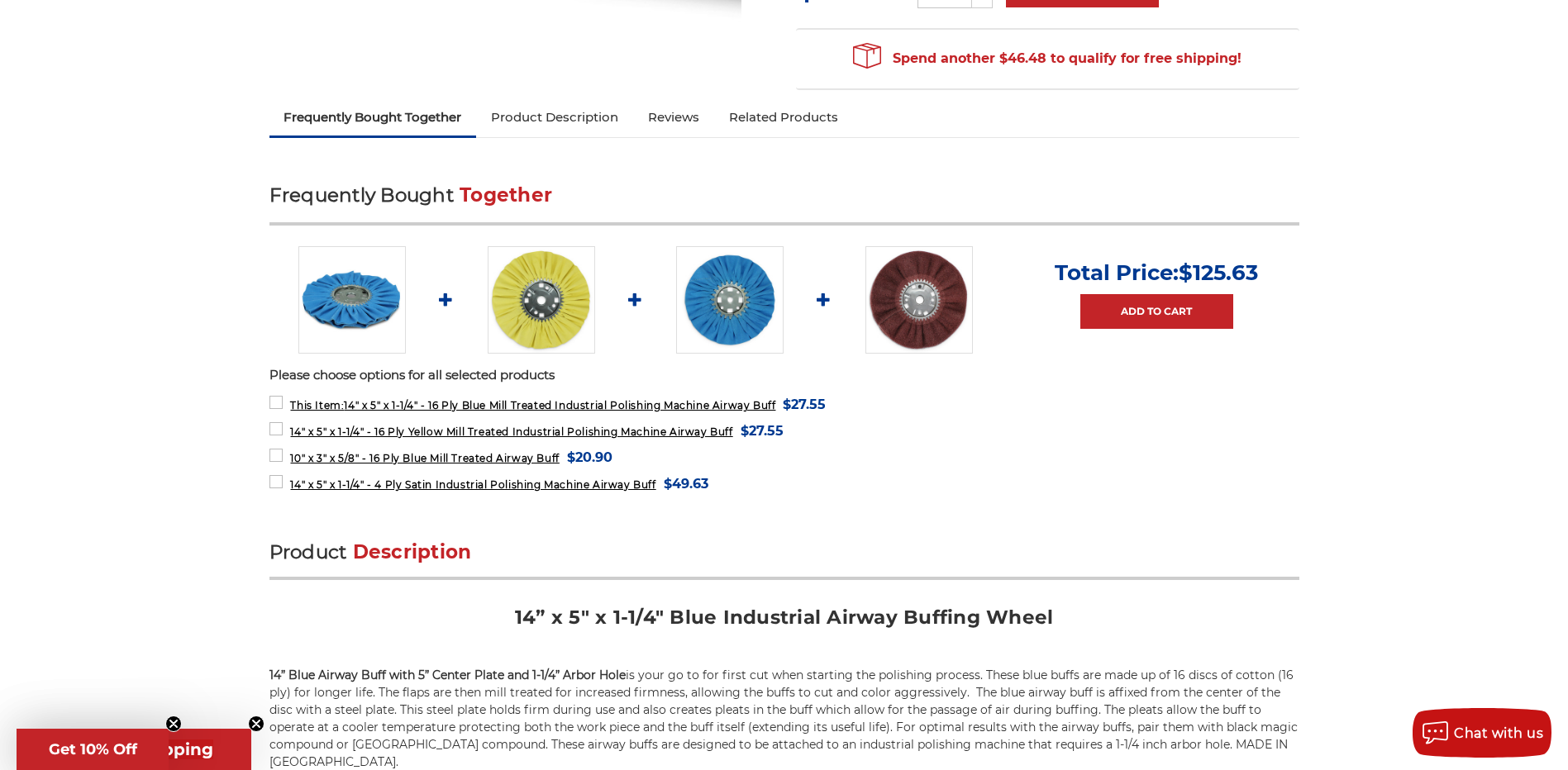
scroll to position [578, 0]
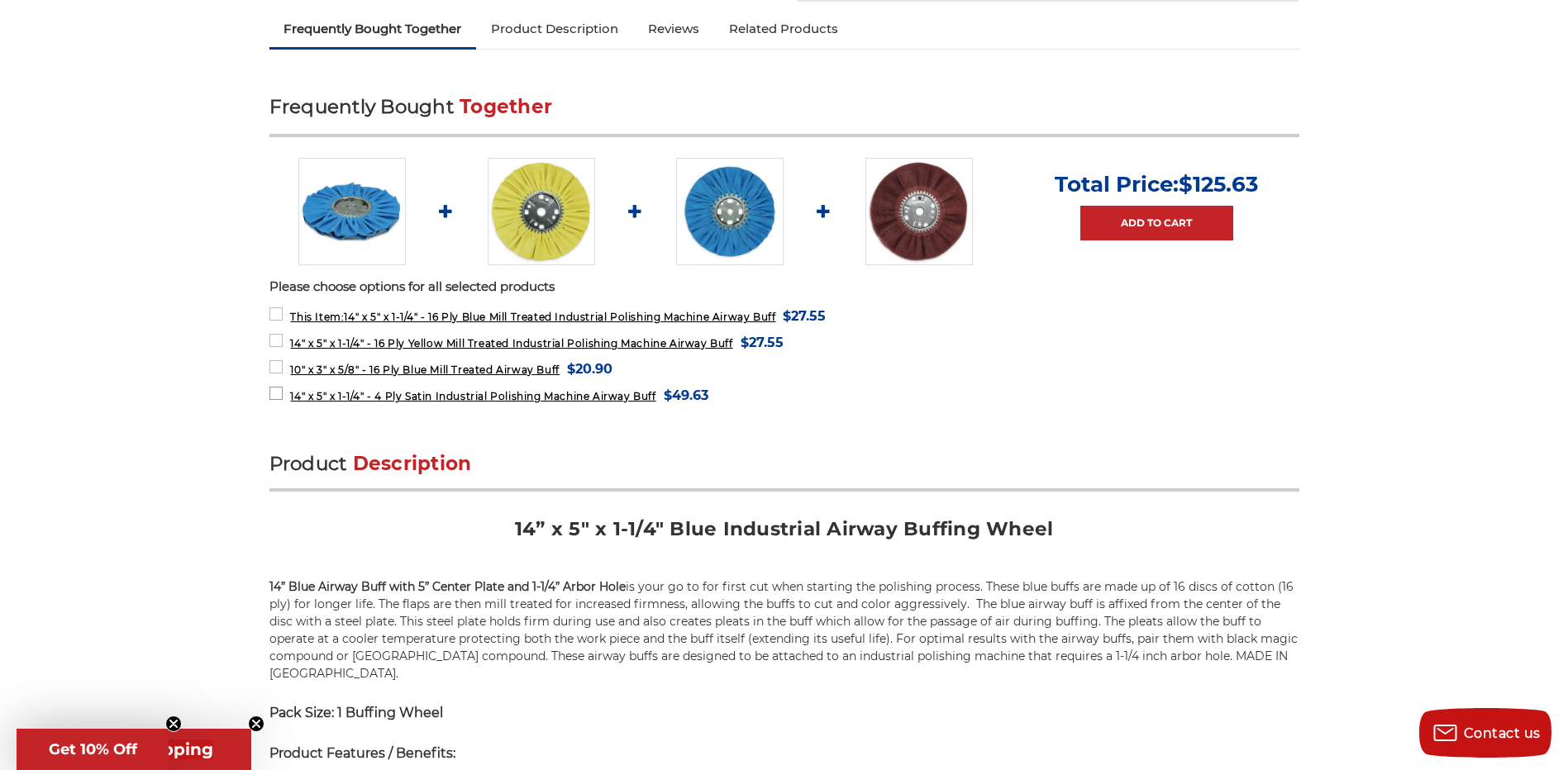
click at [454, 396] on span "14" x 5" x 1-1/4" - 4 Ply Satin Industrial Polishing Machine Airway Buff" at bounding box center [473, 396] width 365 height 12
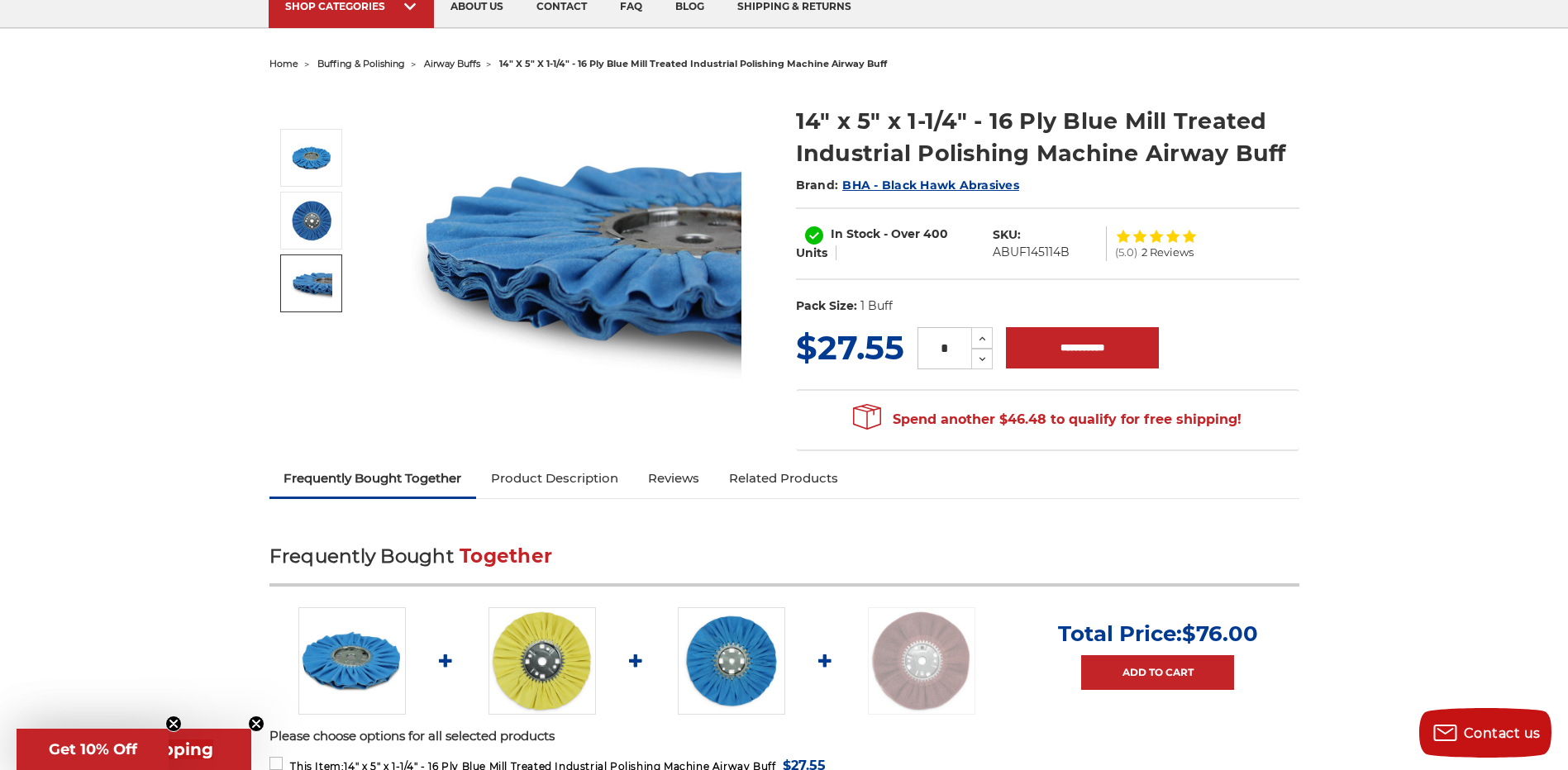
scroll to position [0, 0]
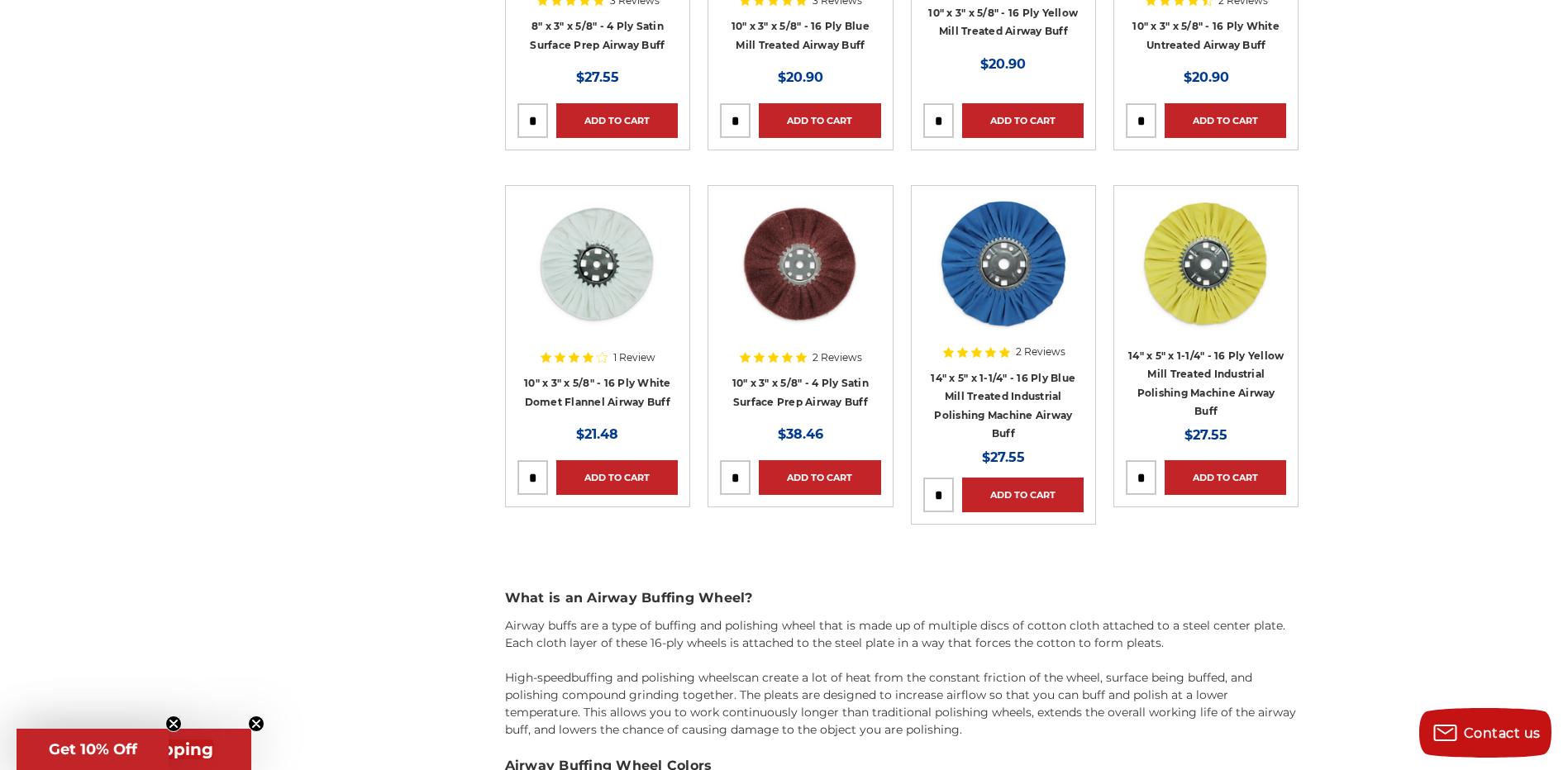
scroll to position [909, 0]
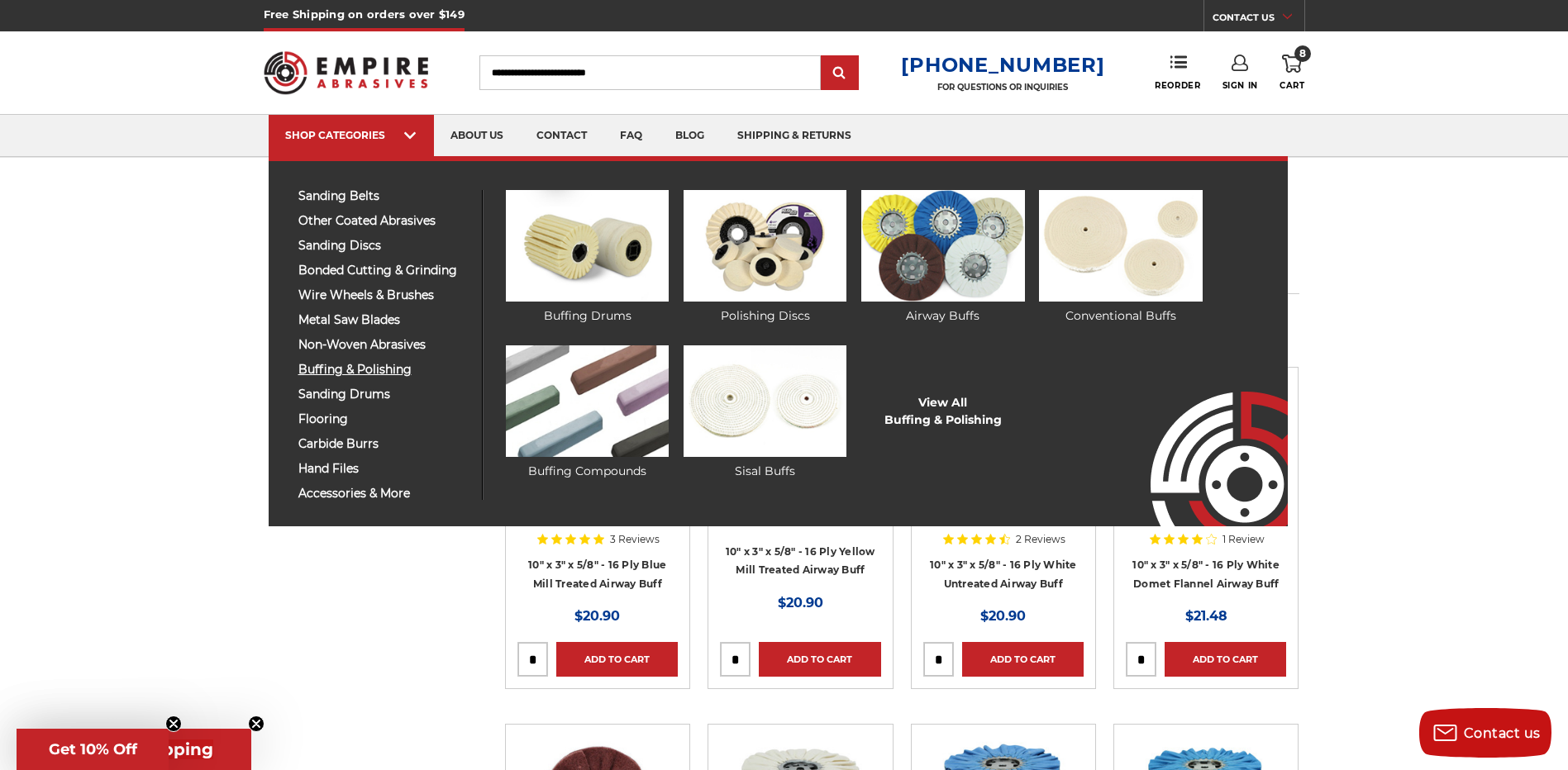
click at [365, 367] on span "buffing & polishing" at bounding box center [383, 370] width 171 height 12
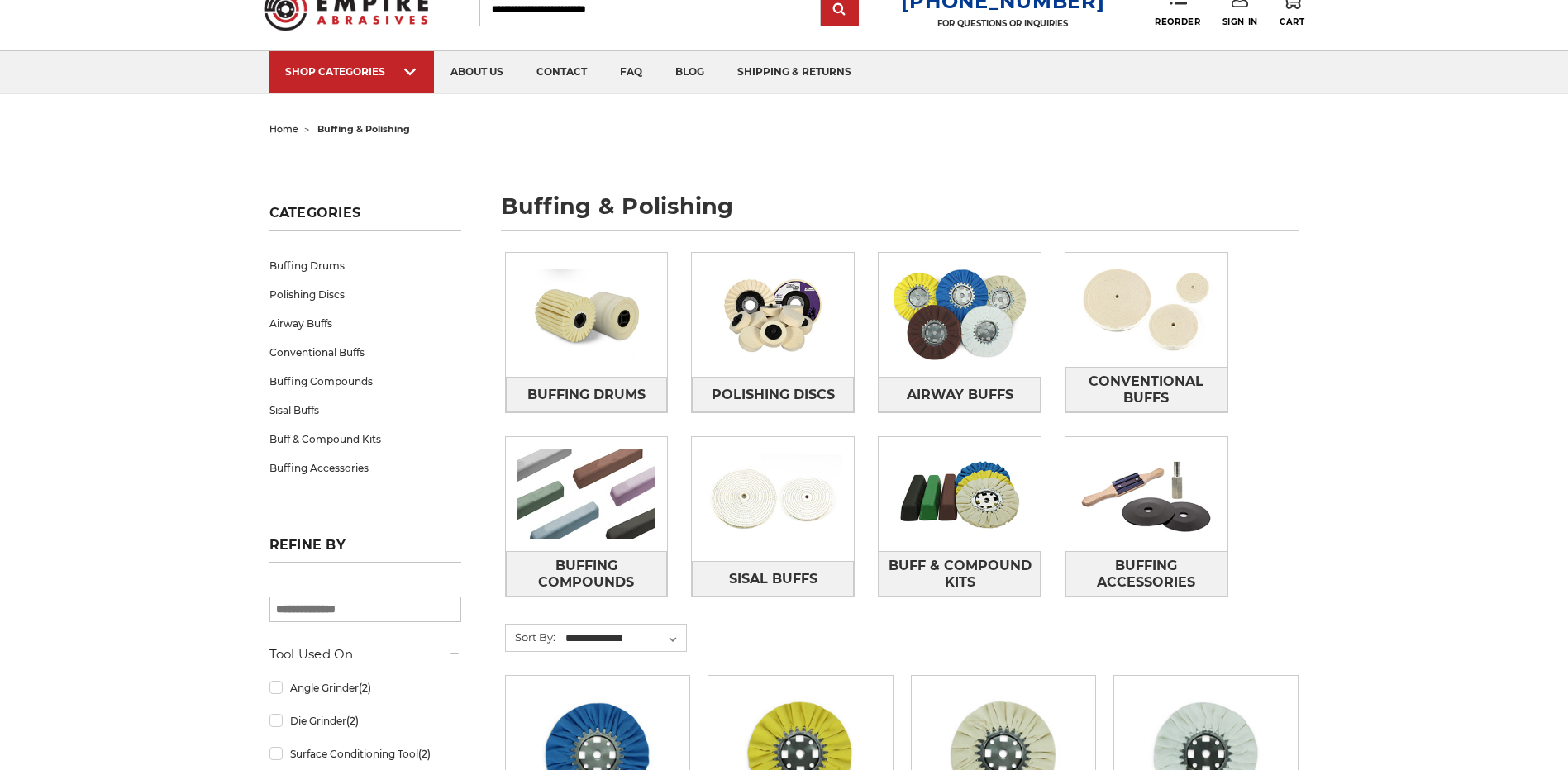
scroll to position [82, 0]
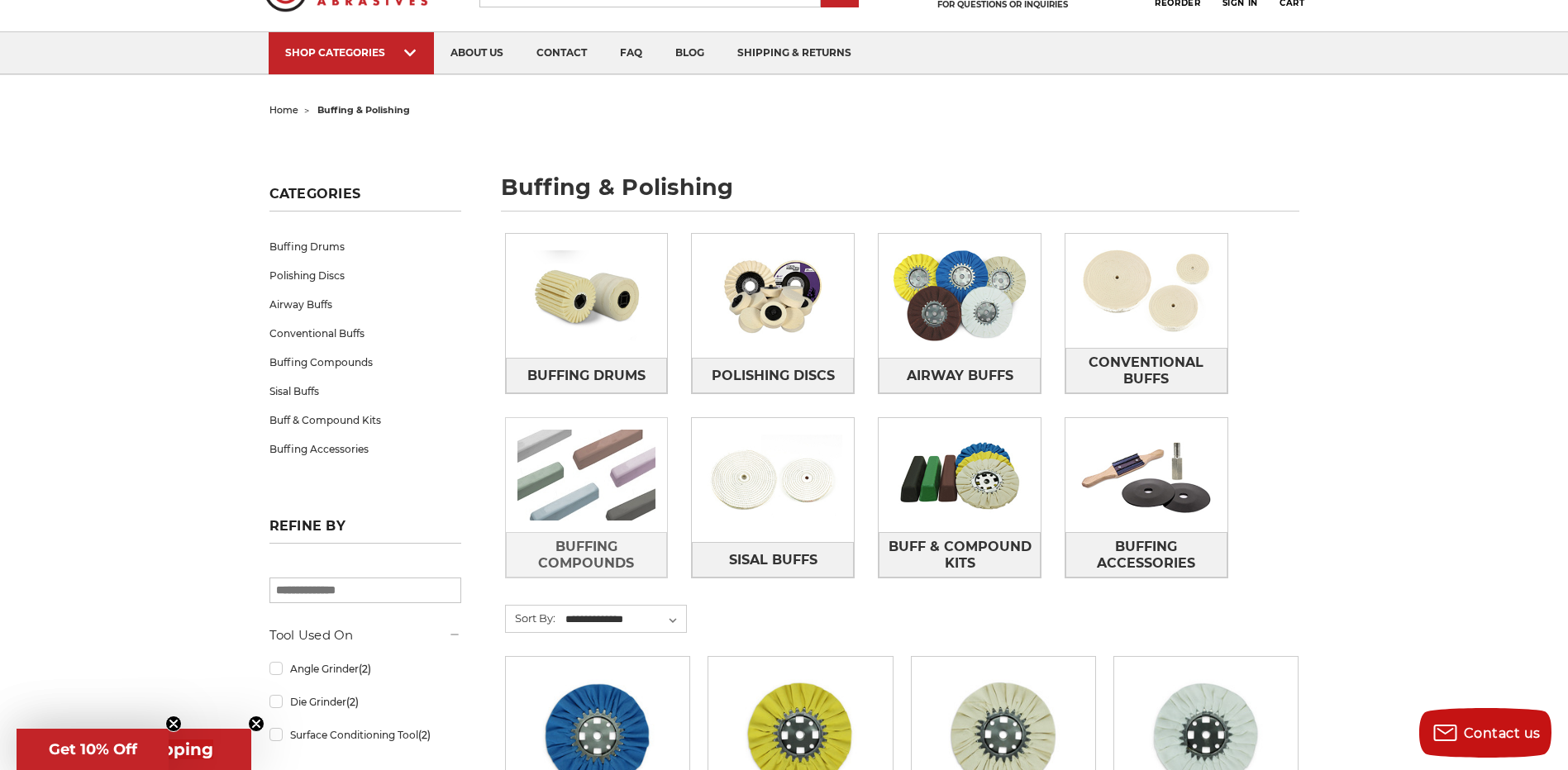
click at [584, 448] on img at bounding box center [587, 475] width 162 height 114
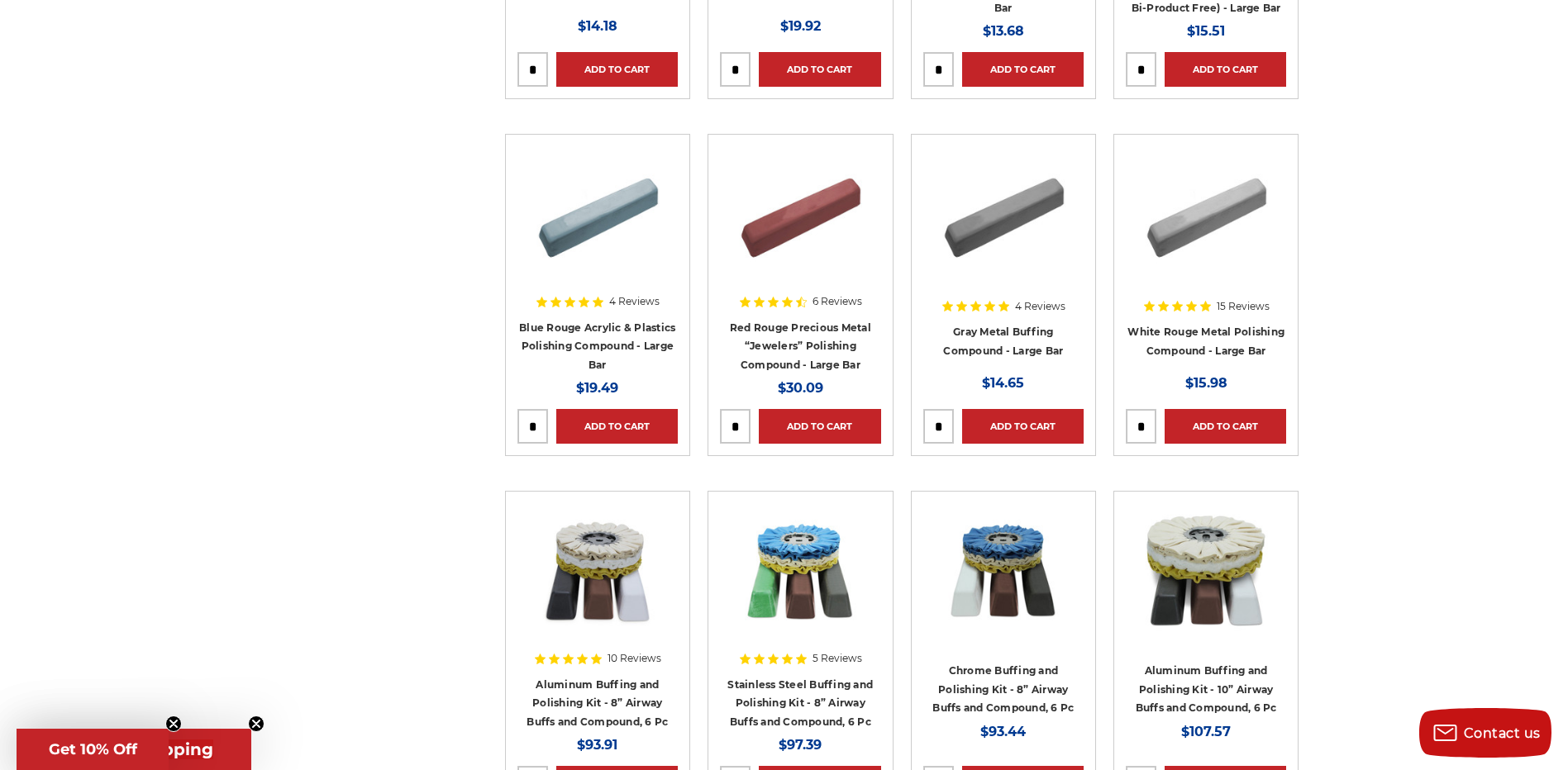
scroll to position [578, 0]
